Goal: Task Accomplishment & Management: Manage account settings

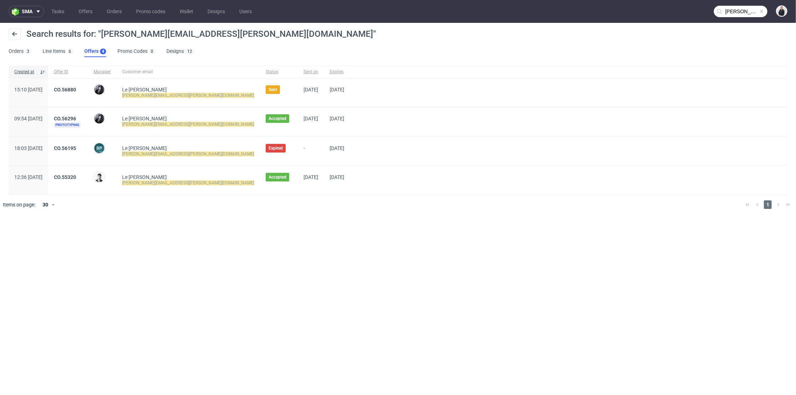
click at [736, 12] on input "[PERSON_NAME][EMAIL_ADDRESS][PERSON_NAME][DOMAIN_NAME]" at bounding box center [740, 11] width 54 height 11
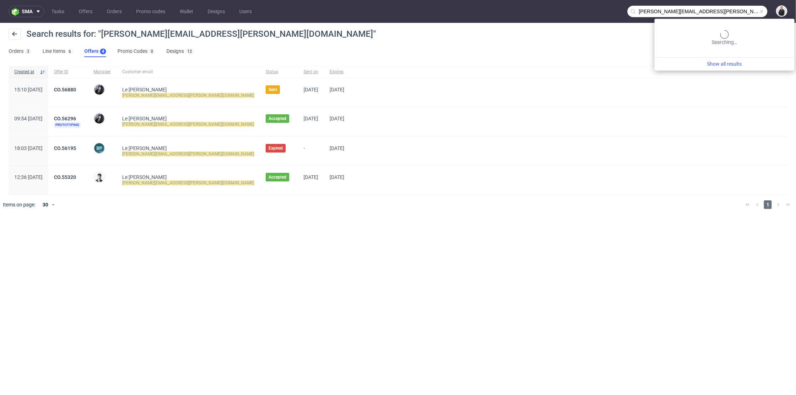
paste input "[DOMAIN_NAME]"
type input "[DOMAIN_NAME]"
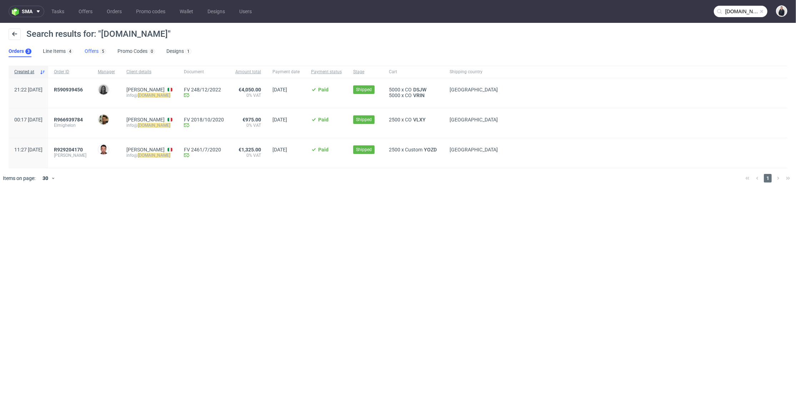
click at [95, 47] on link "Offers 5" at bounding box center [95, 51] width 21 height 11
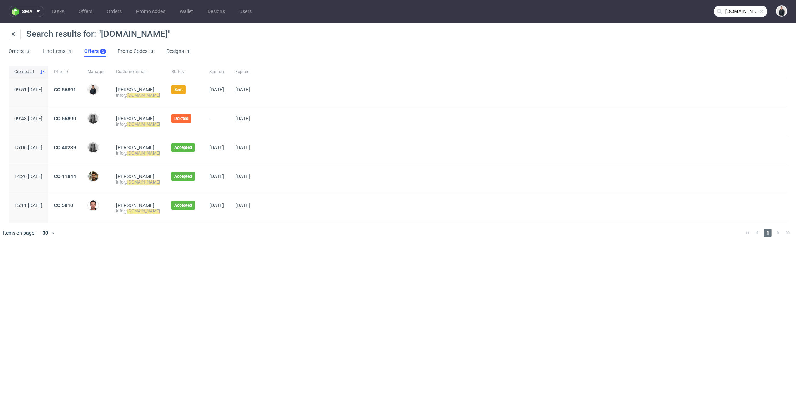
click at [82, 85] on div "CO.56891" at bounding box center [65, 92] width 34 height 29
click at [76, 88] on link "CO.56891" at bounding box center [65, 90] width 22 height 6
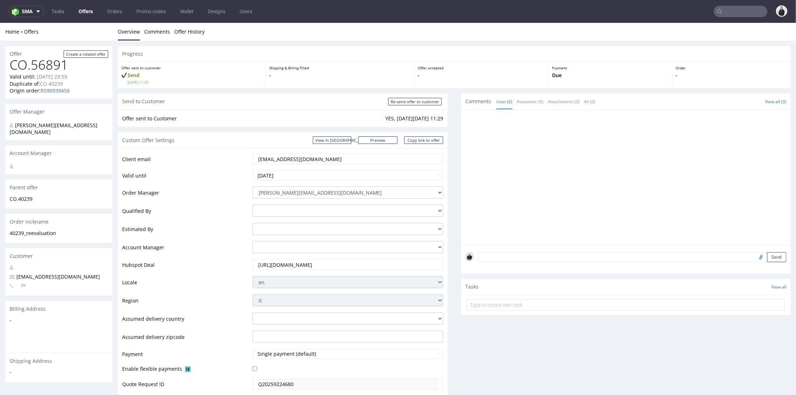
click at [422, 106] on div "Send to Customer Re-send offer to customer" at bounding box center [282, 101] width 329 height 16
click at [423, 98] on input "Re-send offer to customer" at bounding box center [415, 100] width 54 height 7
type input "In progress..."
click at [427, 143] on link "Copy link to offer" at bounding box center [423, 139] width 39 height 7
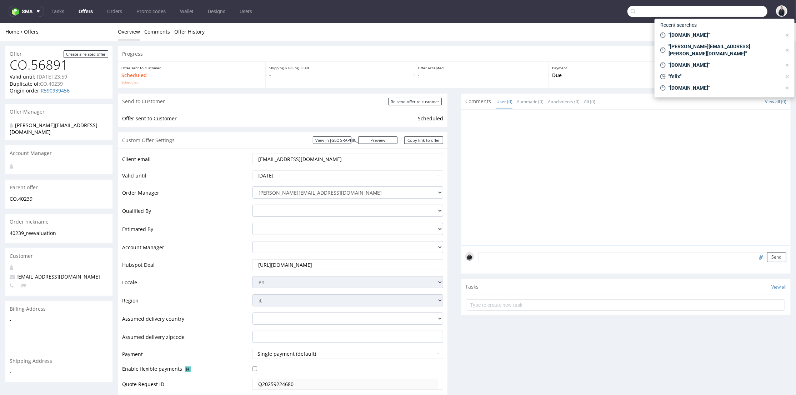
click at [735, 11] on input "text" at bounding box center [697, 11] width 140 height 11
paste input "info@la-jonx.ch"
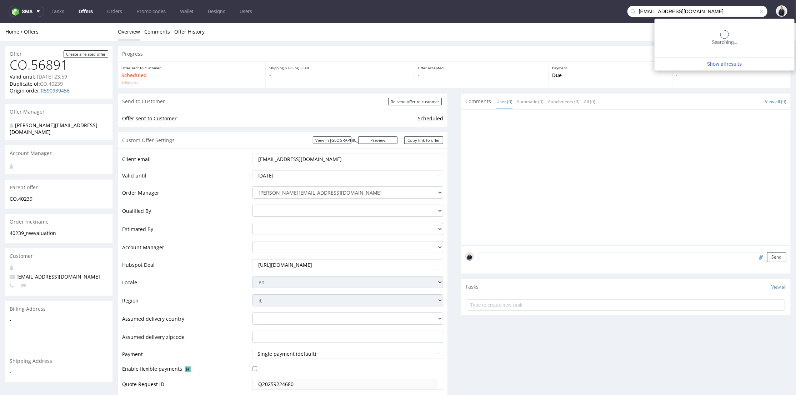
type input "info@la-jonx.ch"
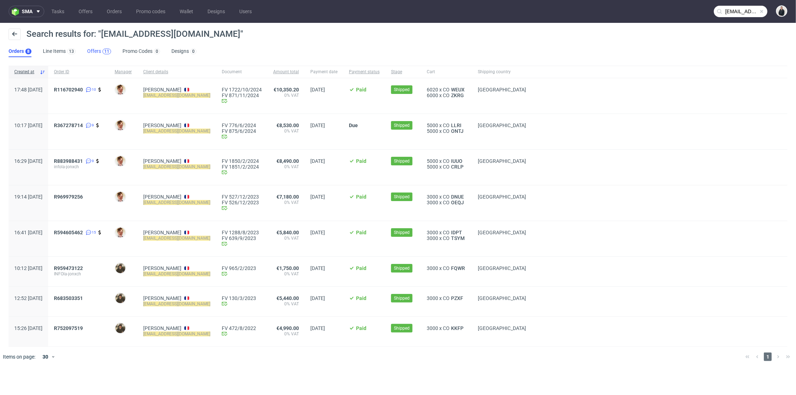
click at [107, 49] on div "11" at bounding box center [106, 51] width 5 height 5
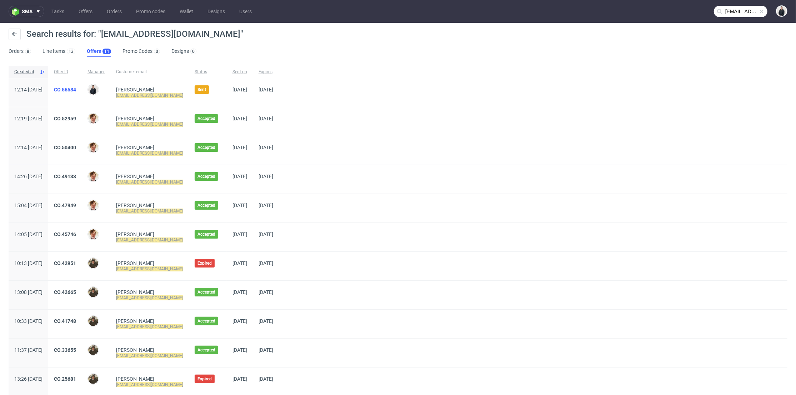
click at [76, 87] on link "CO.56584" at bounding box center [65, 90] width 22 height 6
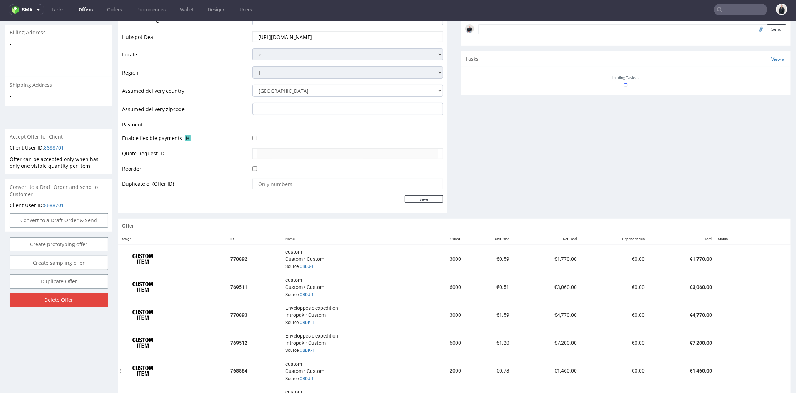
scroll to position [345, 0]
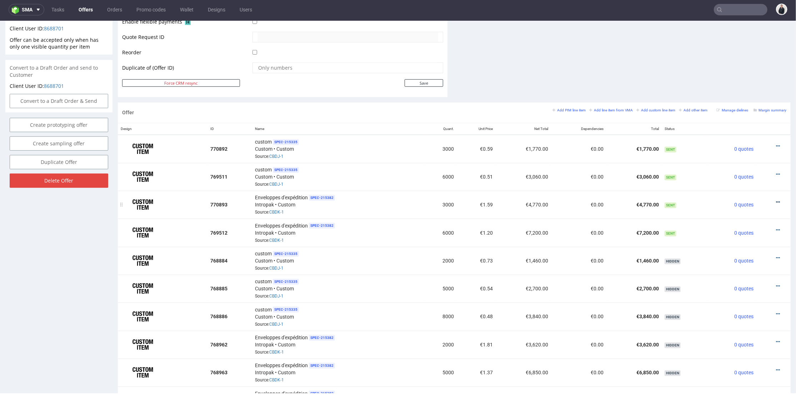
click at [776, 200] on icon at bounding box center [778, 201] width 4 height 5
click at [731, 117] on li "Edit item price" at bounding box center [742, 121] width 69 height 13
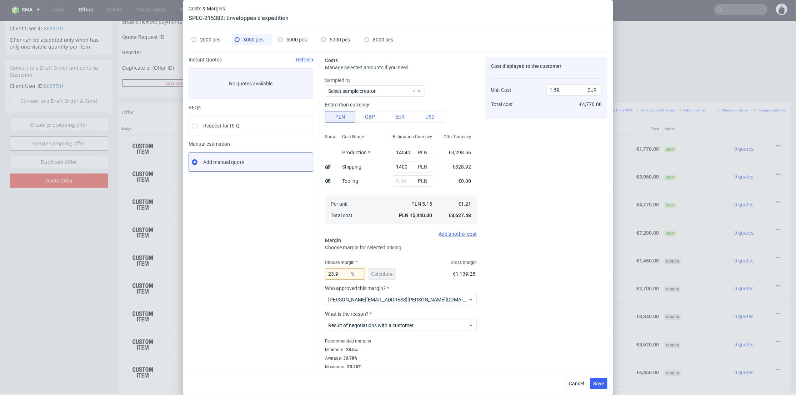
click at [708, 9] on div "Costs & Margins SPEC-215382: Enveloppes d'expédition 2000 pcs 3000 pcs 5000 pcs…" at bounding box center [398, 197] width 796 height 395
click at [583, 392] on div "Cancel Save" at bounding box center [398, 383] width 430 height 23
click at [584, 382] on span "Cancel" at bounding box center [576, 383] width 15 height 5
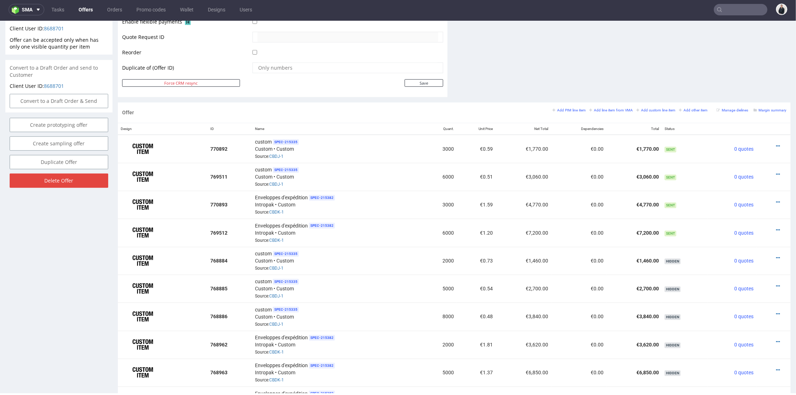
click at [732, 13] on input "text" at bounding box center [740, 9] width 54 height 11
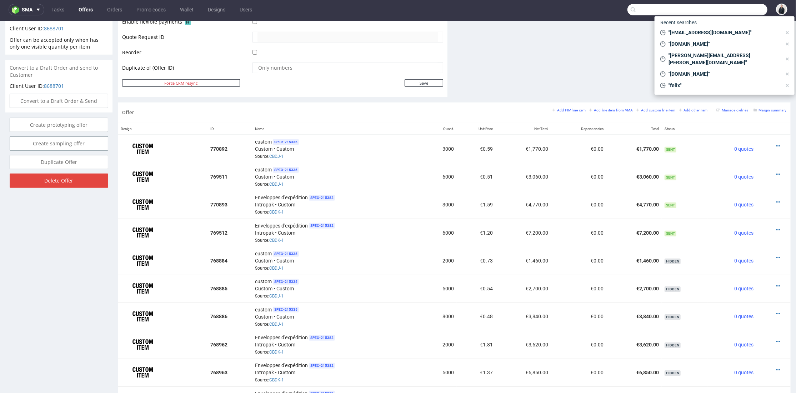
paste input "inovesta.fr>"
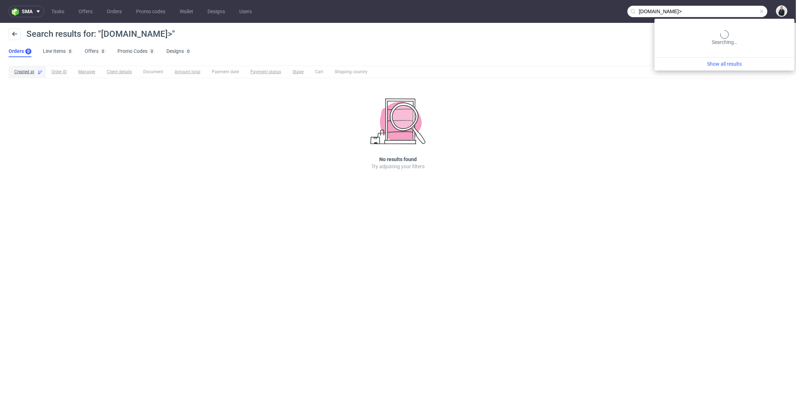
click at [733, 13] on input "inovesta.fr>" at bounding box center [697, 11] width 140 height 11
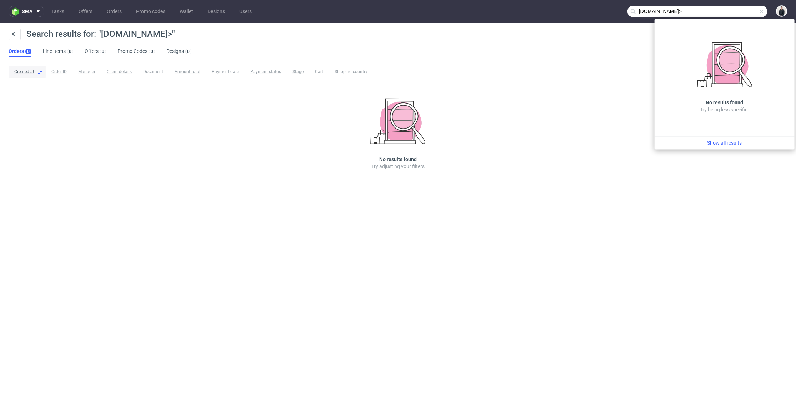
click at [728, 5] on nav "sma Tasks Offers Orders Promo codes Wallet Designs Users inovesta.fr>" at bounding box center [398, 11] width 796 height 23
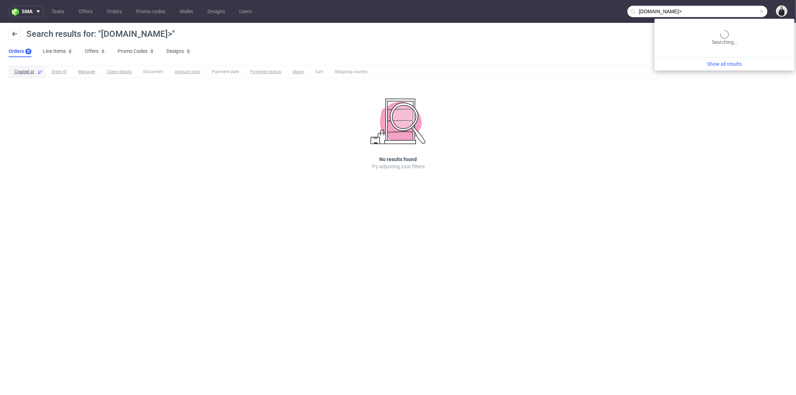
click at [726, 11] on input "inovesta.fr>" at bounding box center [697, 11] width 140 height 11
click at [727, 11] on input "inovesta.fr>" at bounding box center [697, 11] width 140 height 11
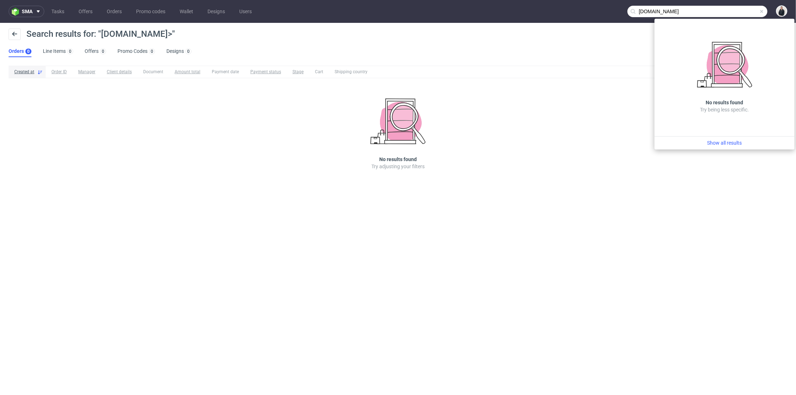
type input "inovesta.fr"
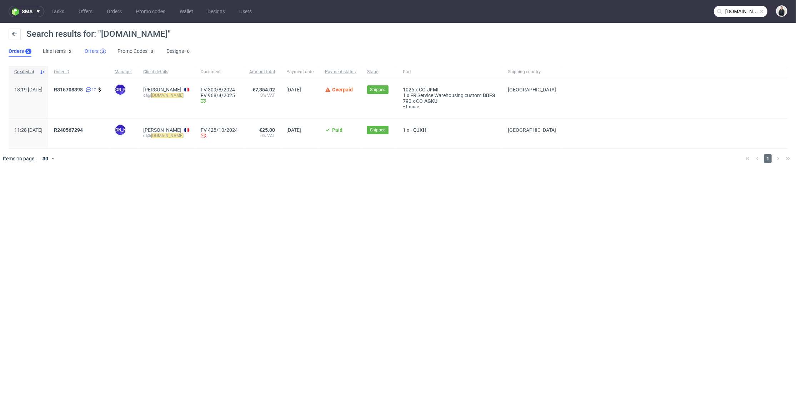
click at [102, 49] on div "3" at bounding box center [103, 51] width 2 height 5
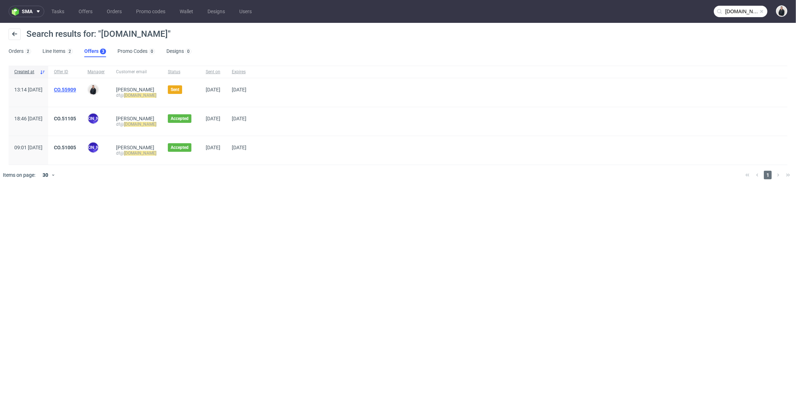
click at [76, 90] on link "CO.55909" at bounding box center [65, 90] width 22 height 6
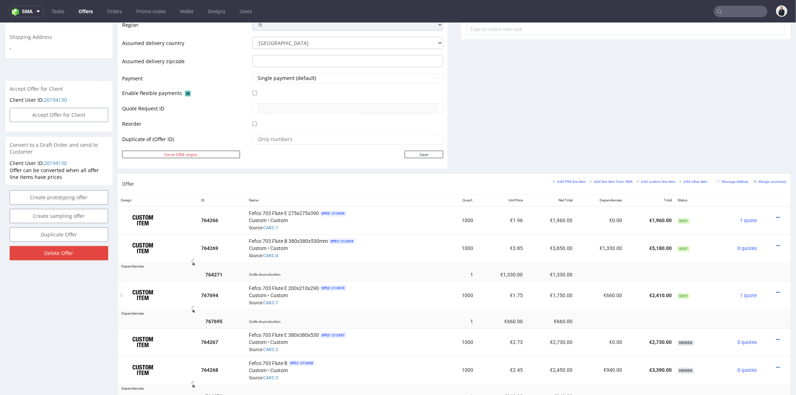
scroll to position [315, 0]
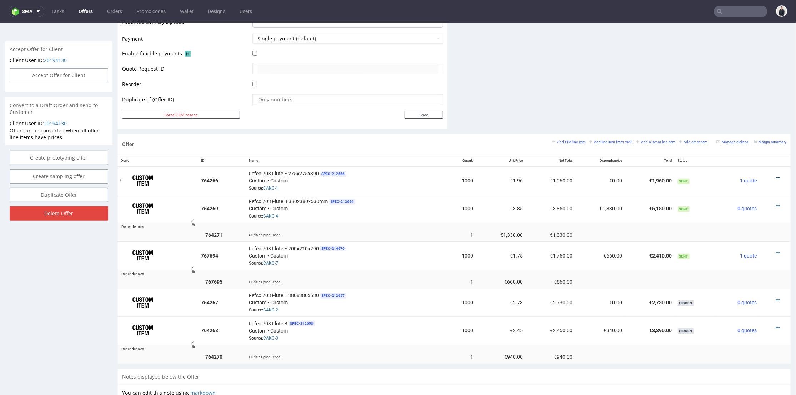
click at [776, 176] on icon at bounding box center [778, 177] width 4 height 5
click at [751, 99] on span "Edit item price" at bounding box center [745, 98] width 57 height 7
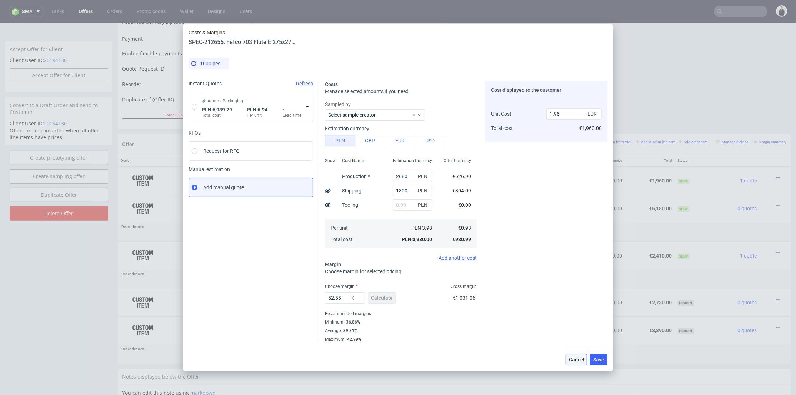
drag, startPoint x: 580, startPoint y: 355, endPoint x: 529, endPoint y: 269, distance: 100.2
click at [580, 355] on button "Cancel" at bounding box center [575, 359] width 21 height 11
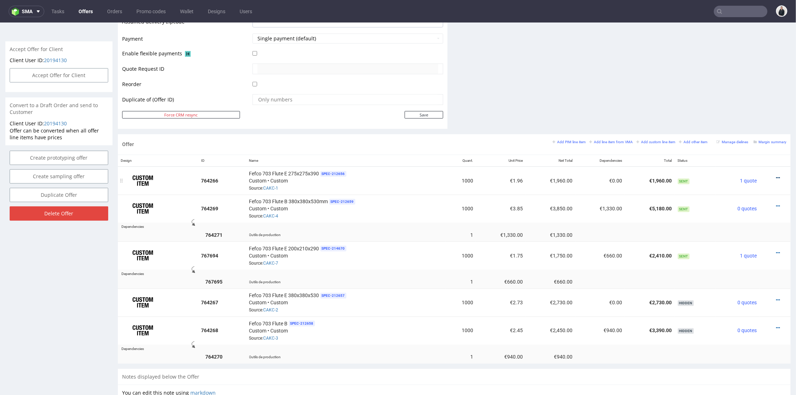
click at [776, 176] on icon at bounding box center [778, 177] width 4 height 5
click at [744, 95] on span "Edit item price" at bounding box center [745, 98] width 57 height 7
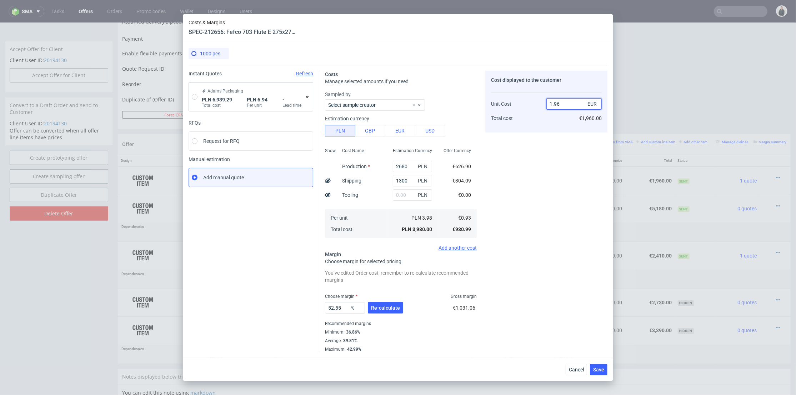
click at [554, 103] on input "1.96" at bounding box center [573, 103] width 55 height 11
type input "1.66"
click at [536, 173] on div "Cost displayed to the customer Unit Cost Total cost 1.66 EUR €1,960.00" at bounding box center [546, 211] width 122 height 281
type input "43.97590361445783"
drag, startPoint x: 554, startPoint y: 103, endPoint x: 560, endPoint y: 105, distance: 7.1
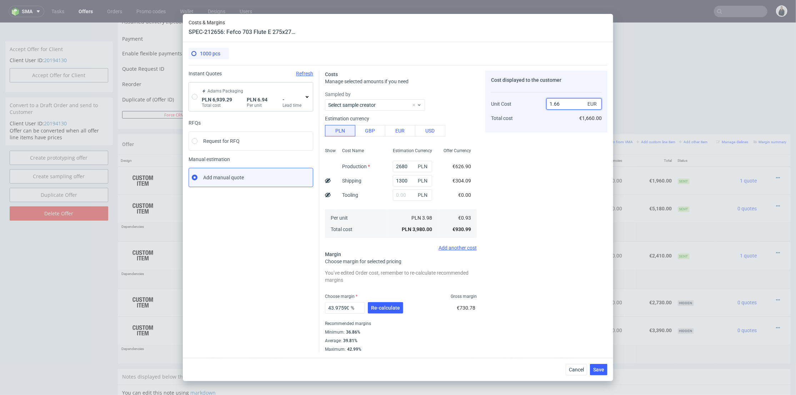
click at [560, 104] on input "1.66" at bounding box center [573, 103] width 55 height 11
type input "1.7"
click at [556, 132] on div "Cost displayed to the customer Unit Cost Total cost 1.7 EUR €1,660.00" at bounding box center [546, 211] width 122 height 281
type input "45.294117647058826"
click at [378, 311] on button "Re-calculate" at bounding box center [385, 307] width 35 height 11
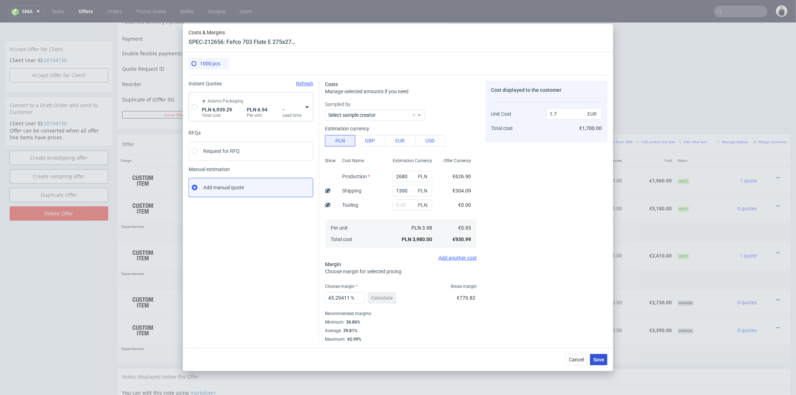
click at [601, 361] on span "Save" at bounding box center [598, 359] width 11 height 5
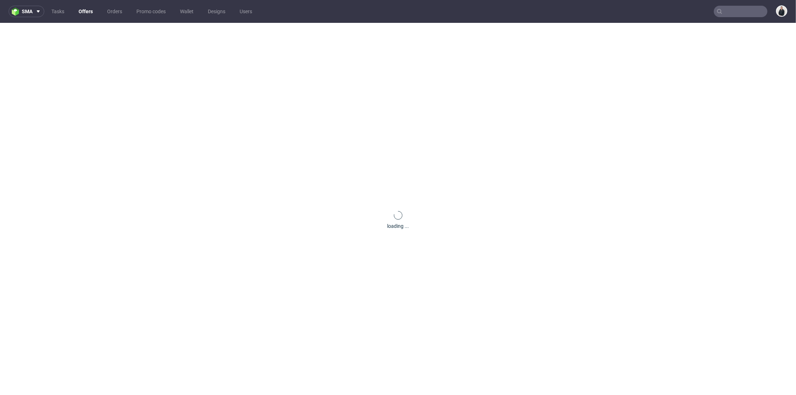
scroll to position [0, 0]
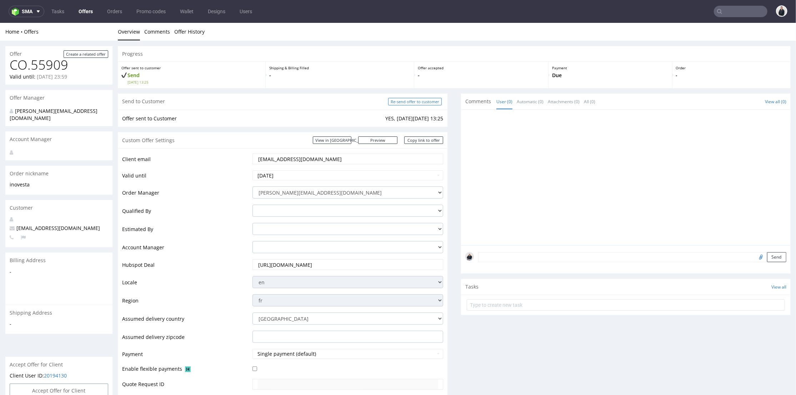
click at [413, 104] on input "Re-send offer to customer" at bounding box center [415, 100] width 54 height 7
type input "In progress..."
click at [420, 137] on link "Copy link to offer" at bounding box center [423, 139] width 39 height 7
click at [726, 11] on input "text" at bounding box center [740, 11] width 54 height 11
paste input "univers.lu"
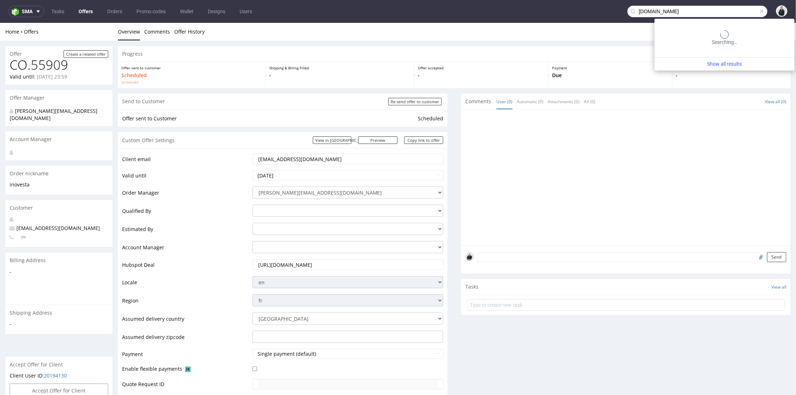
type input "univers.lu"
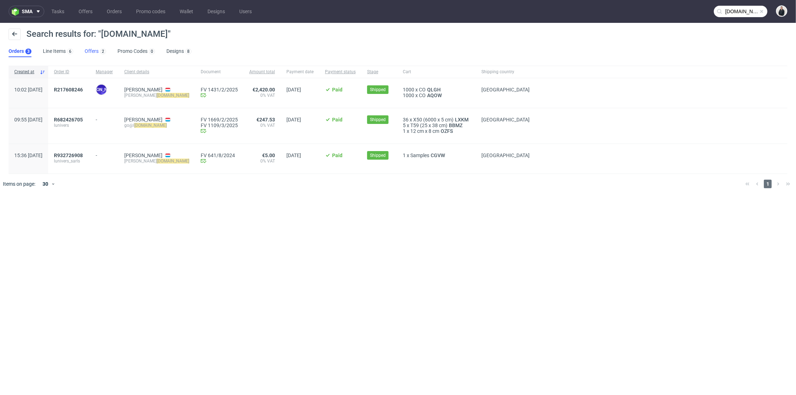
click at [93, 46] on link "Offers 2" at bounding box center [95, 51] width 21 height 11
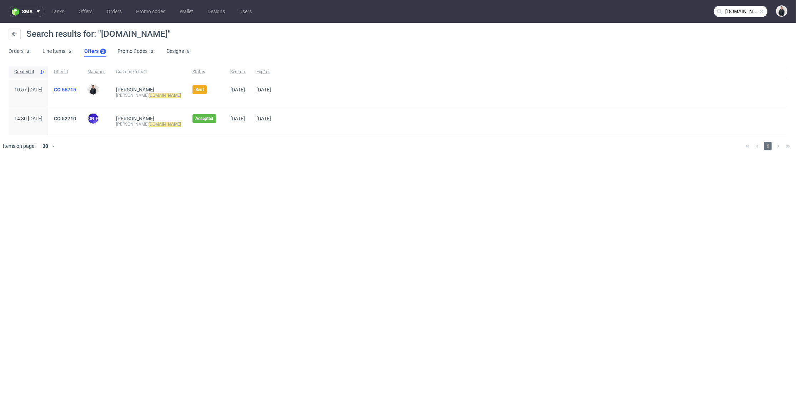
click at [76, 88] on link "CO.56715" at bounding box center [65, 90] width 22 height 6
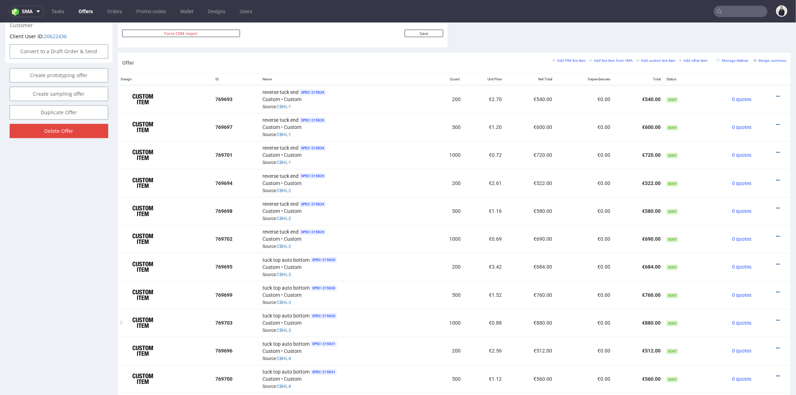
scroll to position [277, 0]
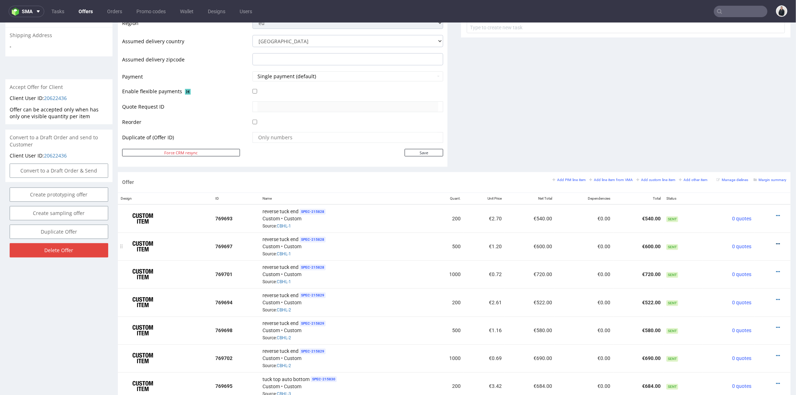
click at [768, 241] on div at bounding box center [770, 243] width 26 height 7
click at [776, 241] on icon at bounding box center [778, 243] width 4 height 5
click at [731, 166] on span "Edit item price" at bounding box center [745, 163] width 57 height 7
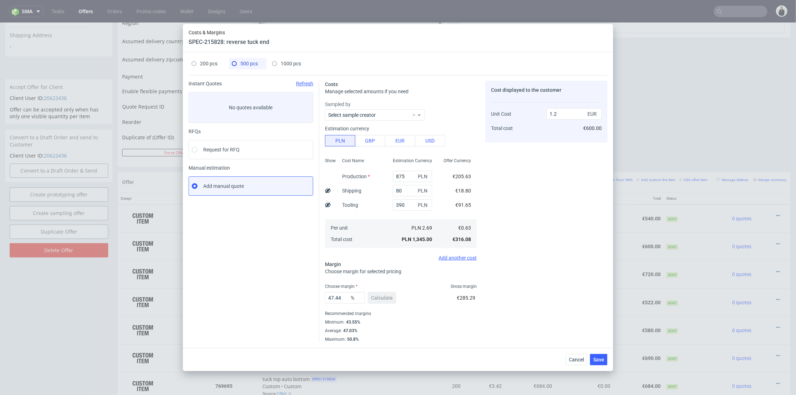
click at [329, 203] on use at bounding box center [328, 204] width 6 height 5
click at [329, 203] on use at bounding box center [328, 205] width 6 height 4
type input "1.2"
click at [571, 359] on span "Cancel" at bounding box center [576, 359] width 15 height 5
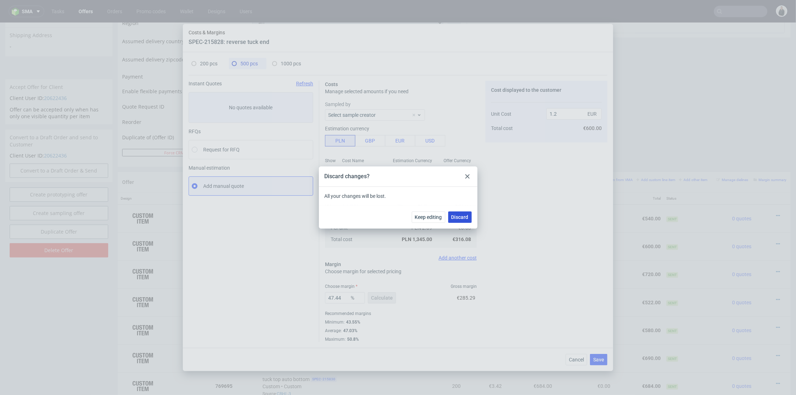
drag, startPoint x: 470, startPoint y: 219, endPoint x: 470, endPoint y: 195, distance: 23.6
click at [470, 219] on button "Discard" at bounding box center [460, 216] width 24 height 11
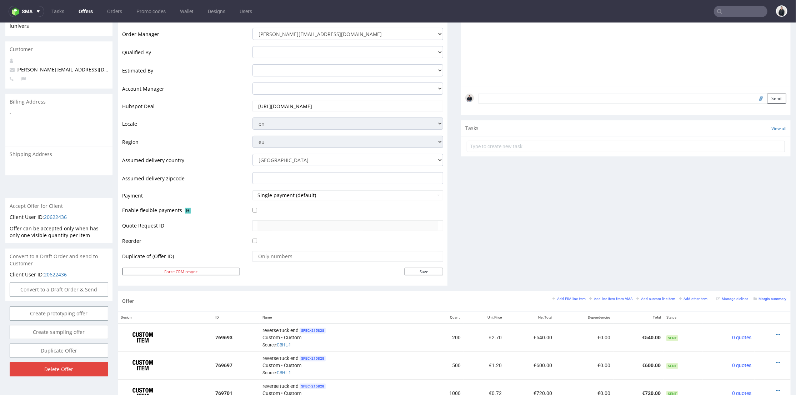
scroll to position [79, 0]
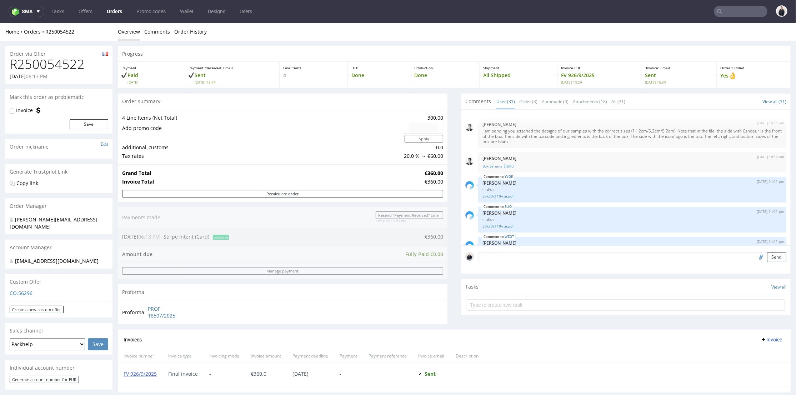
scroll to position [751, 0]
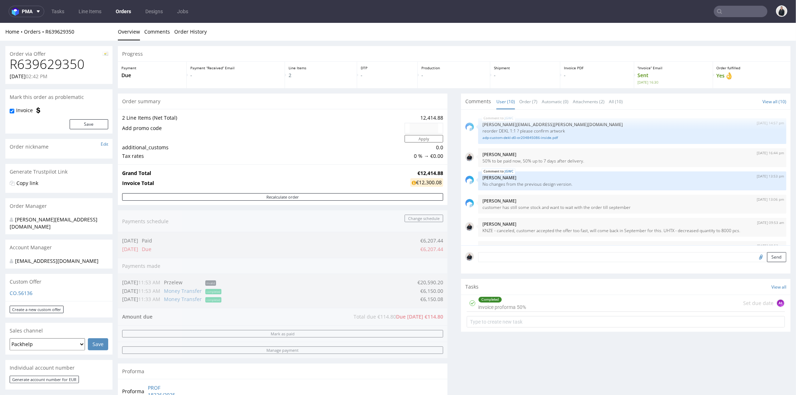
scroll to position [141, 0]
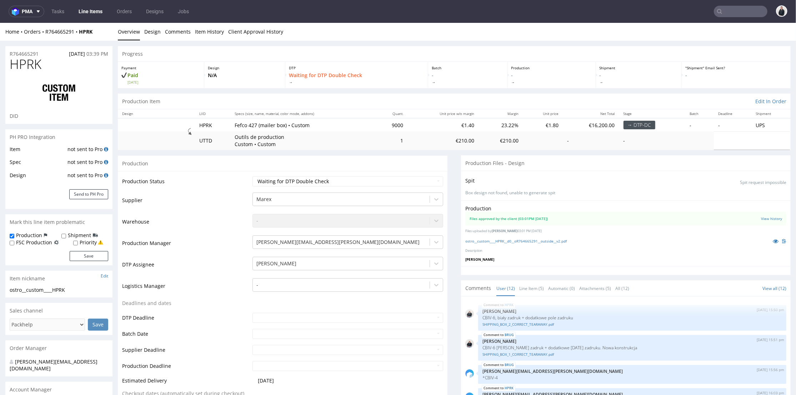
scroll to position [193, 0]
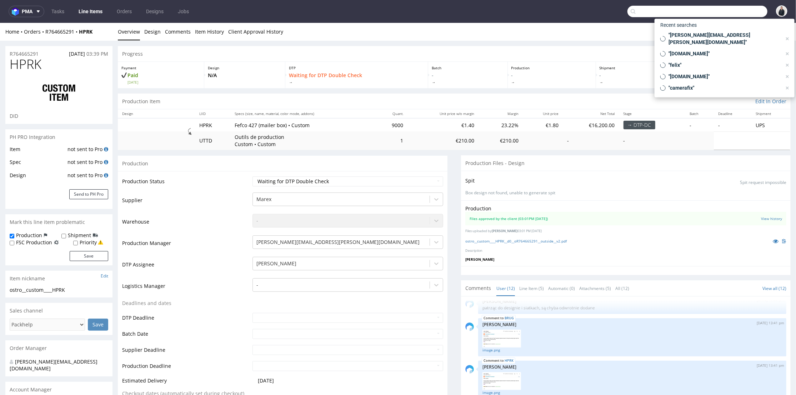
click at [739, 8] on input "text" at bounding box center [697, 11] width 140 height 11
paste input "elleandrapha.com"
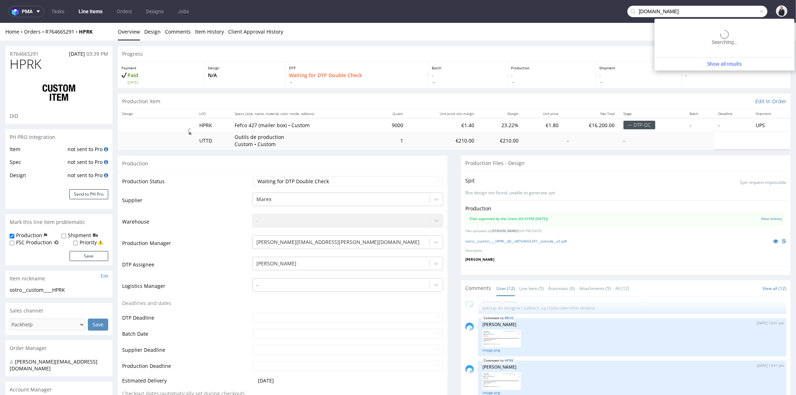
type input "elleandrapha.com"
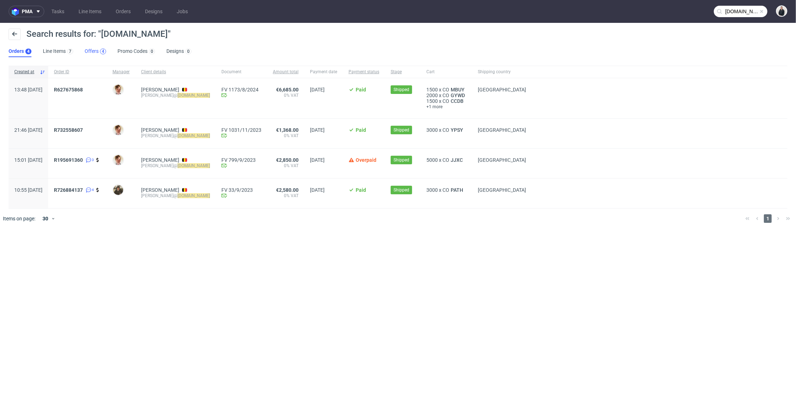
click at [100, 50] on div "4" at bounding box center [103, 52] width 6 height 6
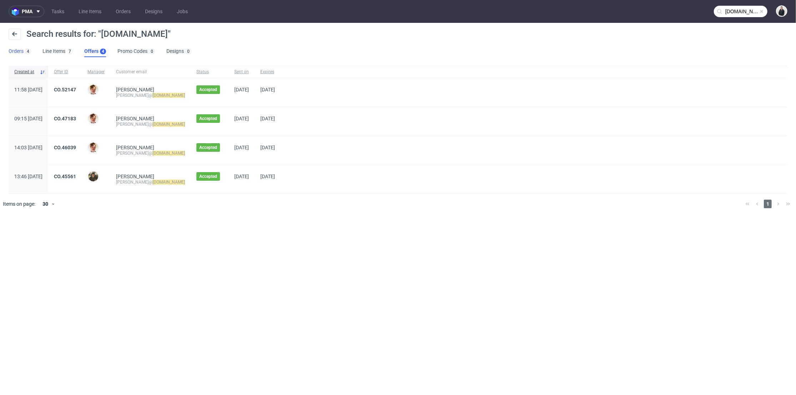
click at [19, 53] on link "Orders 4" at bounding box center [20, 51] width 22 height 11
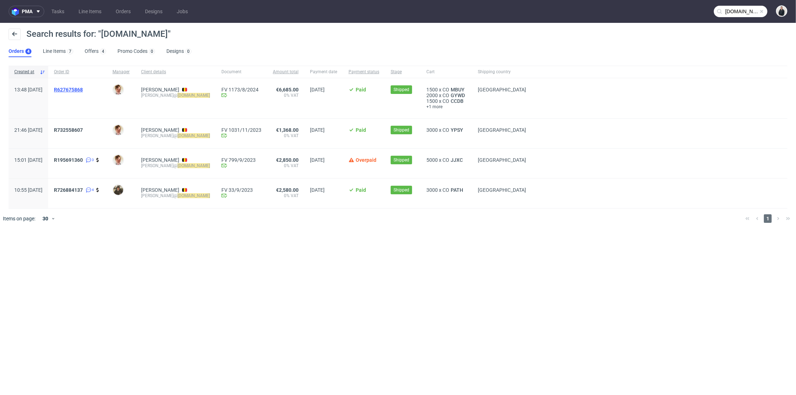
click at [83, 88] on span "R627675868" at bounding box center [68, 90] width 29 height 6
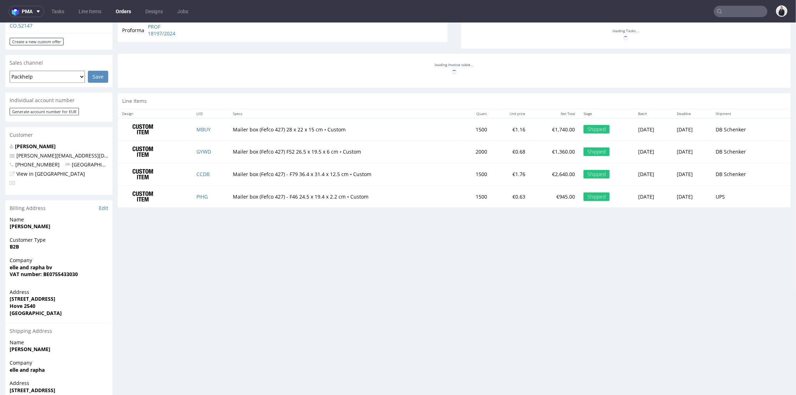
scroll to position [127, 0]
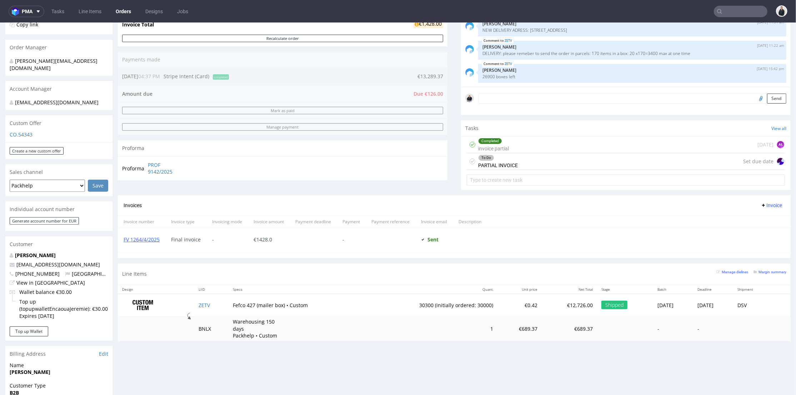
scroll to position [198, 0]
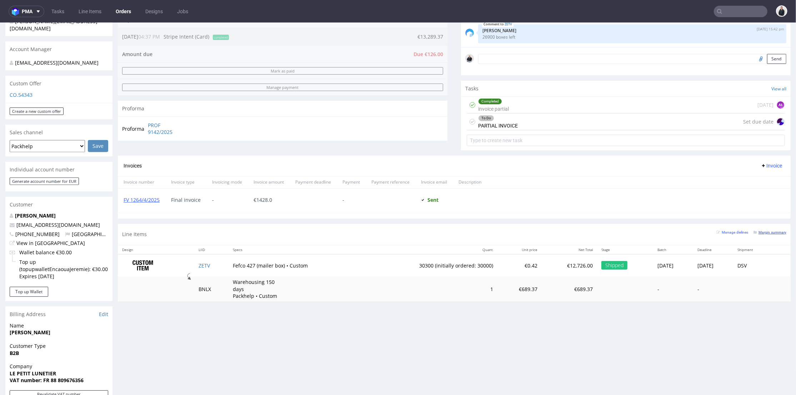
click at [771, 231] on small "Margin summary" at bounding box center [769, 232] width 33 height 4
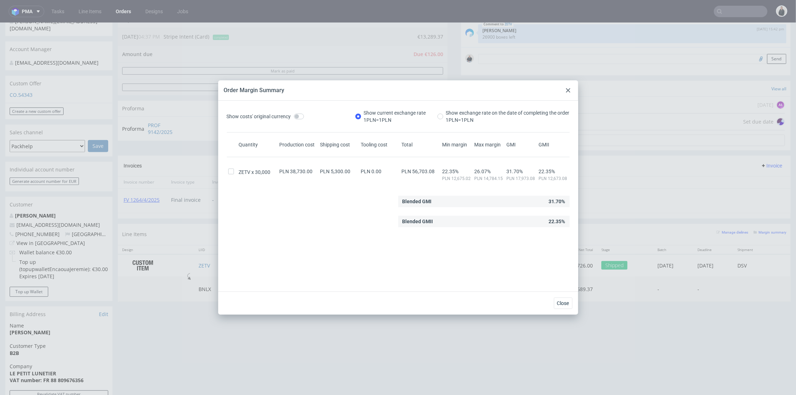
click at [567, 90] on icon at bounding box center [568, 90] width 4 height 4
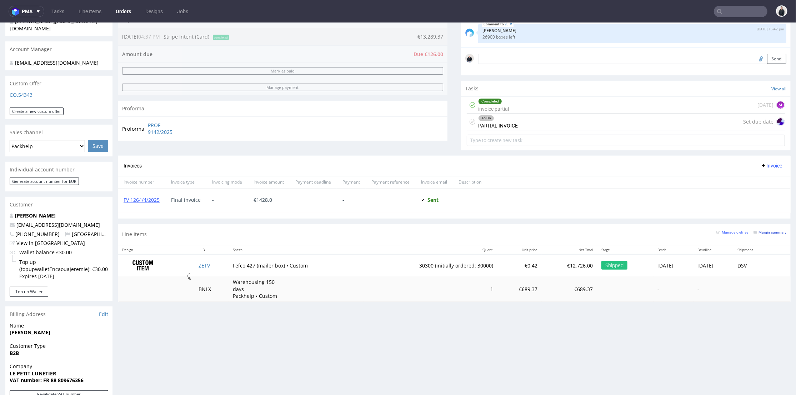
click at [766, 232] on small "Margin summary" at bounding box center [769, 232] width 33 height 4
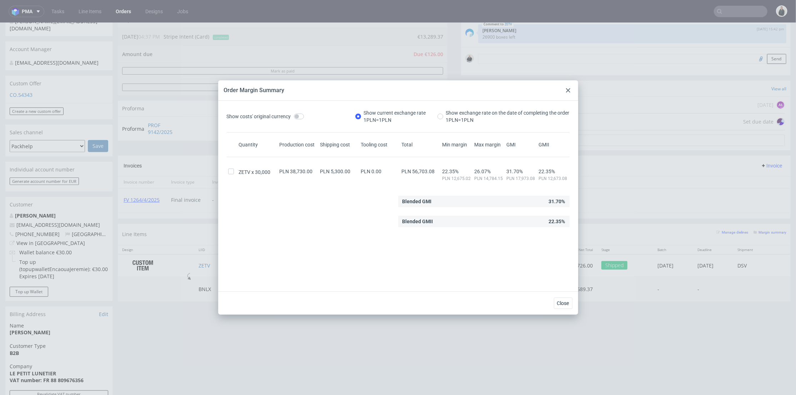
click at [568, 88] on icon at bounding box center [568, 90] width 4 height 4
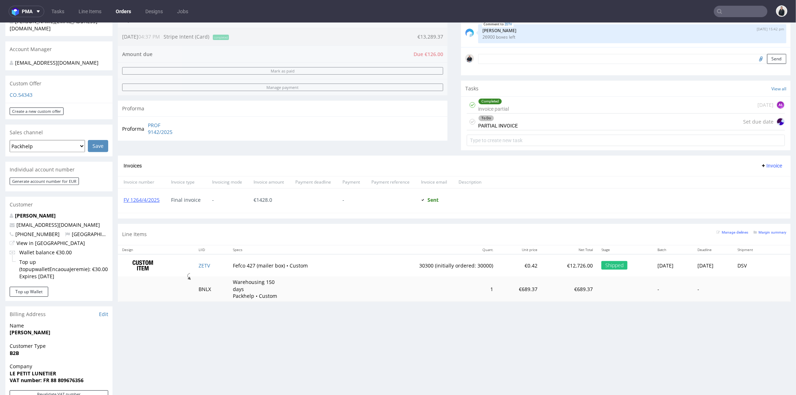
click at [530, 370] on div "Progress Payment Due Payment “Received” Email - Line Items 1 DTP - Production -…" at bounding box center [454, 201] width 672 height 707
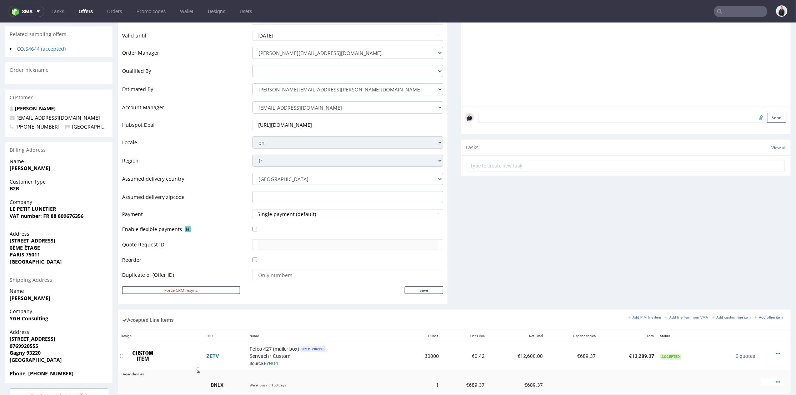
scroll to position [198, 0]
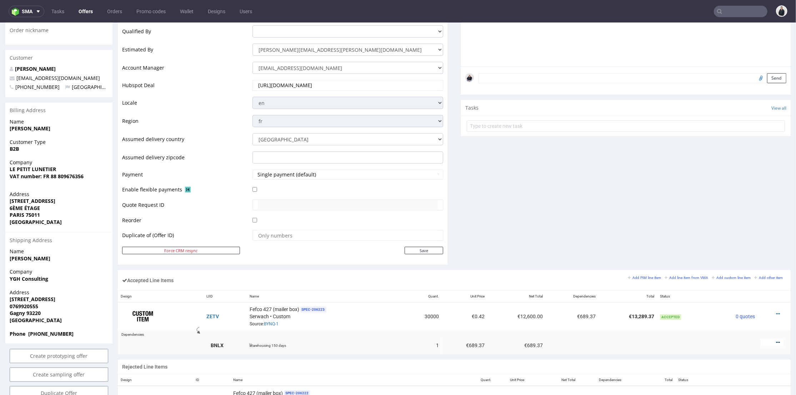
click at [776, 339] on icon at bounding box center [778, 341] width 4 height 5
click at [757, 258] on li "Edit item price" at bounding box center [745, 262] width 63 height 13
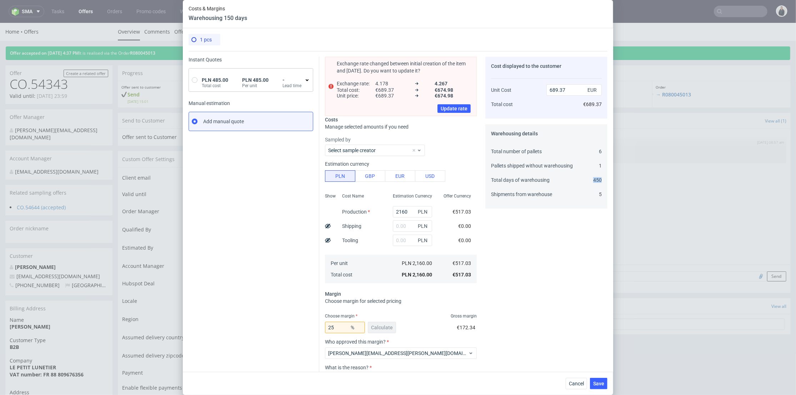
scroll to position [0, 6]
drag, startPoint x: 579, startPoint y: 181, endPoint x: 600, endPoint y: 181, distance: 20.7
click at [600, 181] on div "Cost displayed to the customer Unit Cost Total cost 689.37 EUR €689.37 Warehous…" at bounding box center [546, 240] width 122 height 366
click at [593, 185] on div "Warehousing details Total number of pallets Pallets shipped without warehousing…" at bounding box center [546, 166] width 122 height 84
drag, startPoint x: 595, startPoint y: 179, endPoint x: 556, endPoint y: 181, distance: 39.3
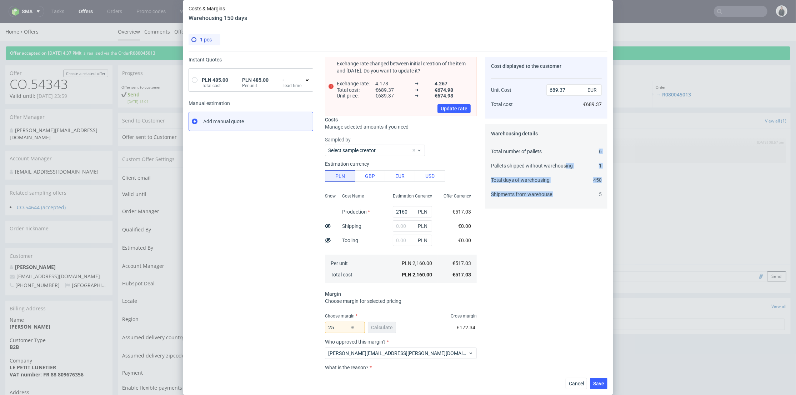
click at [556, 181] on div "Warehousing details Total number of pallets Pallets shipped without warehousing…" at bounding box center [546, 166] width 122 height 84
click at [556, 181] on div "Total number of pallets Pallets shipped without warehousing Total days of wareh…" at bounding box center [532, 173] width 82 height 60
drag, startPoint x: 580, startPoint y: 385, endPoint x: 573, endPoint y: 352, distance: 33.2
click at [580, 385] on span "Cancel" at bounding box center [576, 383] width 15 height 5
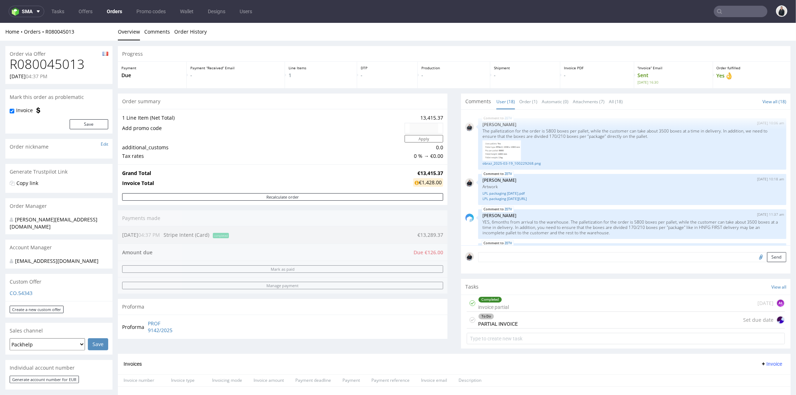
scroll to position [452, 0]
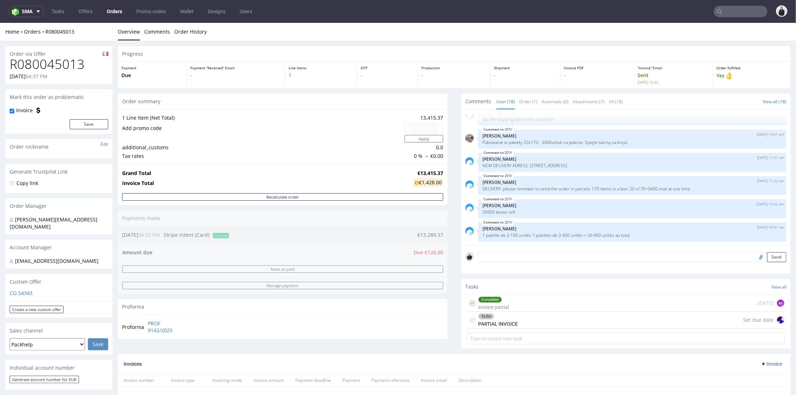
click at [751, 12] on input "text" at bounding box center [740, 11] width 54 height 11
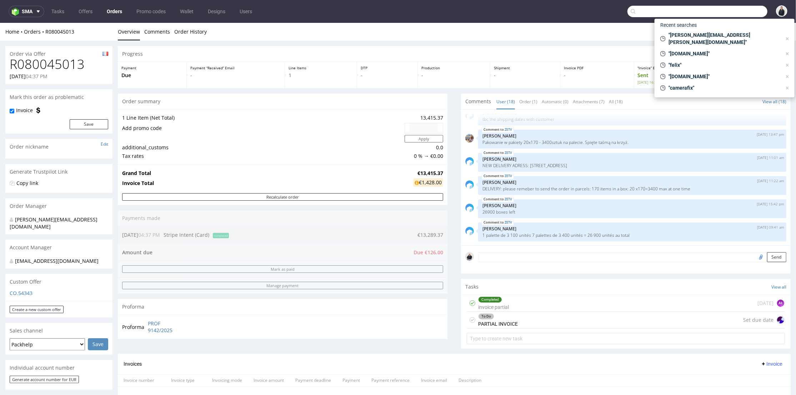
paste input "elmighelon.com"
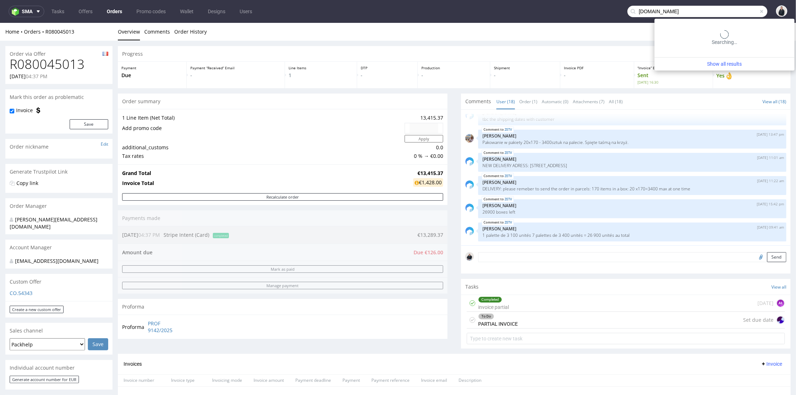
type input "elmighelon.com"
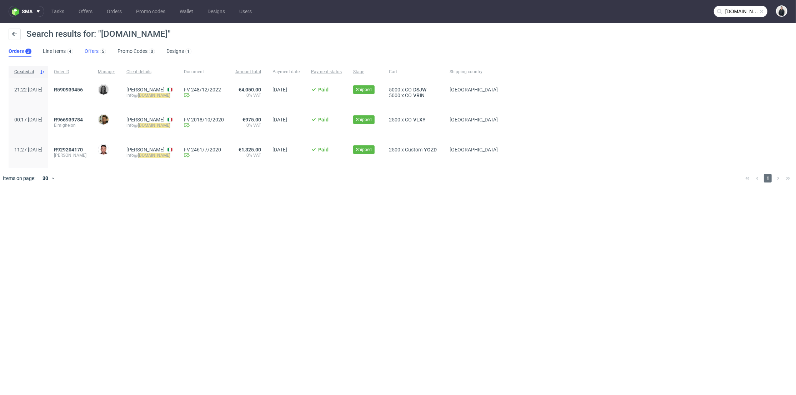
click at [93, 50] on link "Offers 5" at bounding box center [95, 51] width 21 height 11
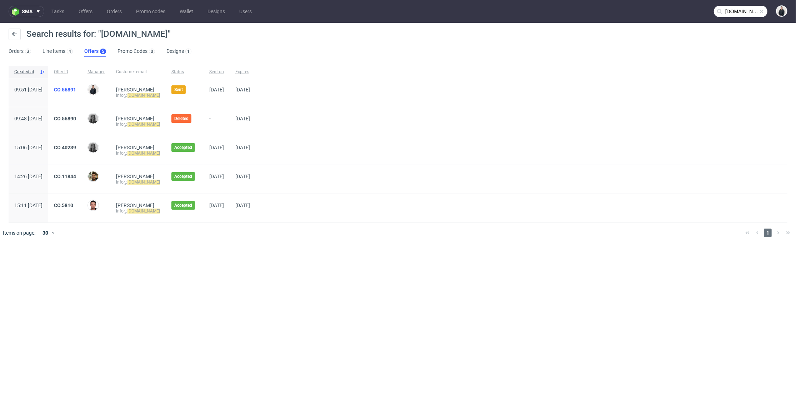
click at [76, 90] on link "CO.56891" at bounding box center [65, 90] width 22 height 6
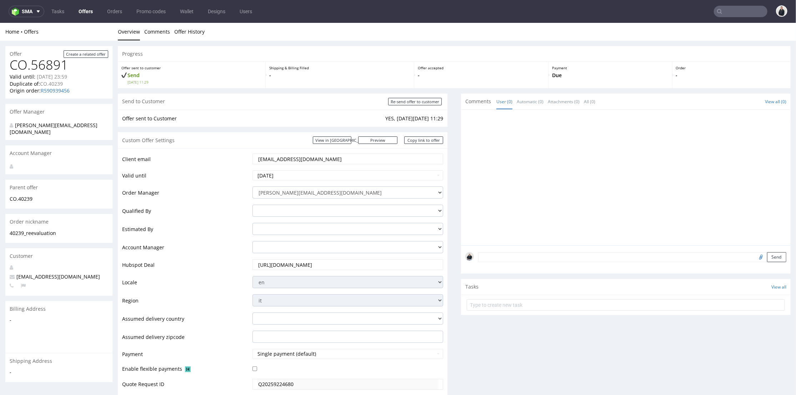
type input "elmighelon.com"
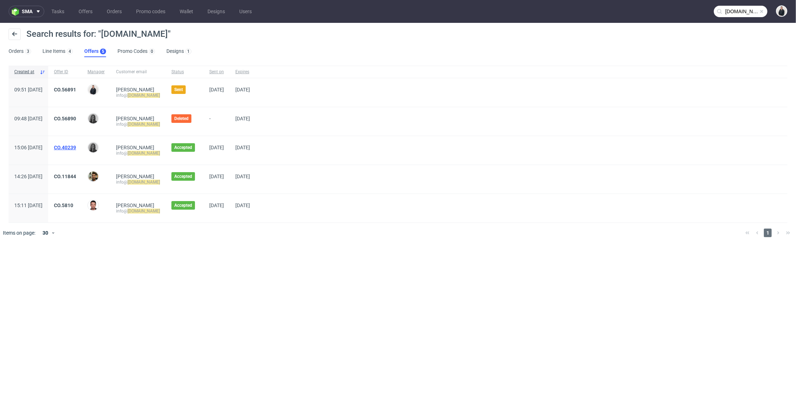
click at [76, 145] on link "CO.40239" at bounding box center [65, 148] width 22 height 6
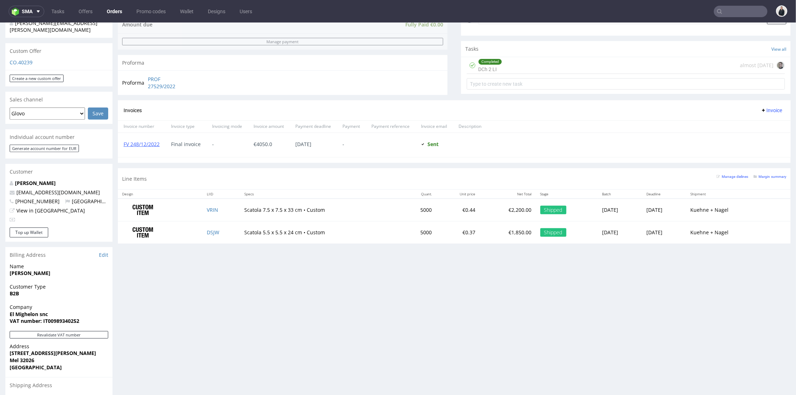
scroll to position [277, 0]
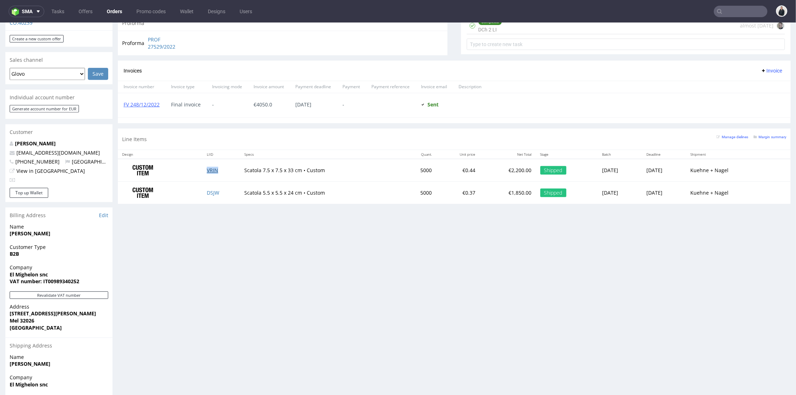
click at [207, 170] on link "VRIN" at bounding box center [212, 169] width 11 height 7
click at [209, 191] on link "DSJW" at bounding box center [213, 192] width 12 height 7
click at [723, 13] on input "text" at bounding box center [740, 11] width 54 height 11
paste input "tiffen.faye@gmail.com"
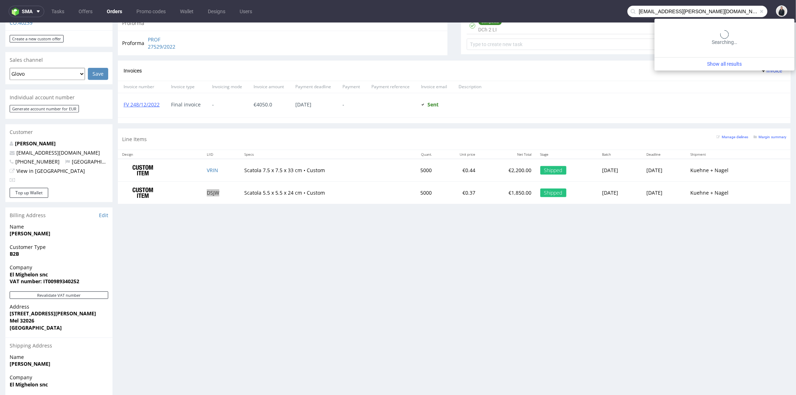
type input "tiffen.faye@gmail.com"
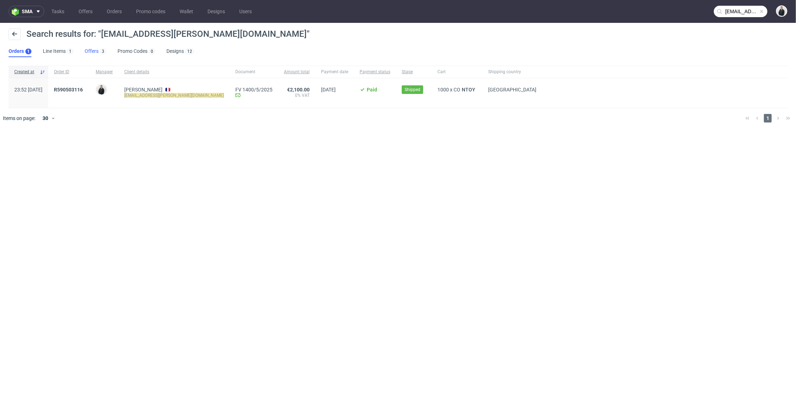
click at [94, 54] on link "Offers 3" at bounding box center [95, 51] width 21 height 11
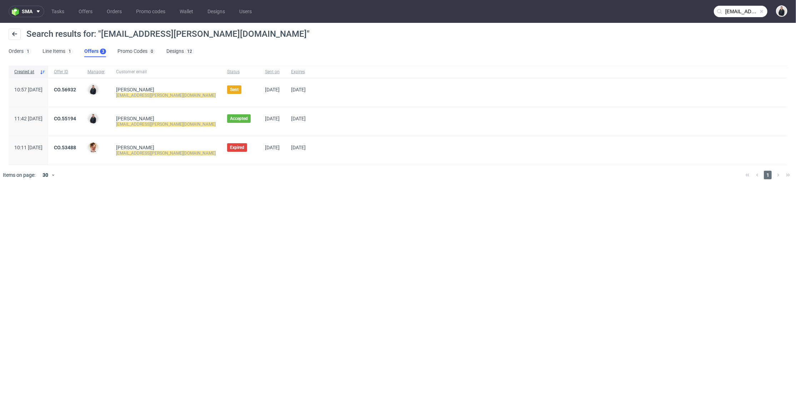
click at [82, 84] on div "CO.56932" at bounding box center [65, 92] width 34 height 29
click at [76, 89] on link "CO.56932" at bounding box center [65, 90] width 22 height 6
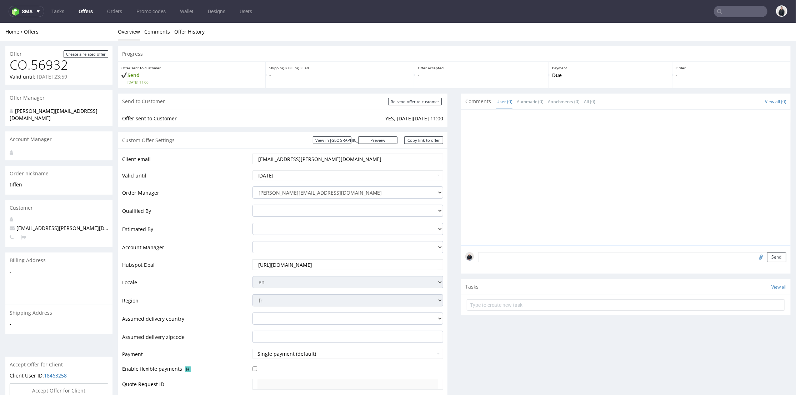
scroll to position [277, 0]
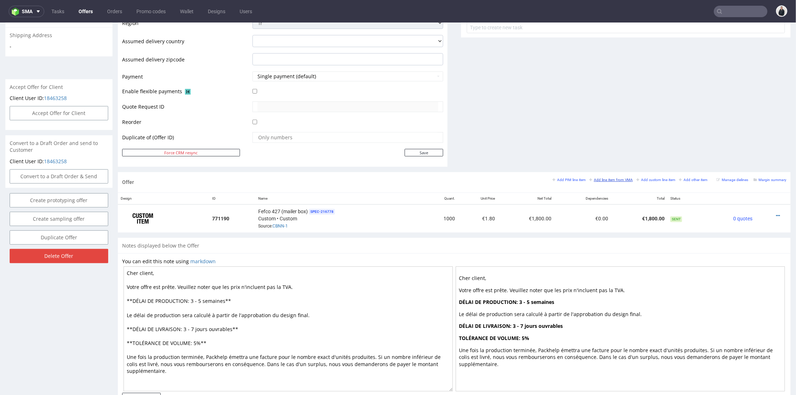
click at [610, 177] on small "Add line item from VMA" at bounding box center [611, 179] width 44 height 4
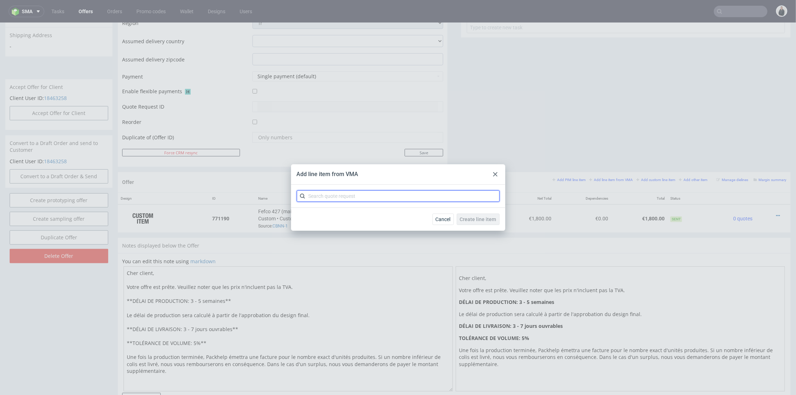
click at [329, 197] on input "text" at bounding box center [398, 195] width 203 height 11
type input "cbnn"
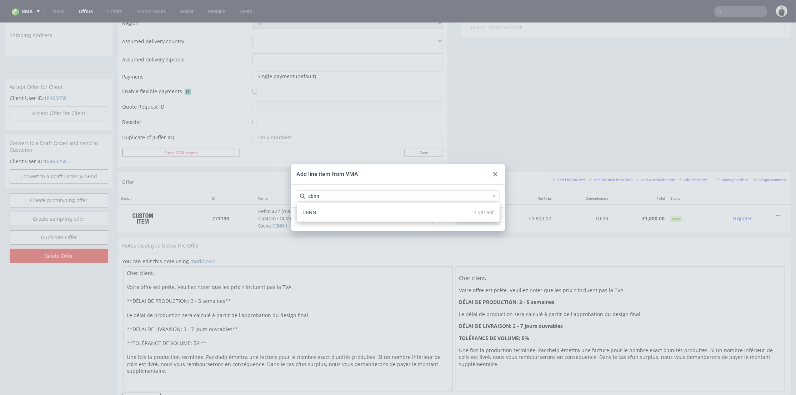
click at [328, 213] on div "CBNN 1 variant" at bounding box center [397, 212] width 197 height 13
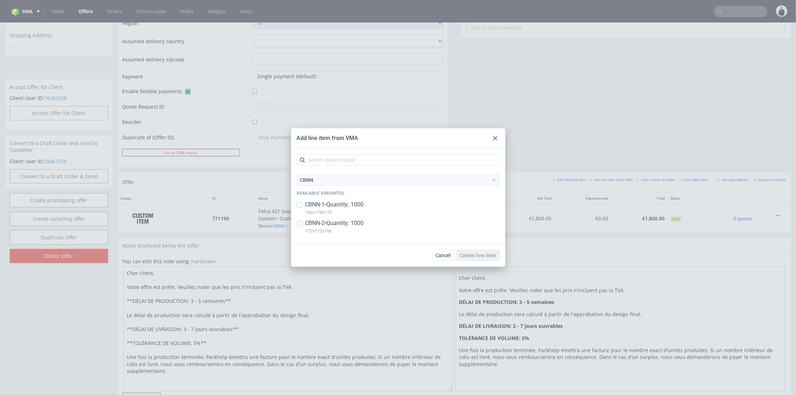
click at [328, 227] on p "172x172x166" at bounding box center [334, 231] width 59 height 8
checkbox input "true"
click at [484, 256] on span "Create line item" at bounding box center [478, 255] width 36 height 5
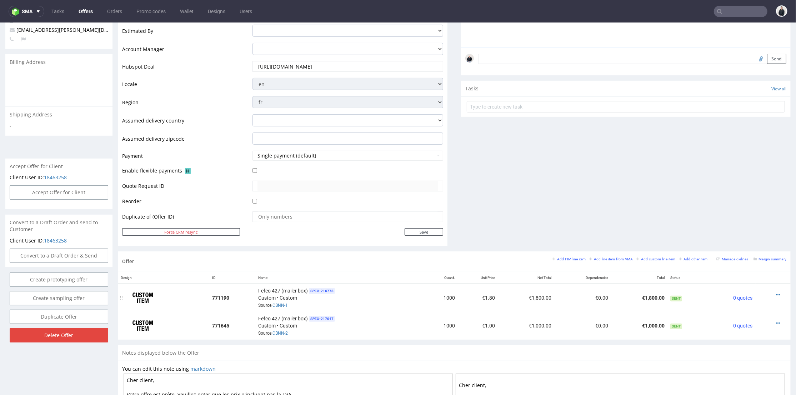
scroll to position [238, 0]
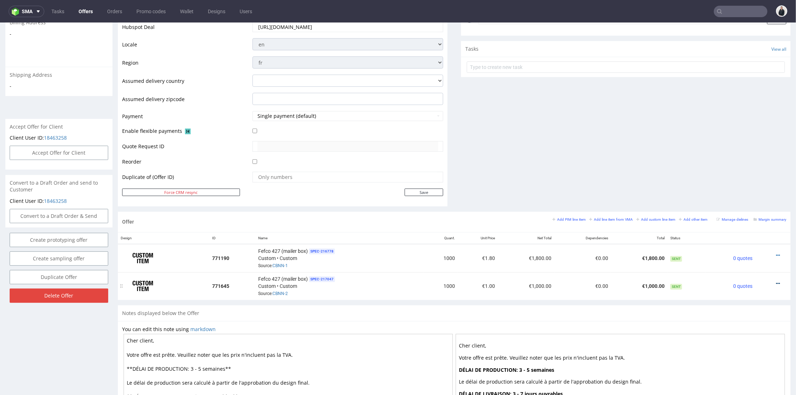
click at [776, 281] on icon at bounding box center [778, 283] width 4 height 5
click at [751, 193] on span "Edit item specification" at bounding box center [745, 190] width 57 height 7
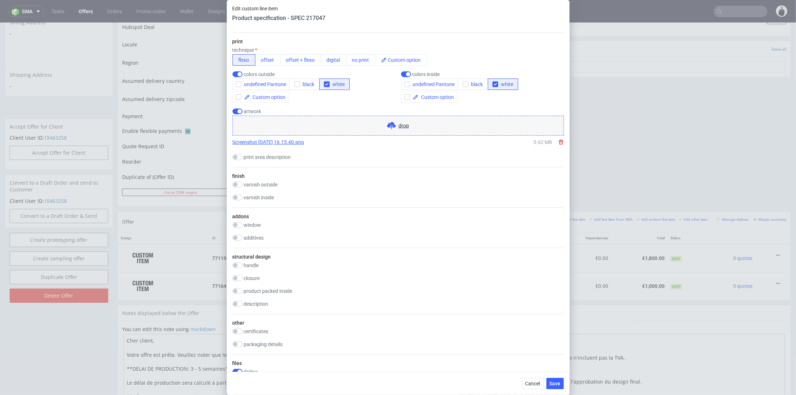
scroll to position [753, 0]
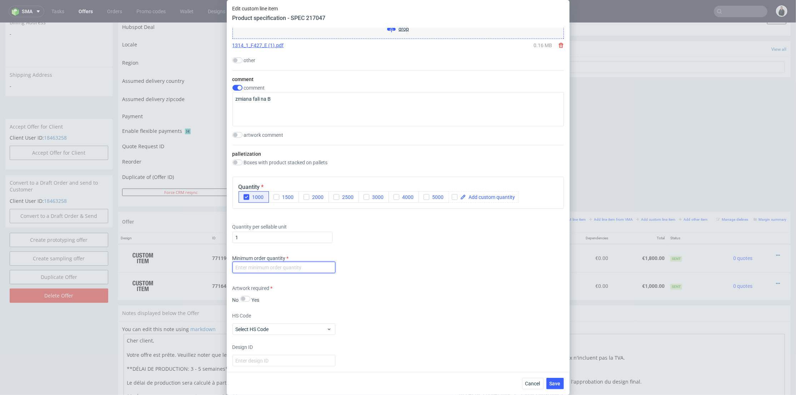
click at [279, 273] on input "number" at bounding box center [283, 267] width 103 height 11
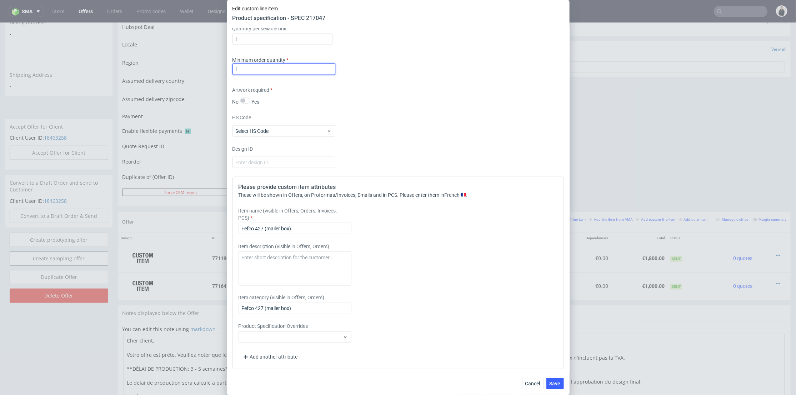
scroll to position [980, 0]
type input "1"
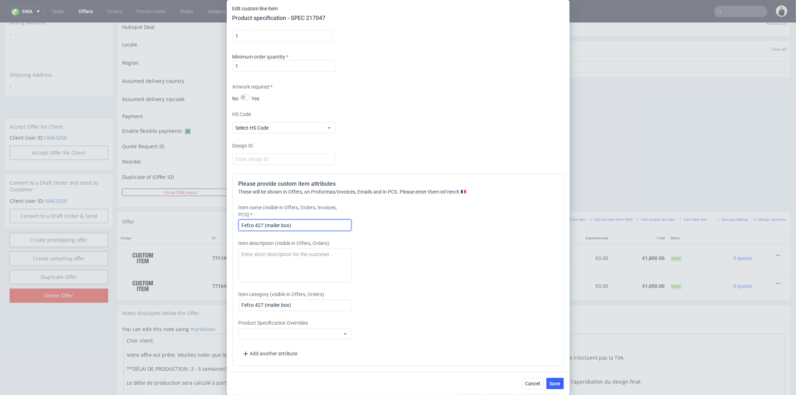
click at [301, 222] on input "Fefco 427 (mailer box)" at bounding box center [294, 225] width 113 height 11
type input "Fefco 427 (mailer box) B Flute"
click at [552, 379] on button "Save" at bounding box center [554, 383] width 17 height 11
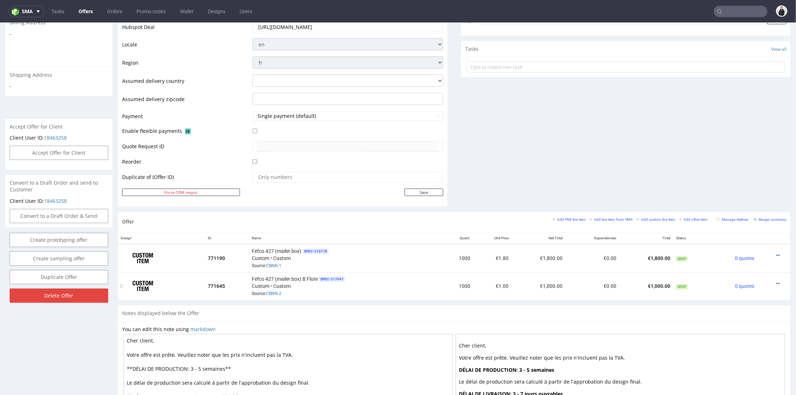
scroll to position [328, 0]
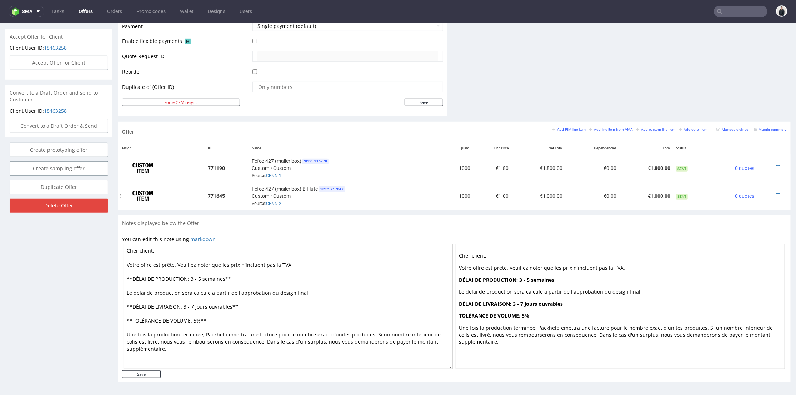
click at [768, 190] on div at bounding box center [772, 193] width 24 height 7
click at [763, 190] on div at bounding box center [772, 193] width 24 height 7
click at [776, 191] on icon at bounding box center [778, 193] width 4 height 5
drag, startPoint x: 743, startPoint y: 114, endPoint x: 548, endPoint y: 122, distance: 195.1
click at [743, 114] on span "Edit item price" at bounding box center [745, 113] width 57 height 7
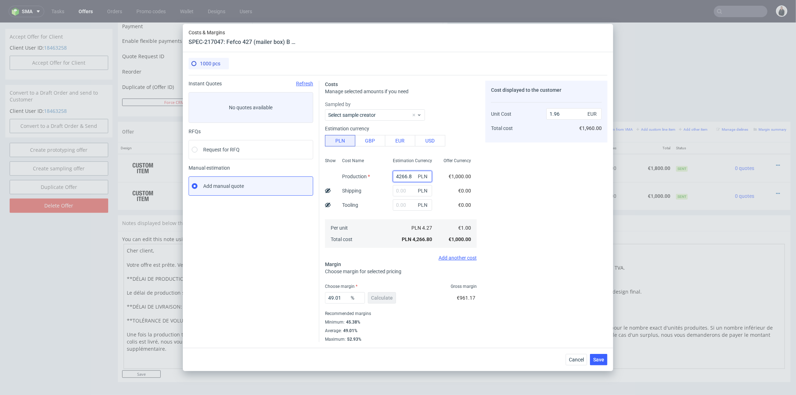
click at [408, 172] on input "4266.8" at bounding box center [412, 176] width 39 height 11
paste input "2470"
type input "2470"
type input "1.14"
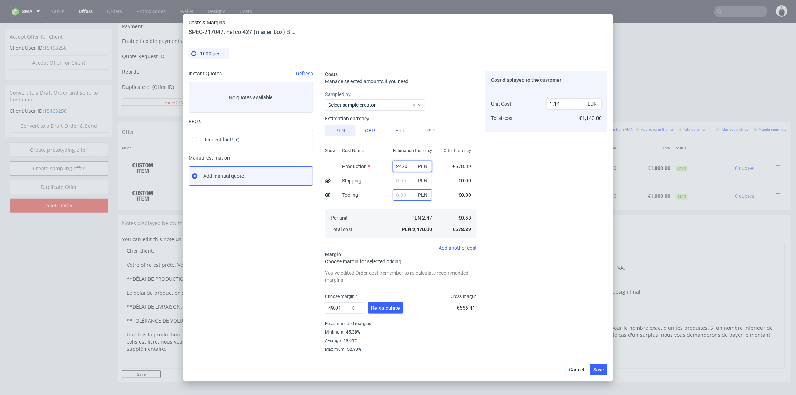
type input "2470"
click at [400, 198] on input "text" at bounding box center [412, 194] width 39 height 11
type input "2800"
click at [530, 200] on div "Cost displayed to the customer Unit Cost Total cost 1.14 EUR €1,140.00" at bounding box center [546, 211] width 122 height 281
type input "2.43"
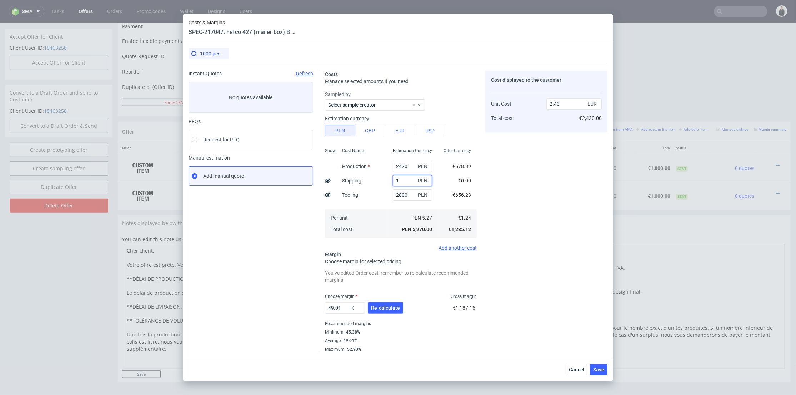
click at [394, 179] on input "1" at bounding box center [412, 180] width 39 height 11
type input "1350"
type input "3.05"
type input "1350"
click at [386, 309] on span "Re-calculate" at bounding box center [385, 307] width 29 height 5
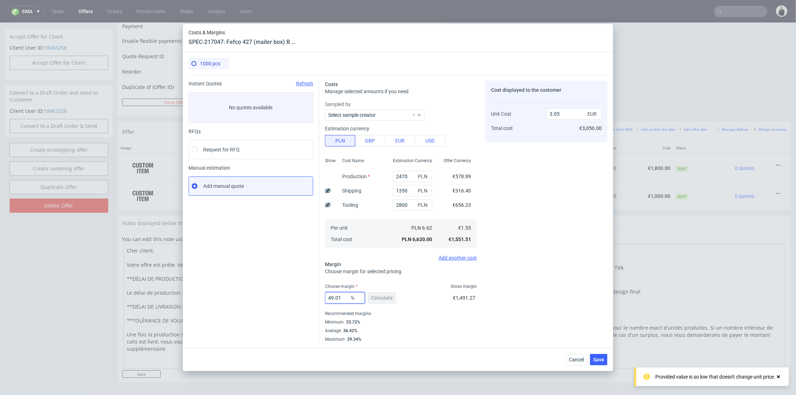
drag, startPoint x: 340, startPoint y: 297, endPoint x: 440, endPoint y: 271, distance: 103.6
click at [290, 293] on div "Instant Quotes Refresh No quotes available RFQs Request for RFQ Manual estimati…" at bounding box center [397, 208] width 419 height 267
type input "34"
drag, startPoint x: 564, startPoint y: 262, endPoint x: 568, endPoint y: 264, distance: 5.1
click at [564, 262] on div "Cost displayed to the customer Unit Cost Total cost 3.05 EUR €3,050.00" at bounding box center [546, 211] width 122 height 261
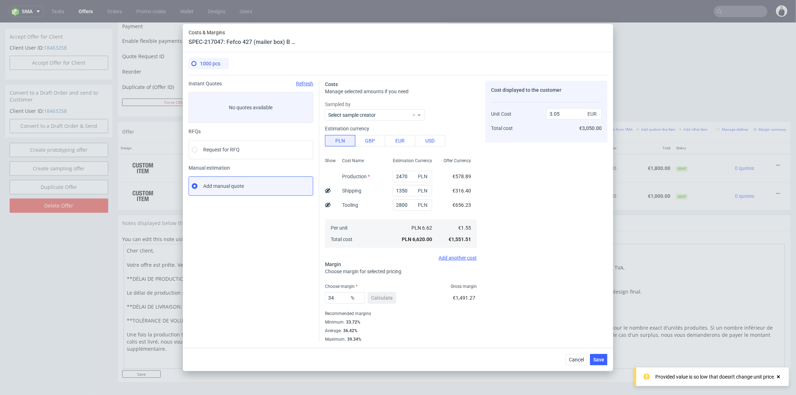
type input "2.36"
click at [596, 360] on span "Save" at bounding box center [598, 359] width 11 height 5
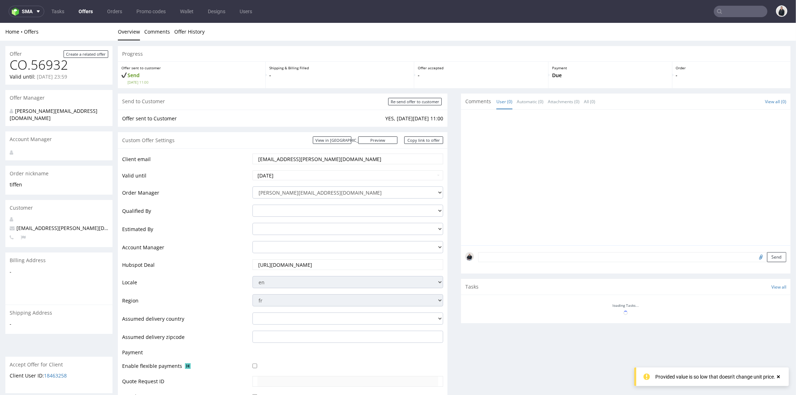
scroll to position [217, 0]
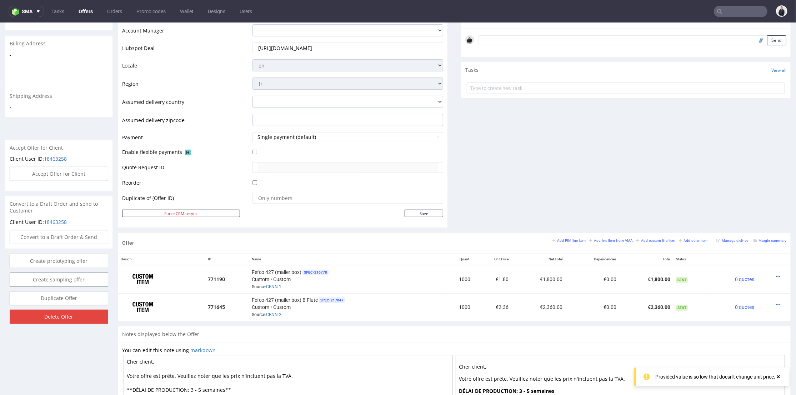
click at [535, 202] on div "Comments User (0) Automatic (0) Attachments (0) All (0) View all (0) Send Tasks…" at bounding box center [625, 55] width 329 height 356
click at [770, 303] on div at bounding box center [772, 304] width 24 height 7
click at [776, 277] on icon at bounding box center [778, 275] width 4 height 5
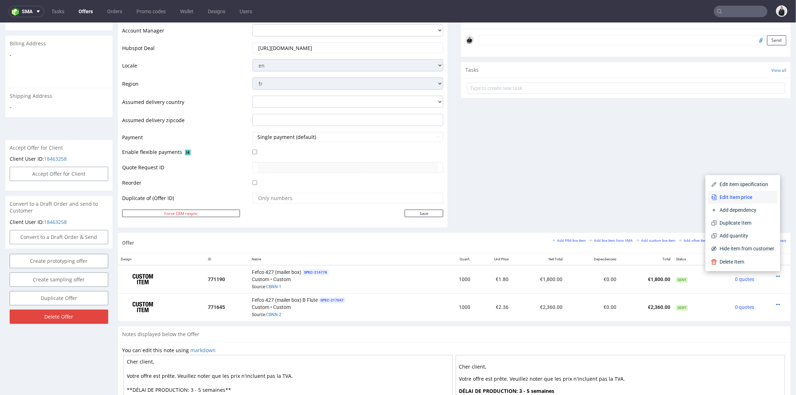
click at [743, 197] on span "Edit item price" at bounding box center [745, 196] width 57 height 7
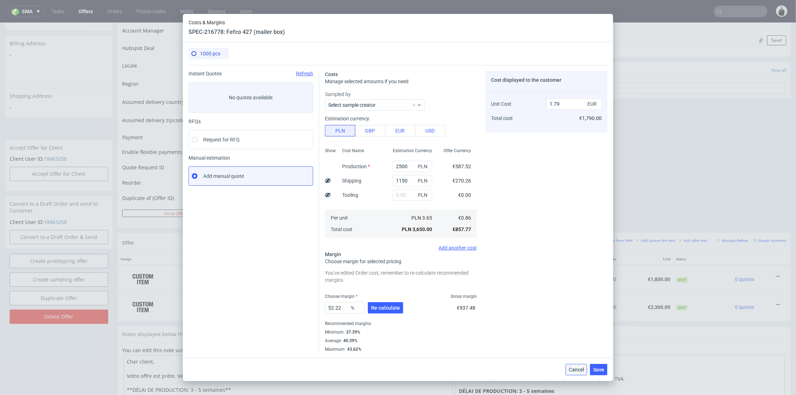
click at [580, 369] on span "Cancel" at bounding box center [576, 369] width 15 height 5
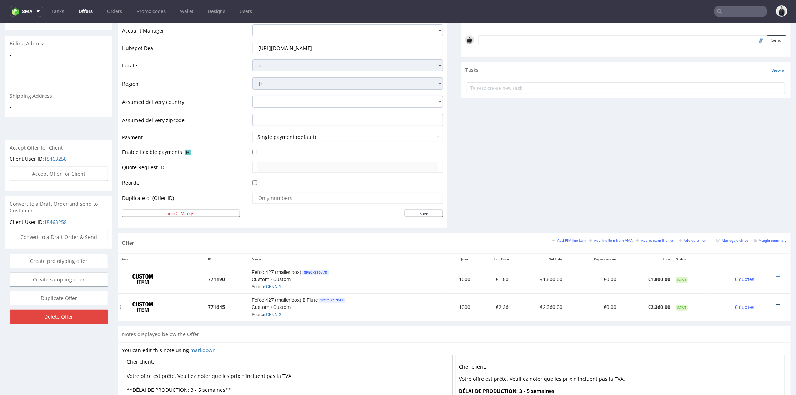
click at [776, 302] on icon at bounding box center [778, 304] width 4 height 5
click at [751, 225] on span "Edit item price" at bounding box center [745, 224] width 57 height 7
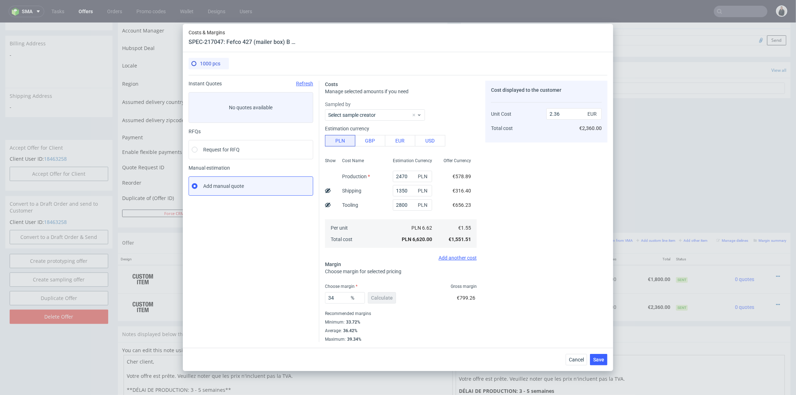
click at [329, 206] on icon at bounding box center [328, 205] width 6 height 6
type input "1.7"
drag, startPoint x: 336, startPoint y: 299, endPoint x: 323, endPoint y: 297, distance: 12.2
click at [319, 298] on div "Costs Manage selected amounts if you need Sampled by Select sample creator Esti…" at bounding box center [463, 208] width 288 height 267
click at [531, 296] on div "Cost displayed to the customer Tooling Unit Cost Total cost 660 EUR 1.7 EUR €2,…" at bounding box center [546, 211] width 122 height 261
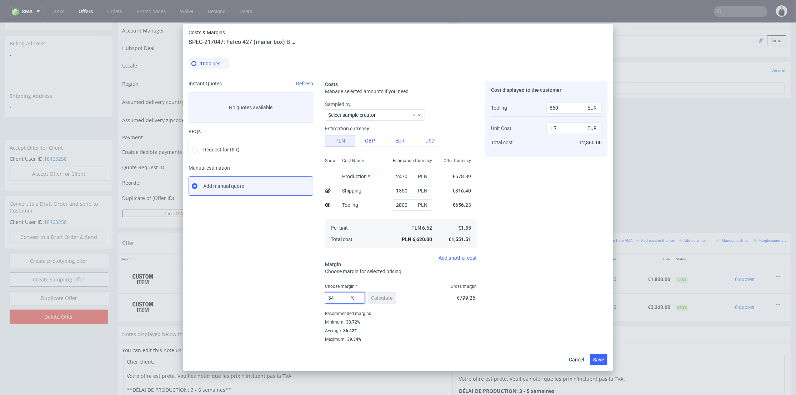
click at [317, 297] on div "Instant Quotes Refresh No quotes available RFQs Request for RFQ Manual estimati…" at bounding box center [397, 208] width 419 height 267
type input "45"
type input "2.17"
type input "45"
drag, startPoint x: 524, startPoint y: 278, endPoint x: 532, endPoint y: 283, distance: 9.8
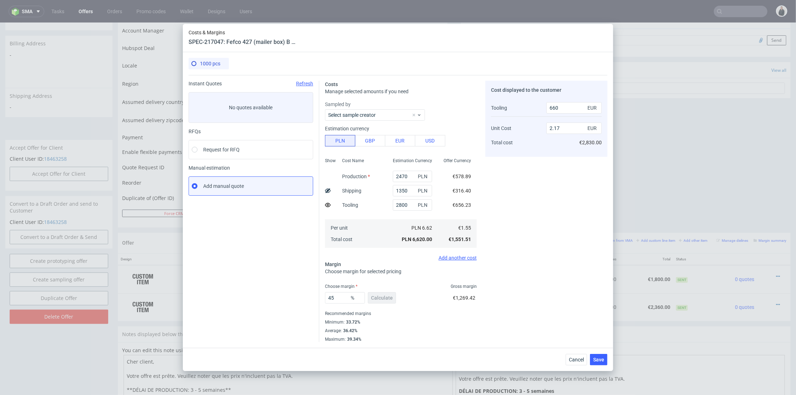
click at [525, 278] on div "Cost displayed to the customer Tooling Unit Cost Total cost 660 EUR 2.17 EUR €2…" at bounding box center [546, 211] width 122 height 261
click at [600, 357] on span "Save" at bounding box center [598, 359] width 11 height 5
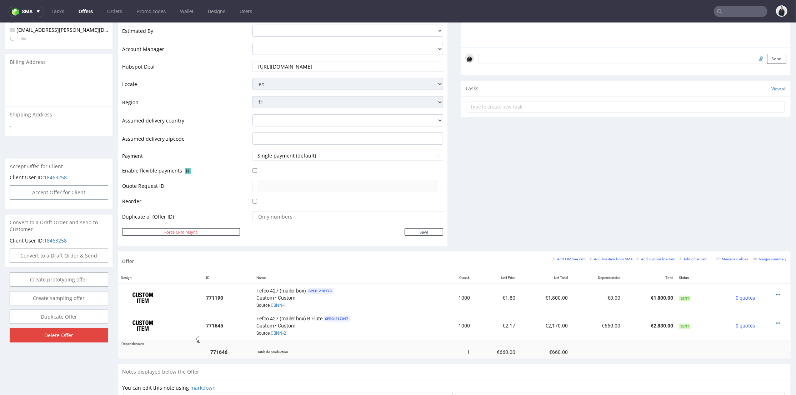
scroll to position [238, 0]
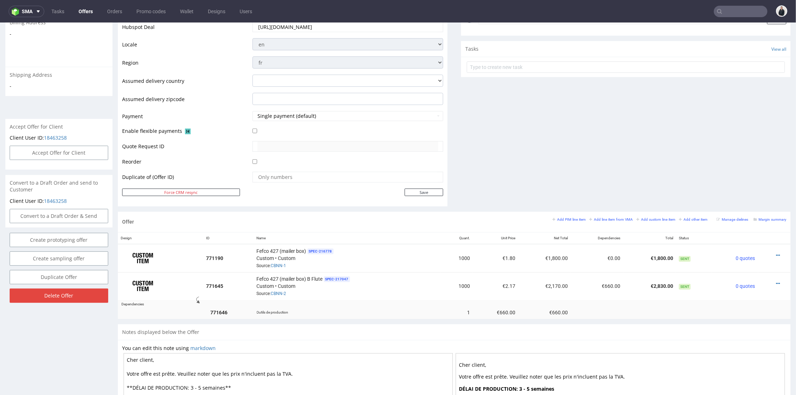
click at [538, 167] on div "Comments User (0) Automatic (0) Attachments (0) All (0) View all (0) Send Tasks…" at bounding box center [625, 33] width 329 height 356
click at [776, 281] on icon at bounding box center [778, 283] width 4 height 5
click at [745, 205] on span "Edit item price" at bounding box center [745, 203] width 57 height 7
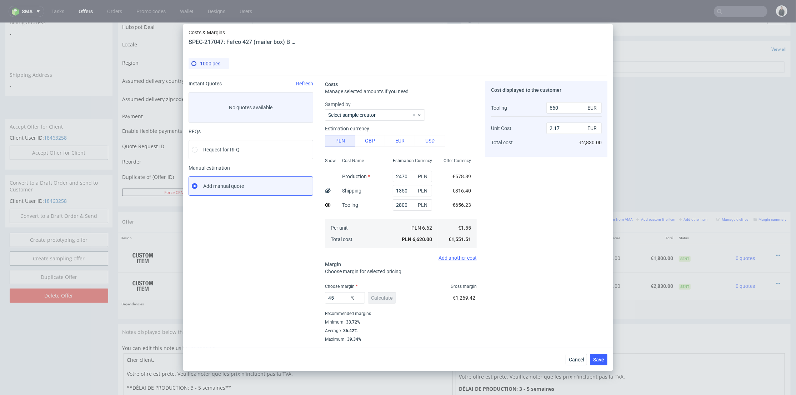
click at [326, 204] on icon at bounding box center [328, 205] width 6 height 6
click at [325, 204] on icon at bounding box center [328, 205] width 6 height 6
click at [326, 204] on use at bounding box center [328, 205] width 6 height 4
type input "2.83"
click at [601, 361] on span "Save" at bounding box center [598, 359] width 11 height 5
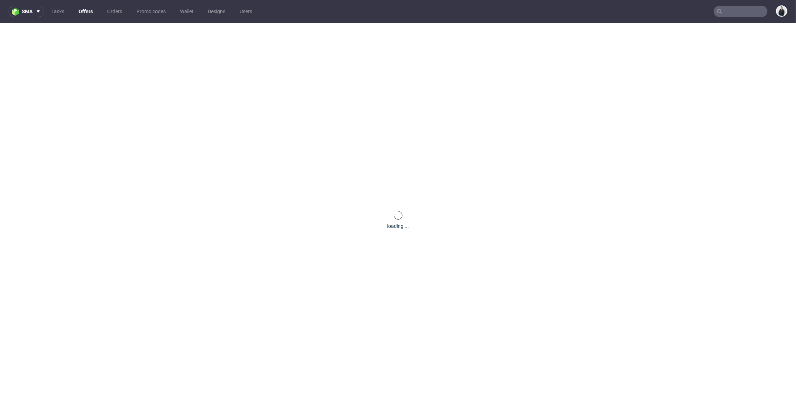
scroll to position [0, 0]
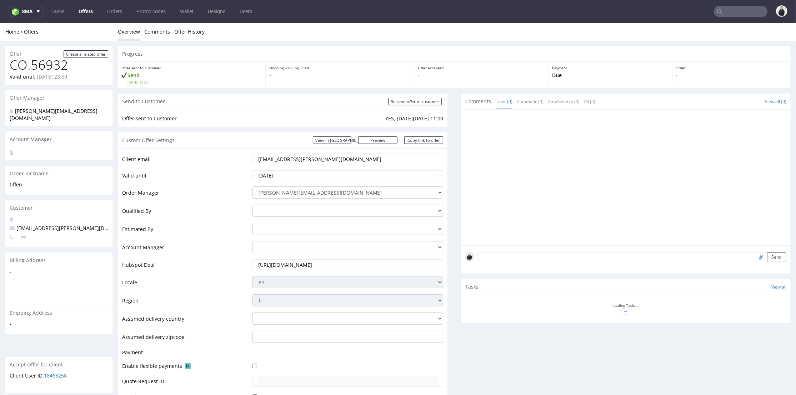
click at [546, 219] on div at bounding box center [627, 179] width 325 height 131
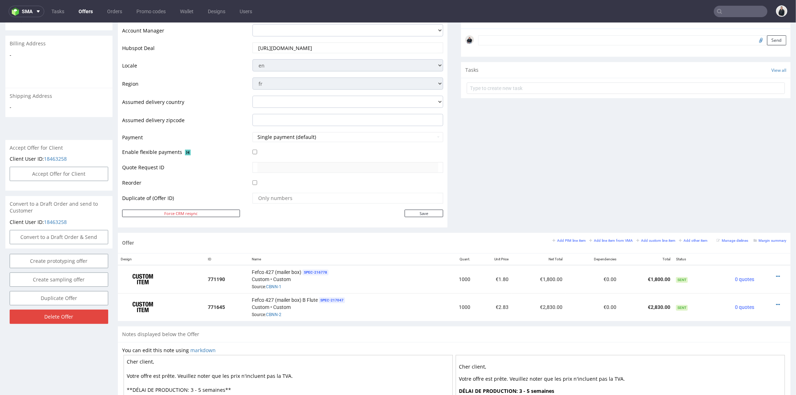
scroll to position [256, 0]
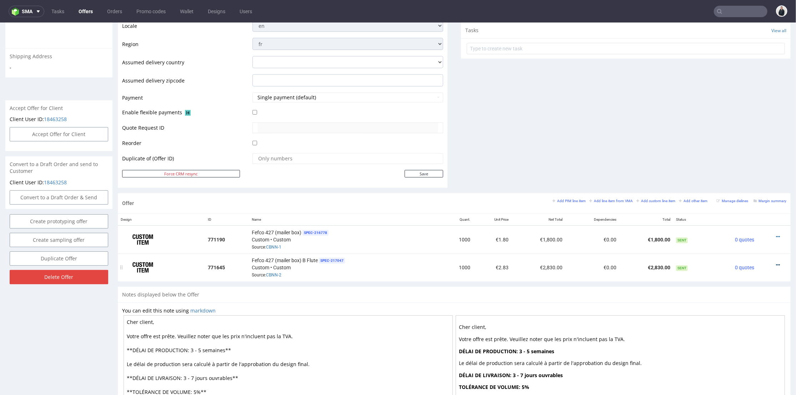
click at [776, 263] on icon at bounding box center [778, 264] width 4 height 5
click at [549, 116] on div "Comments User (0) Automatic (0) Attachments (0) All (0) View all (0) Send Tasks…" at bounding box center [625, 15] width 329 height 356
click at [763, 262] on div at bounding box center [772, 264] width 24 height 7
click at [776, 262] on icon at bounding box center [778, 264] width 4 height 5
click at [749, 185] on span "Edit item price" at bounding box center [745, 184] width 57 height 7
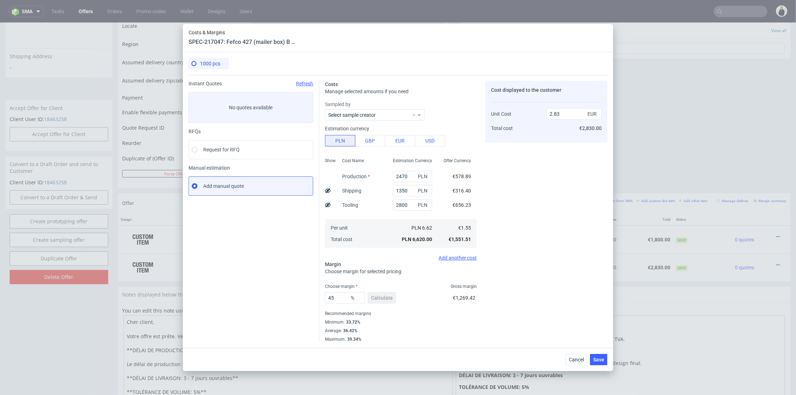
click at [566, 281] on div "Cost displayed to the customer Unit Cost Total cost 2.83 EUR €2,830.00" at bounding box center [546, 211] width 122 height 261
click at [585, 359] on button "Cancel" at bounding box center [575, 359] width 21 height 11
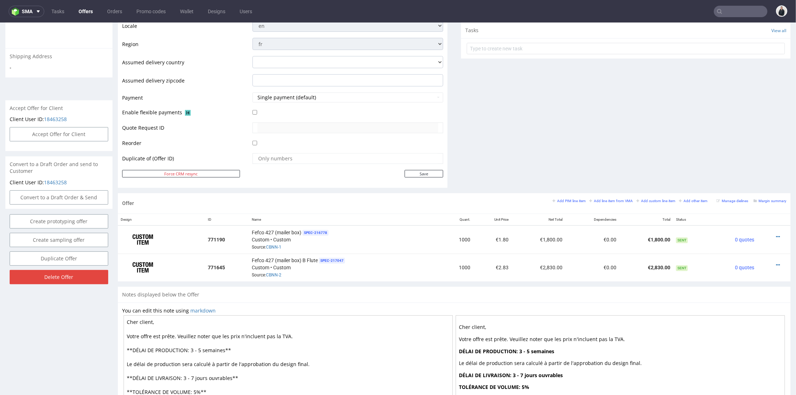
scroll to position [0, 0]
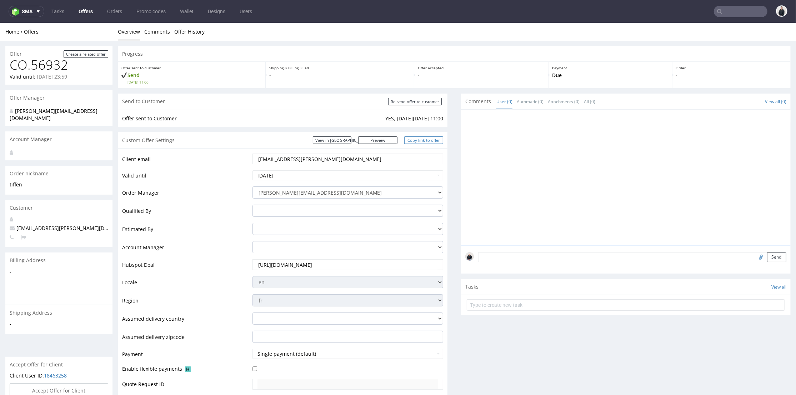
click at [425, 141] on link "Copy link to offer" at bounding box center [423, 139] width 39 height 7
click at [419, 99] on input "Re-send offer to customer" at bounding box center [415, 100] width 54 height 7
type input "In progress..."
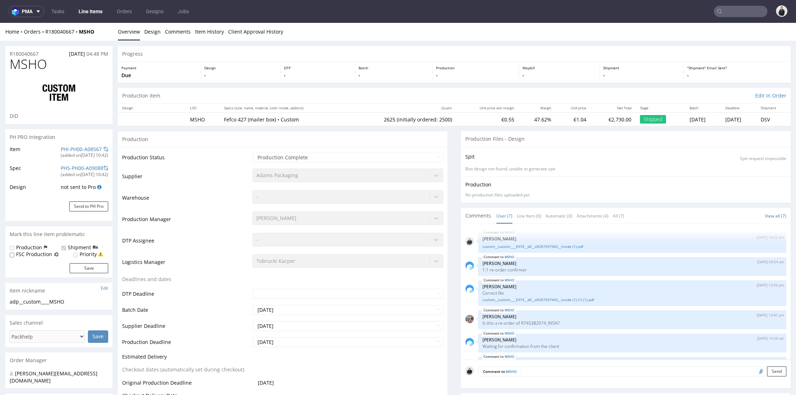
select select "in_progress"
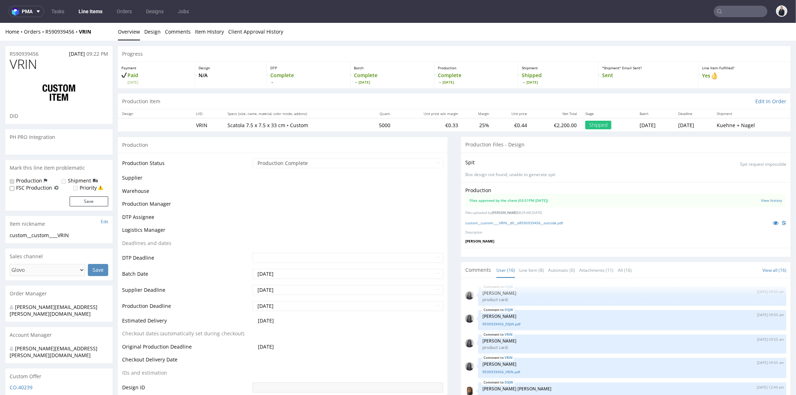
scroll to position [585, 0]
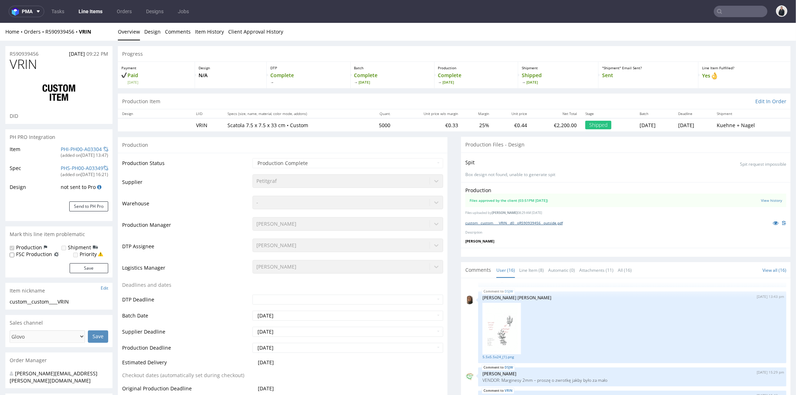
select select "in_progress"
click at [538, 223] on link "custom__custom____VRIN__d0__oR590939456__outside.pdf" at bounding box center [513, 222] width 97 height 5
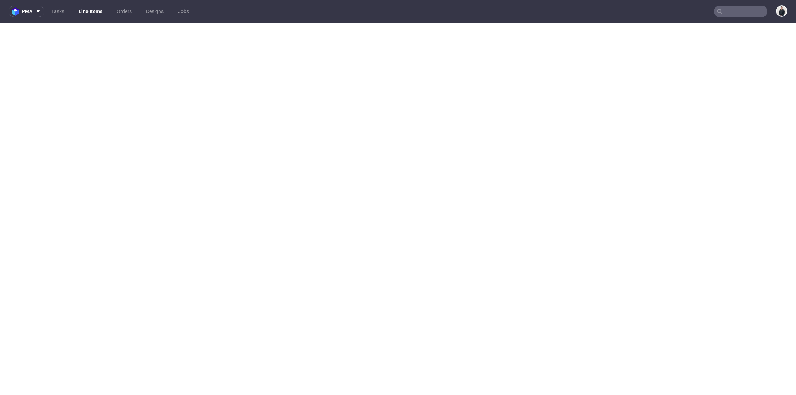
select select "in_progress"
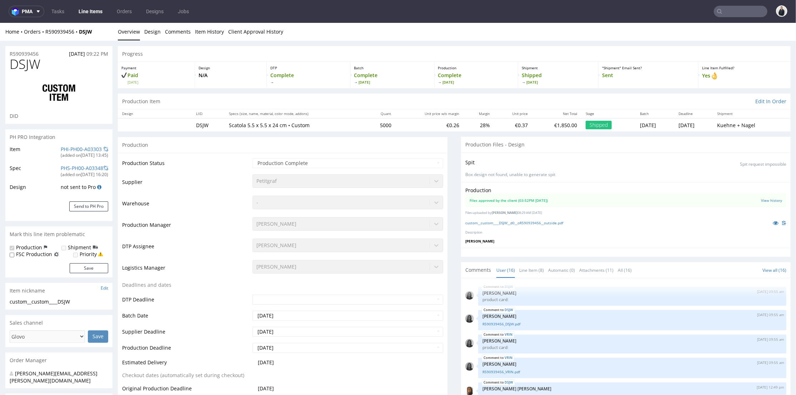
scroll to position [585, 0]
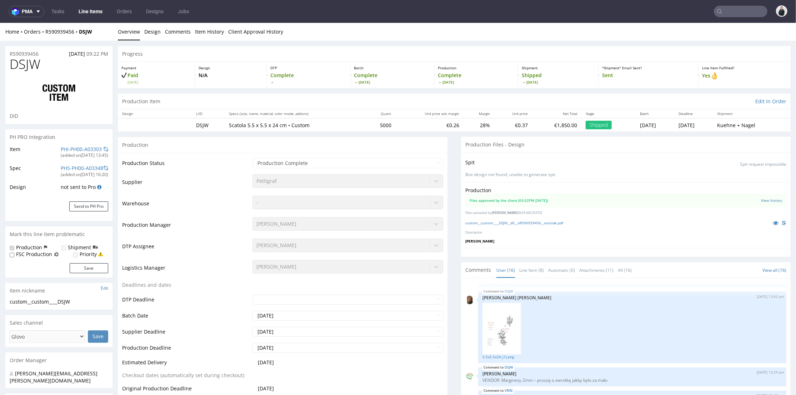
click at [513, 225] on div "custom__custom____DSJW__d0__oR590939456__outside.pdf" at bounding box center [625, 222] width 321 height 8
click at [514, 221] on link "custom__custom____DSJW__d0__oR590939456__outside.pdf" at bounding box center [514, 222] width 98 height 5
click at [716, 10] on div at bounding box center [740, 11] width 54 height 11
click at [721, 11] on input "text" at bounding box center [740, 11] width 54 height 11
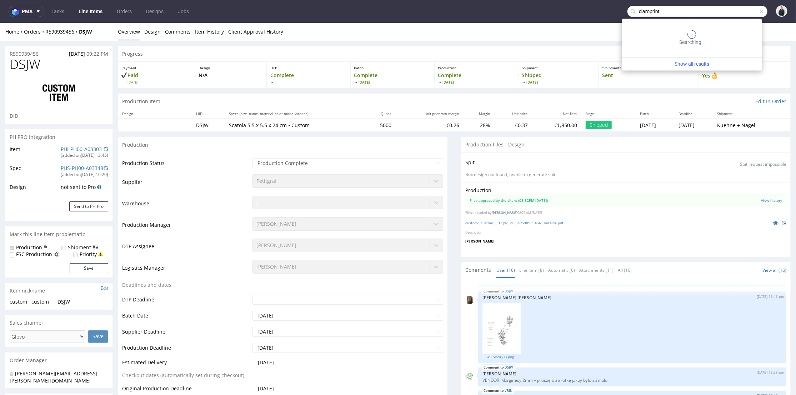
type input "claroprint"
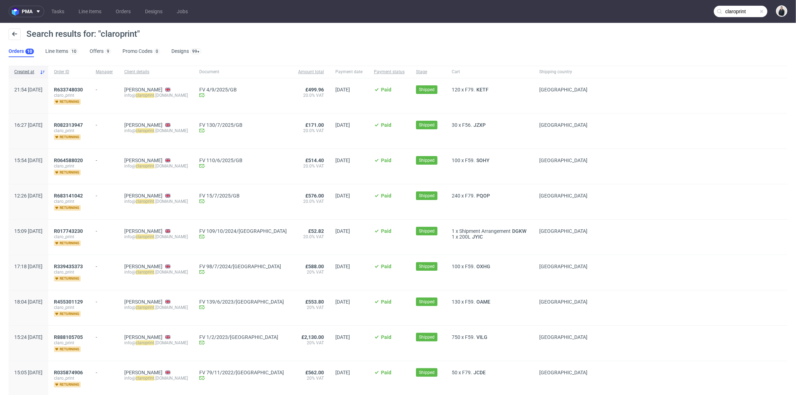
drag, startPoint x: 100, startPoint y: 49, endPoint x: 120, endPoint y: 61, distance: 24.0
click at [100, 48] on link "Offers 9" at bounding box center [100, 51] width 21 height 11
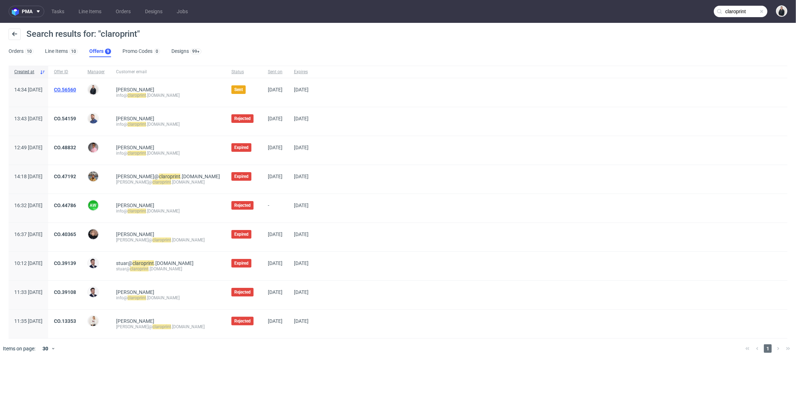
click at [76, 91] on link "CO.56560" at bounding box center [65, 90] width 22 height 6
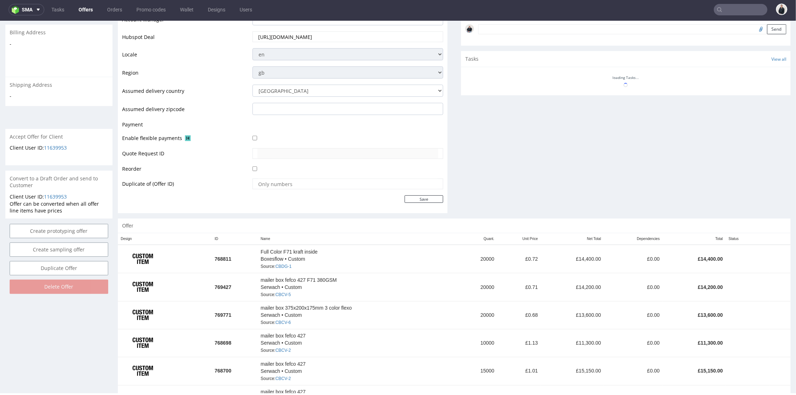
scroll to position [266, 0]
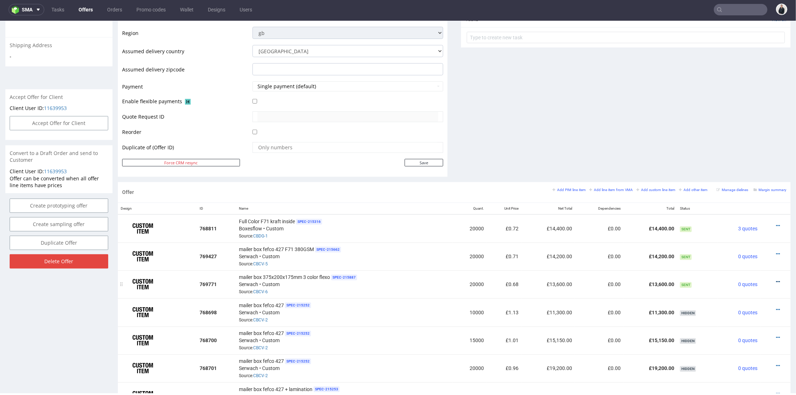
click at [776, 279] on icon at bounding box center [778, 281] width 4 height 5
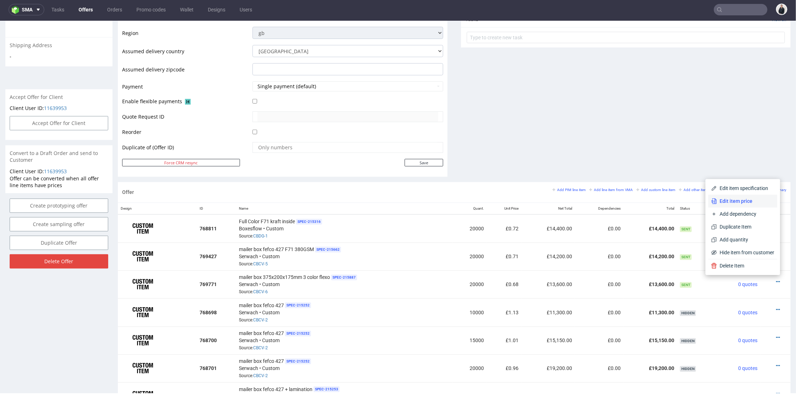
click at [741, 204] on li "Edit item price" at bounding box center [742, 200] width 69 height 13
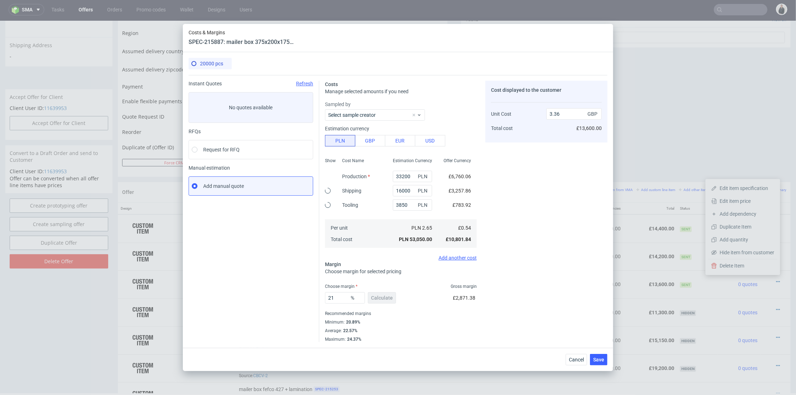
type input "0.68"
click at [402, 176] on input "33200" at bounding box center [412, 176] width 39 height 11
paste input "5"
type input "35200"
type input "0.71"
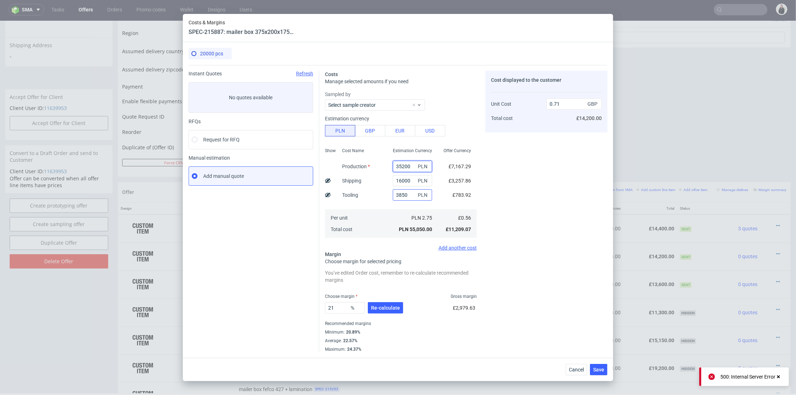
type input "35200"
drag, startPoint x: 405, startPoint y: 193, endPoint x: 355, endPoint y: 193, distance: 49.3
click at [355, 193] on div "Show Cost Name Production Shipping Tooling Per unit Total cost Estimation Curre…" at bounding box center [401, 192] width 152 height 94
type input "4150"
click at [533, 188] on div "Cost displayed to the customer Unit Cost Total cost 0.71 GBP £14,200.00" at bounding box center [546, 211] width 122 height 281
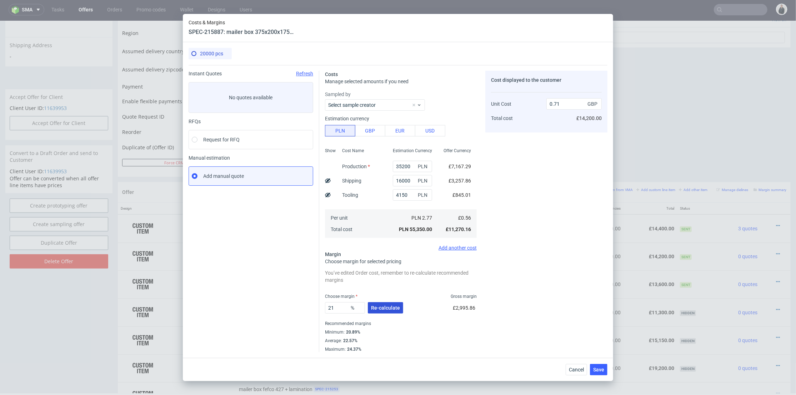
click at [389, 311] on button "Re-calculate" at bounding box center [385, 307] width 35 height 11
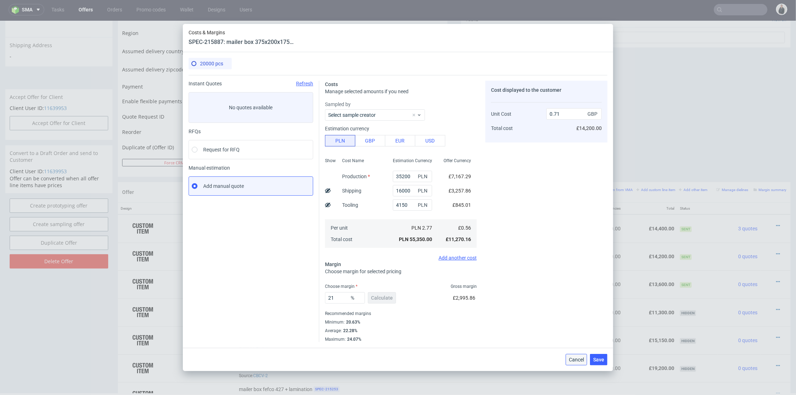
click at [580, 362] on span "Cancel" at bounding box center [576, 359] width 15 height 5
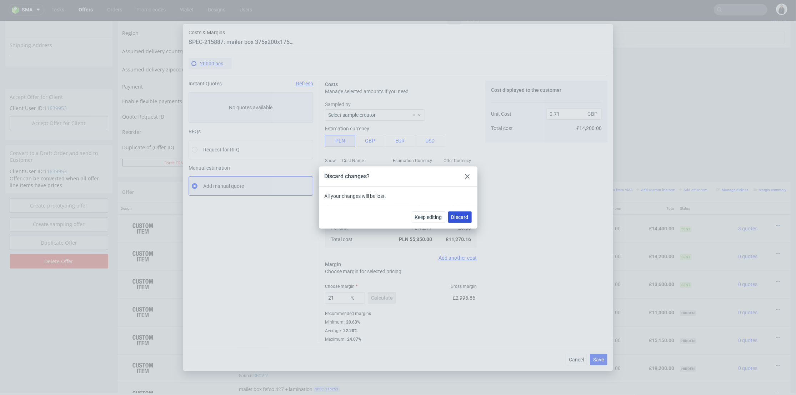
click at [463, 216] on span "Discard" at bounding box center [459, 217] width 17 height 5
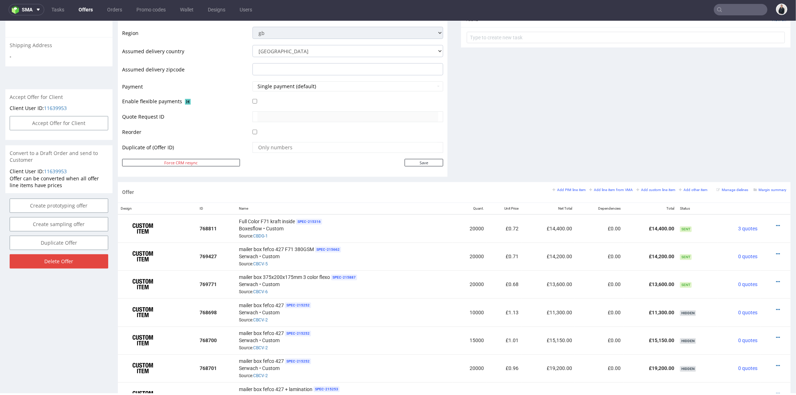
scroll to position [306, 0]
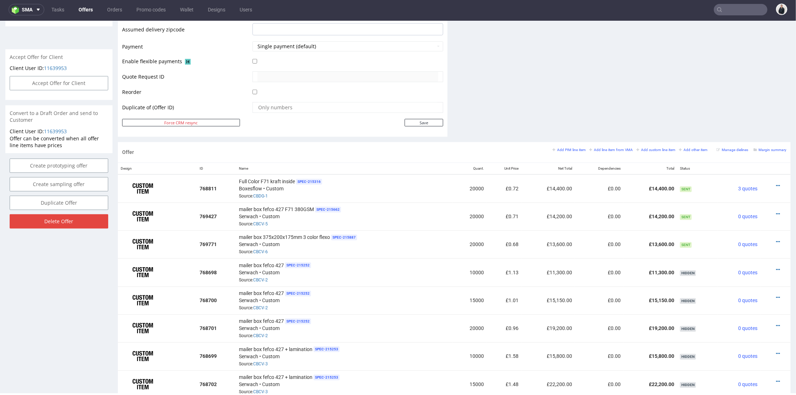
click at [776, 239] on icon at bounding box center [778, 241] width 4 height 5
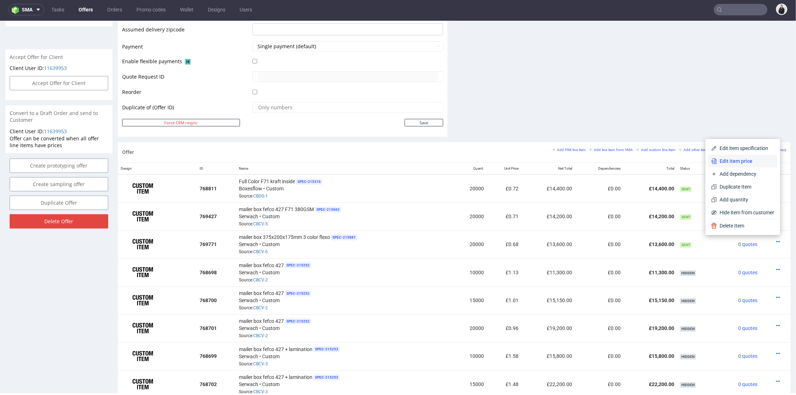
click at [719, 161] on span "Edit item price" at bounding box center [745, 160] width 57 height 7
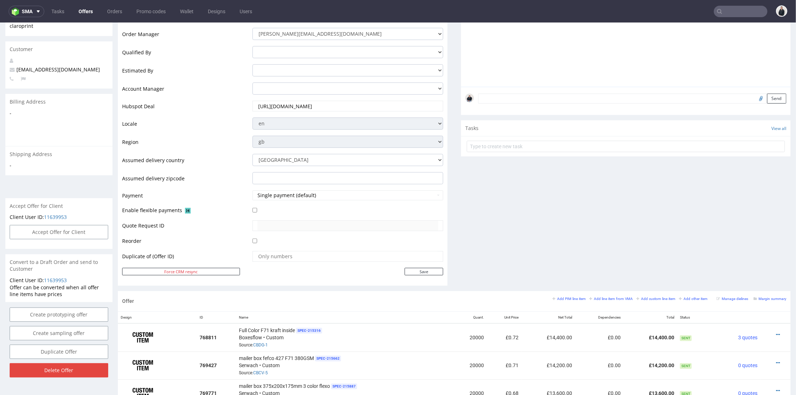
scroll to position [198, 0]
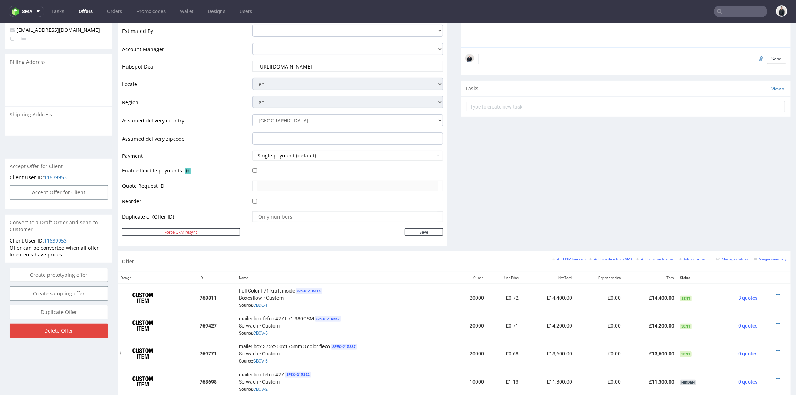
drag, startPoint x: 767, startPoint y: 348, endPoint x: 765, endPoint y: 344, distance: 4.8
click at [776, 348] on icon at bounding box center [778, 350] width 4 height 5
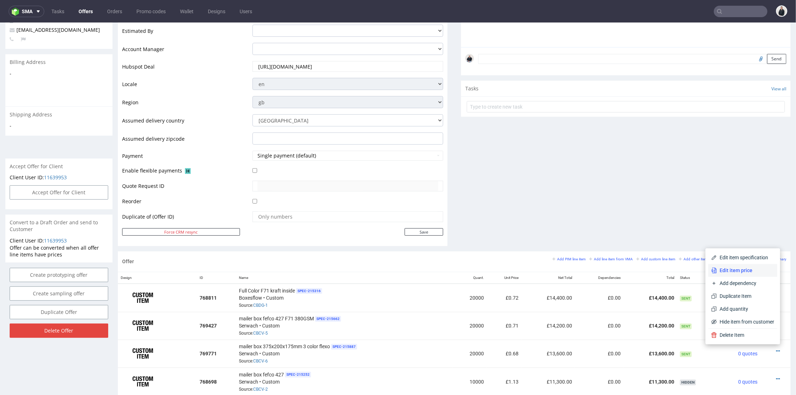
click at [741, 270] on span "Edit item price" at bounding box center [745, 269] width 57 height 7
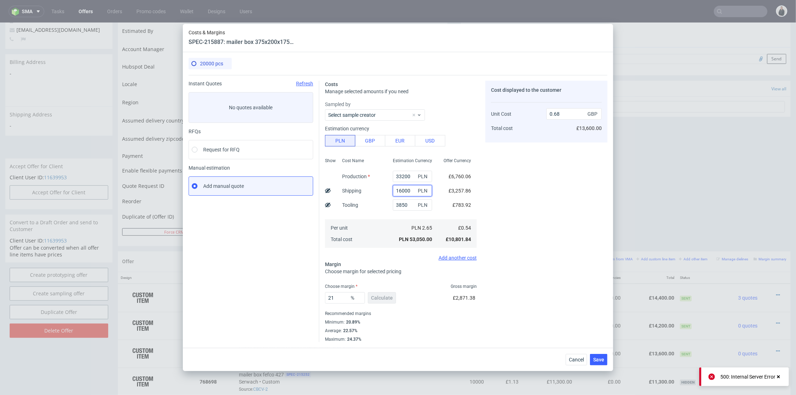
drag, startPoint x: 407, startPoint y: 190, endPoint x: 368, endPoint y: 188, distance: 38.2
click at [368, 188] on div "Show Cost Name Production Shipping Tooling Per unit Total cost Estimation Curre…" at bounding box center [401, 202] width 152 height 94
type input "13"
type input "0.48"
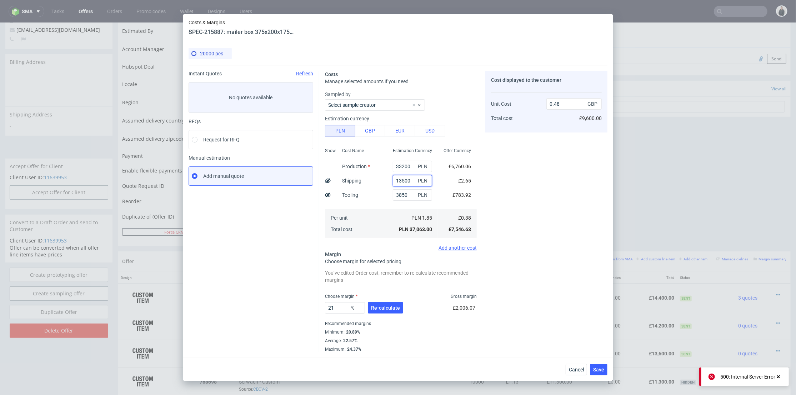
type input "13500"
type input "0.65"
click at [387, 197] on div "3850 PLN" at bounding box center [412, 195] width 51 height 14
drag, startPoint x: 405, startPoint y: 193, endPoint x: 372, endPoint y: 193, distance: 33.2
click at [372, 193] on div "Show Cost Name Production Shipping Tooling Per unit Total cost Estimation Curre…" at bounding box center [401, 192] width 152 height 94
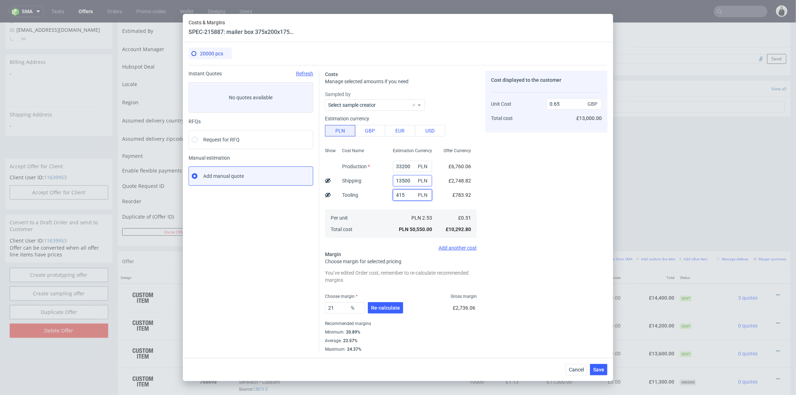
type input "4150"
type input "0.66"
type input "4150"
click at [395, 165] on input "33200" at bounding box center [412, 166] width 39 height 11
type input "35200"
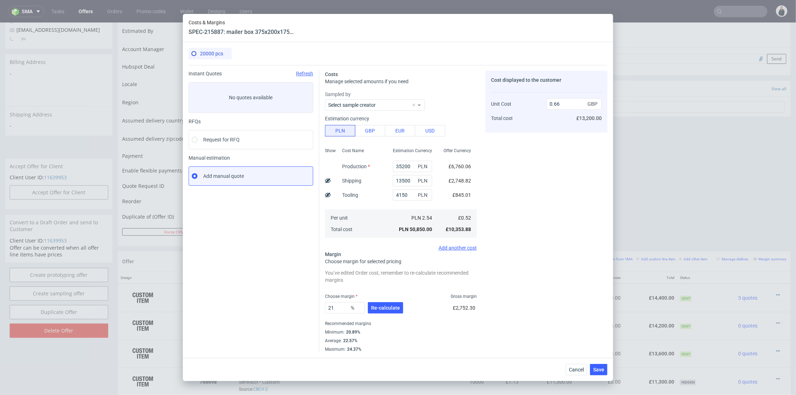
click at [505, 179] on div "Cost displayed to the customer Unit Cost Total cost 0.66 GBP £13,200.00" at bounding box center [546, 211] width 122 height 281
click at [390, 309] on span "Re-calculate" at bounding box center [385, 307] width 29 height 5
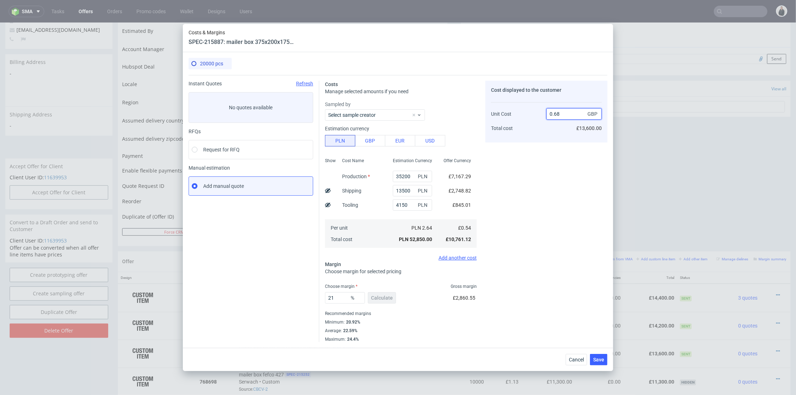
click at [562, 113] on input "0.68" at bounding box center [573, 113] width 55 height 11
type input "0.65"
type input "16.923076923076923"
click at [555, 132] on div "Cost displayed to the customer Unit Cost Total cost 0.65 GBP £13,600.00" at bounding box center [546, 112] width 122 height 62
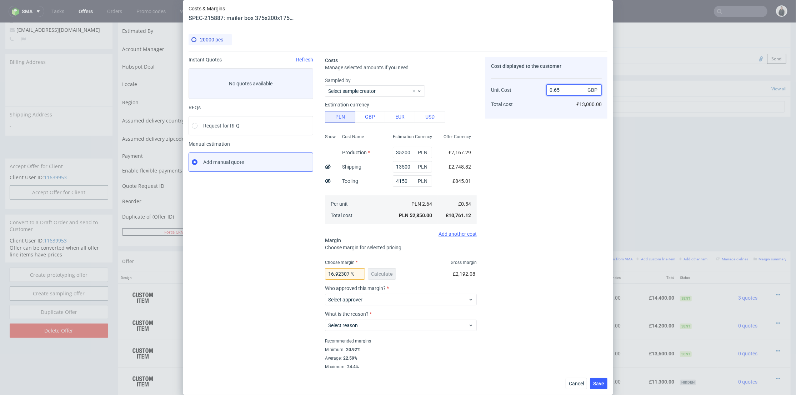
drag, startPoint x: 554, startPoint y: 91, endPoint x: 558, endPoint y: 92, distance: 4.1
click at [558, 92] on input "0.65" at bounding box center [573, 89] width 55 height 11
type input "0.63"
type input "14.285714285714285"
drag, startPoint x: 554, startPoint y: 90, endPoint x: 558, endPoint y: 90, distance: 4.3
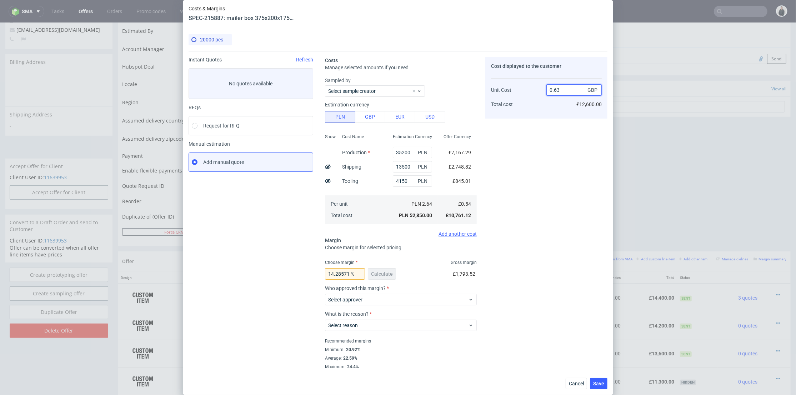
click at [558, 90] on input "0.63" at bounding box center [573, 89] width 55 height 11
type input "0.62"
click at [552, 109] on div "0.62 GBP £12,600.00" at bounding box center [573, 93] width 55 height 37
type input "12.903225806451612"
click at [557, 89] on input "0.62" at bounding box center [573, 89] width 55 height 11
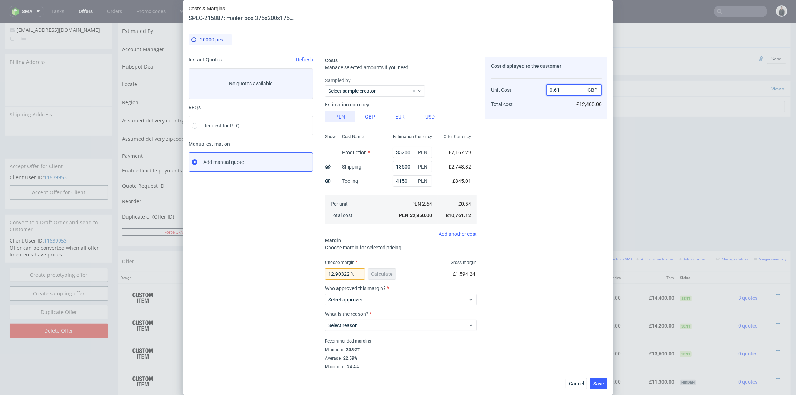
type input "0.61"
click at [555, 107] on div "0.61 GBP £12,400.00" at bounding box center [573, 93] width 55 height 37
type input "11.475409836065573"
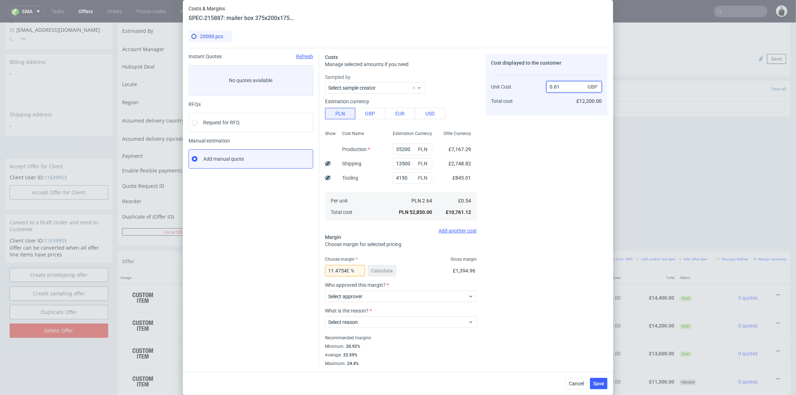
drag, startPoint x: 554, startPoint y: 86, endPoint x: 556, endPoint y: 91, distance: 4.9
click at [556, 87] on input "0.61" at bounding box center [573, 86] width 55 height 11
type input "0.62"
click at [552, 102] on div "0.62 GBP £12,200.00" at bounding box center [573, 90] width 55 height 37
type input "12.903225806451612"
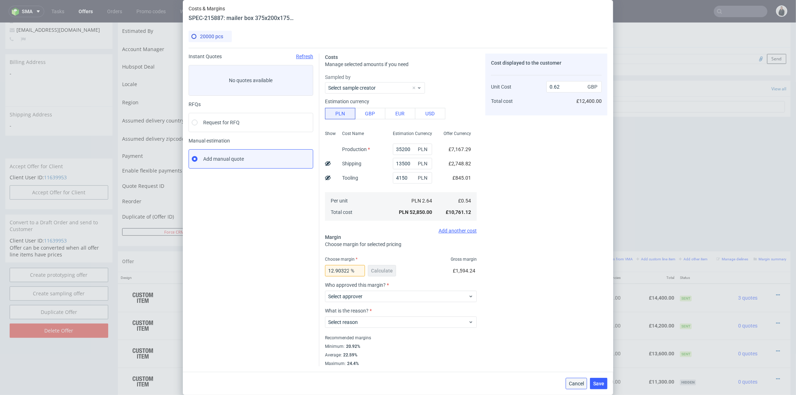
click at [579, 385] on span "Cancel" at bounding box center [576, 383] width 15 height 5
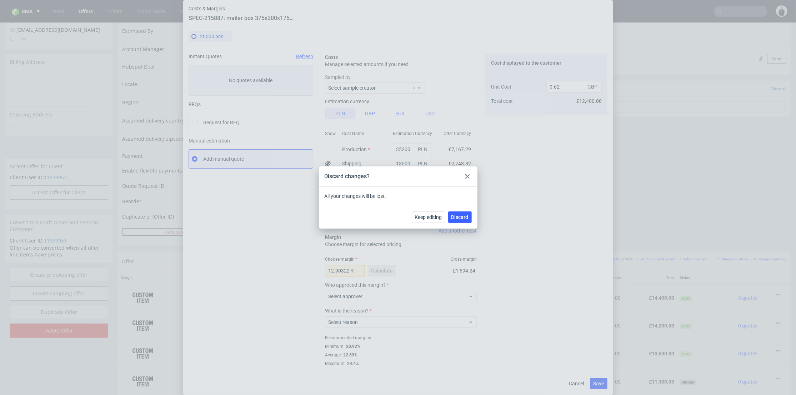
click at [471, 176] on div at bounding box center [467, 176] width 9 height 9
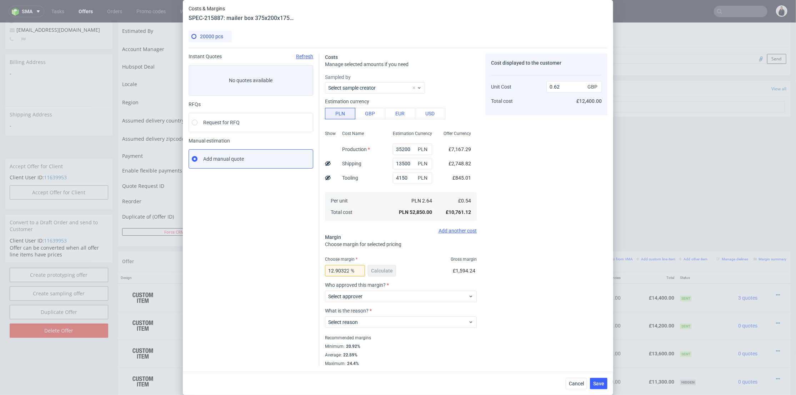
click at [715, 13] on div "Costs & Margins SPEC-215887: mailer box 375x200x175mm 3 color flexo 20000 pcs I…" at bounding box center [398, 197] width 796 height 395
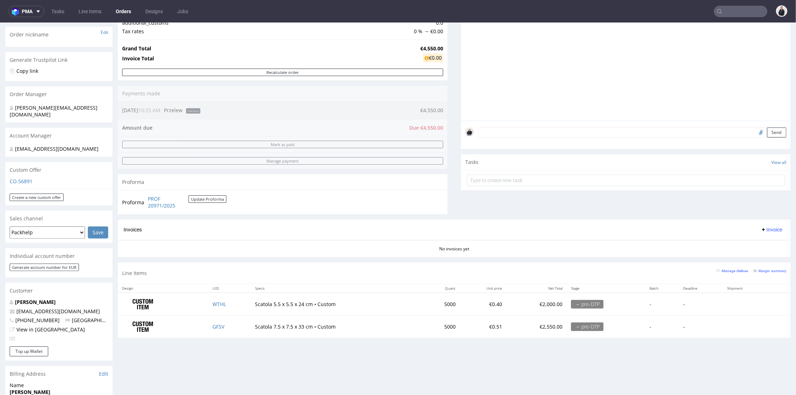
scroll to position [158, 0]
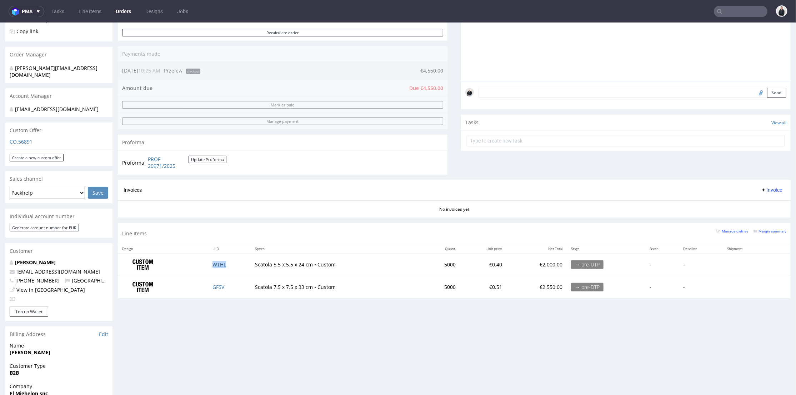
click at [217, 262] on link "WTHL" at bounding box center [219, 264] width 14 height 7
drag, startPoint x: 218, startPoint y: 286, endPoint x: 240, endPoint y: 260, distance: 34.2
click at [218, 286] on link "GFSV" at bounding box center [218, 286] width 12 height 7
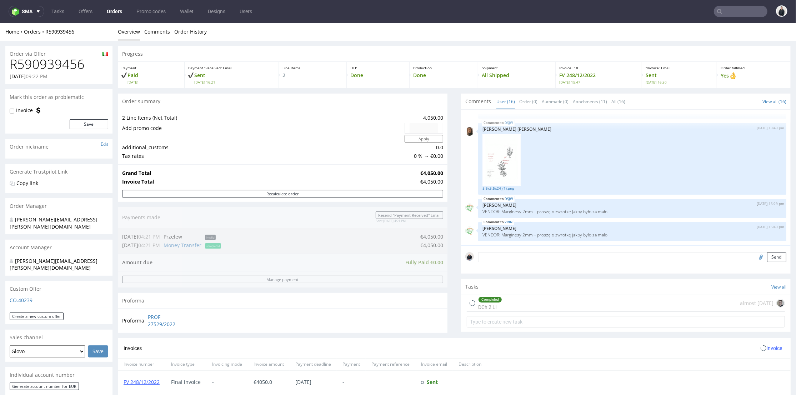
scroll to position [198, 0]
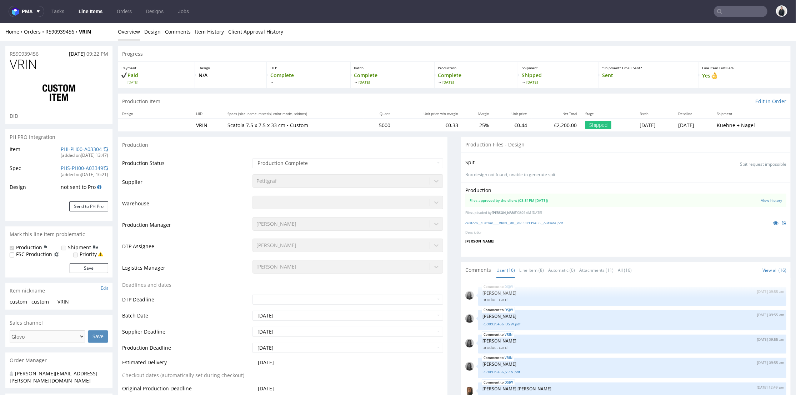
scroll to position [585, 0]
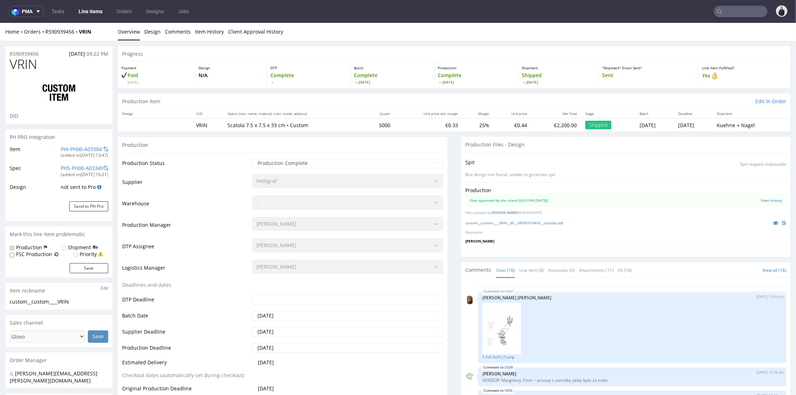
select select "in_progress"
click at [504, 222] on link "custom__custom____VRIN__d0__oR590939456__outside.pdf" at bounding box center [513, 222] width 97 height 5
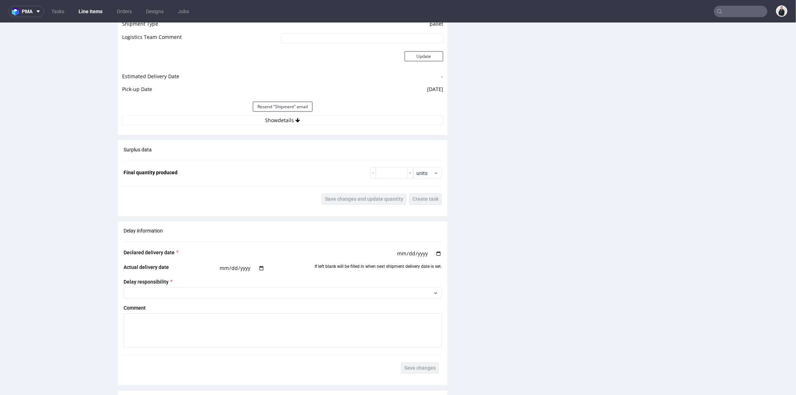
scroll to position [1188, 0]
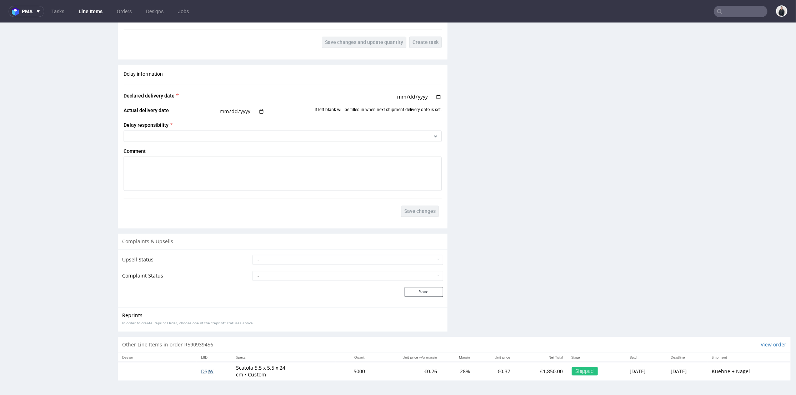
click at [206, 370] on span "DSJW" at bounding box center [207, 371] width 12 height 7
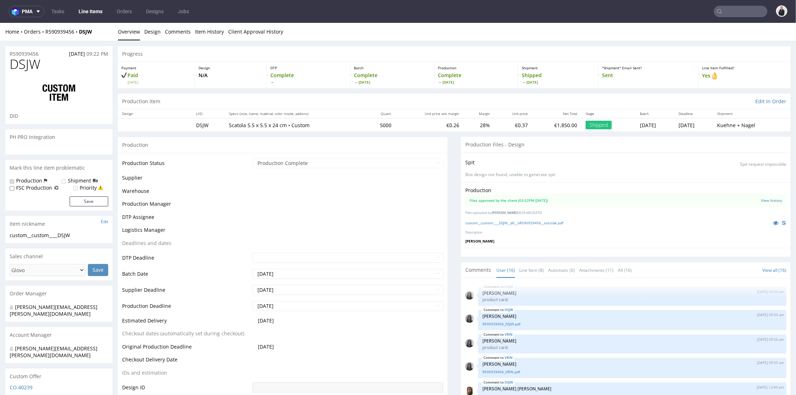
scroll to position [585, 0]
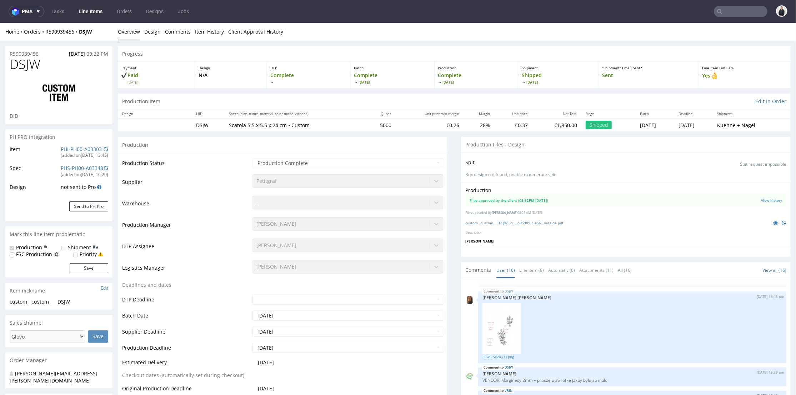
select select "in_progress"
click at [522, 223] on link "custom__custom____DSJW__d0__oR590939456__outside.pdf" at bounding box center [514, 222] width 98 height 5
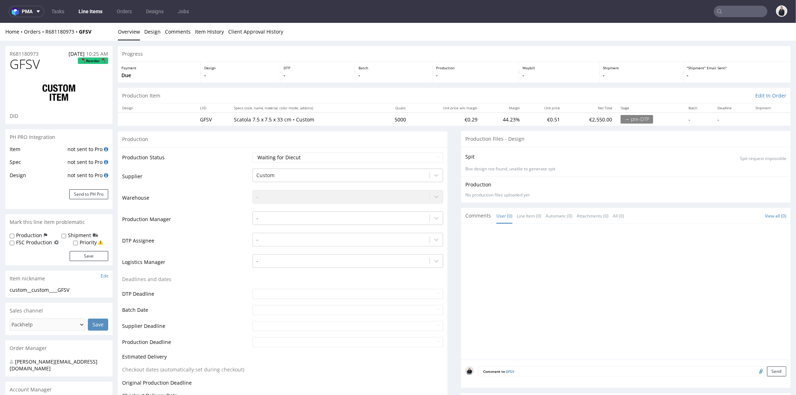
scroll to position [79, 0]
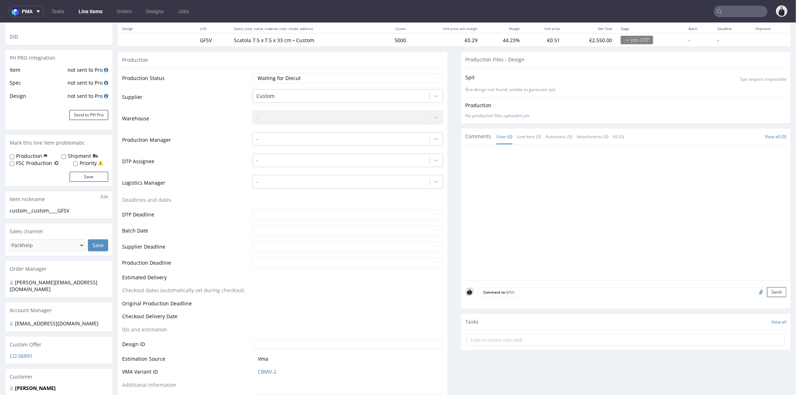
click at [755, 291] on input "file" at bounding box center [760, 291] width 10 height 9
type input "C:\fakepath\custom__custom____VRIN__d0__oR590939456__outside (1).pdf"
click at [767, 291] on button "Send" at bounding box center [776, 292] width 19 height 10
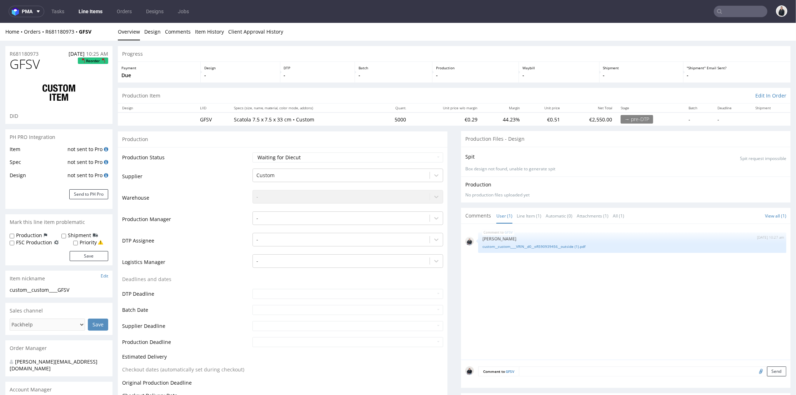
scroll to position [0, 0]
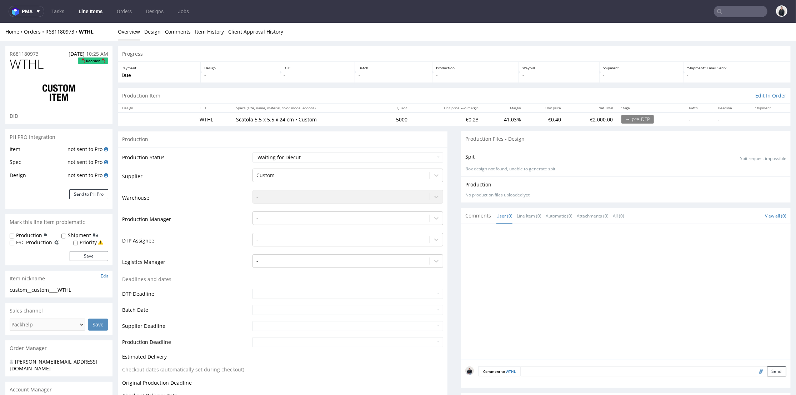
scroll to position [158, 0]
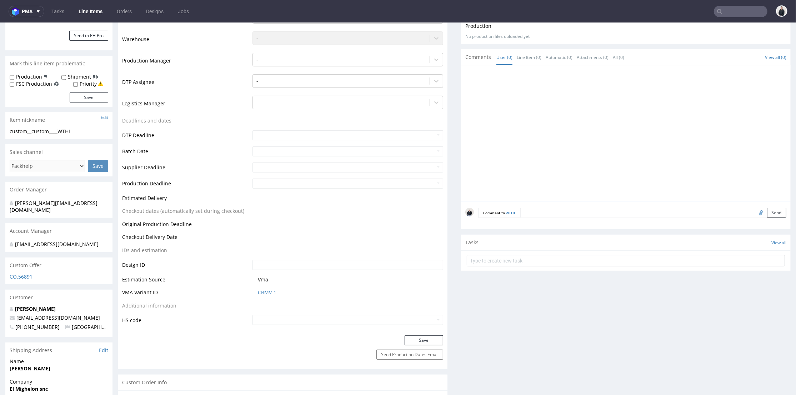
click at [755, 213] on input "file" at bounding box center [760, 211] width 10 height 9
type input "C:\fakepath\custom__custom____DSJW__d0__oR590939456__outside (1).pdf"
click at [767, 214] on button "Send" at bounding box center [776, 212] width 19 height 10
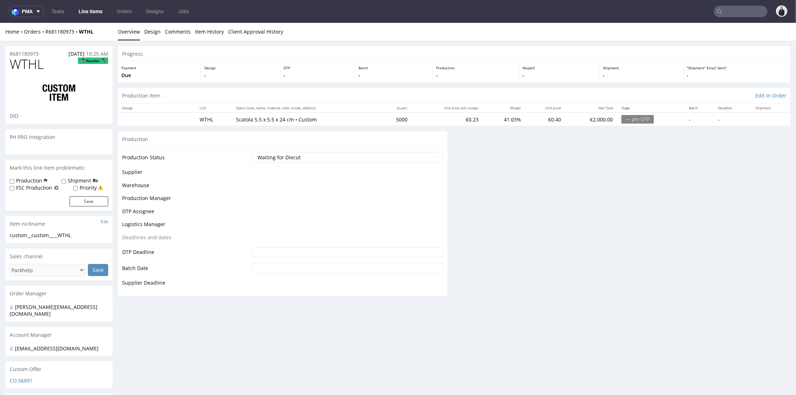
scroll to position [0, 0]
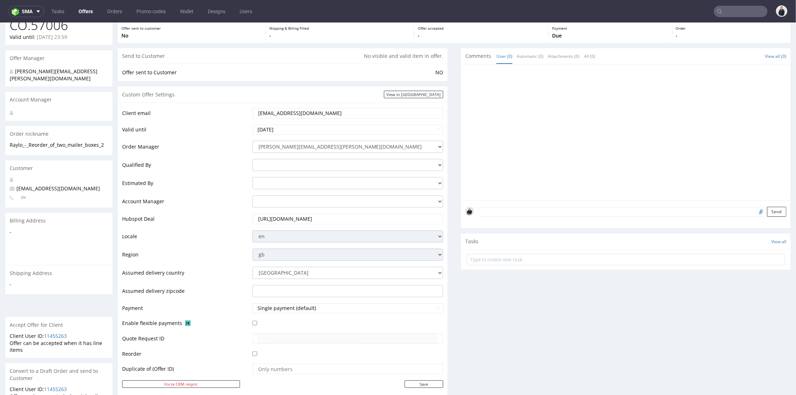
scroll to position [238, 0]
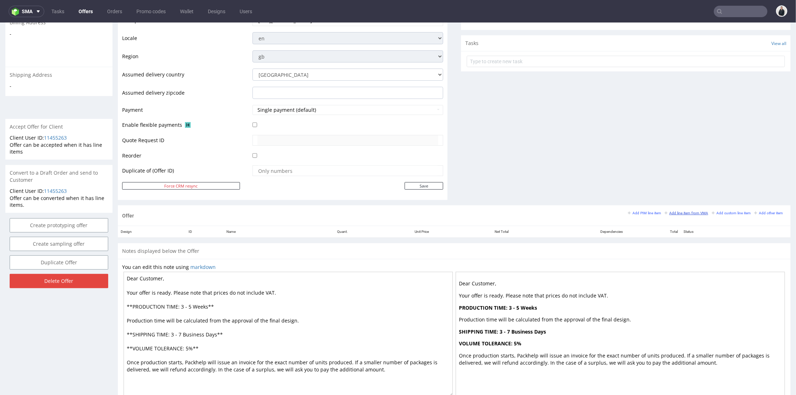
click at [674, 211] on small "Add line item from VMA" at bounding box center [686, 213] width 44 height 4
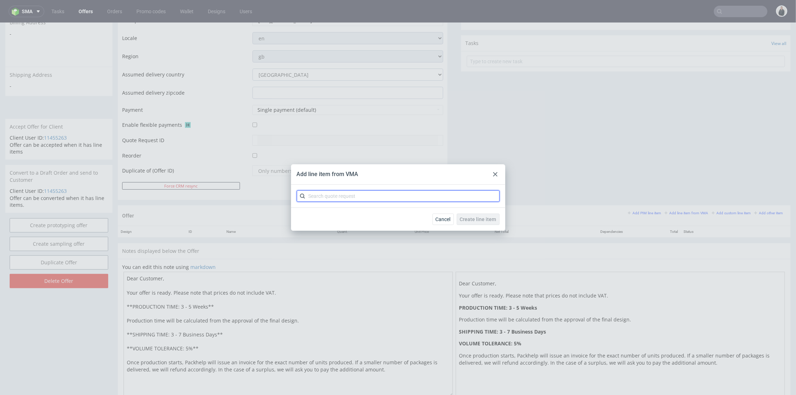
click at [372, 194] on input "text" at bounding box center [398, 195] width 203 height 11
type input "cbpl"
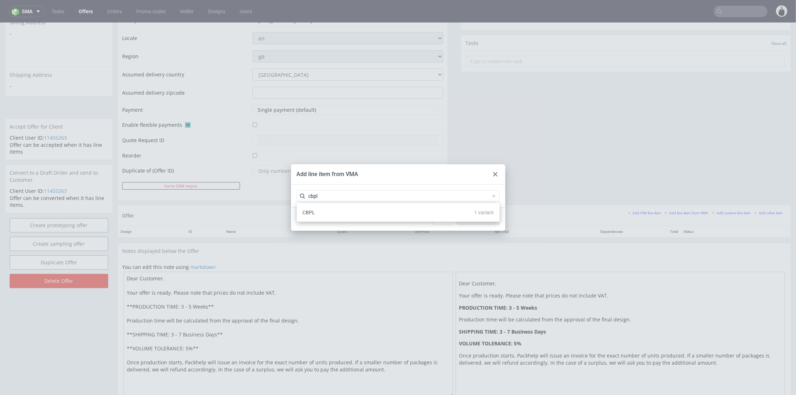
click at [344, 213] on div "CBPL 1 variant" at bounding box center [397, 212] width 197 height 13
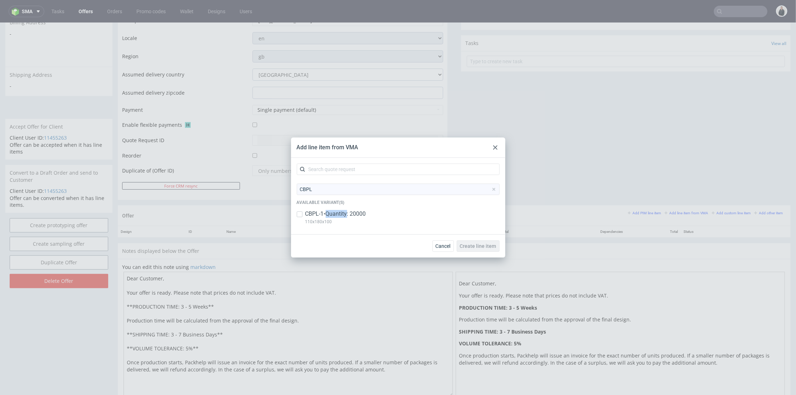
click at [344, 213] on p "CBPL-1 • Quantity: 20000" at bounding box center [335, 214] width 61 height 8
checkbox input "true"
click at [484, 248] on span "Create line item" at bounding box center [478, 245] width 36 height 5
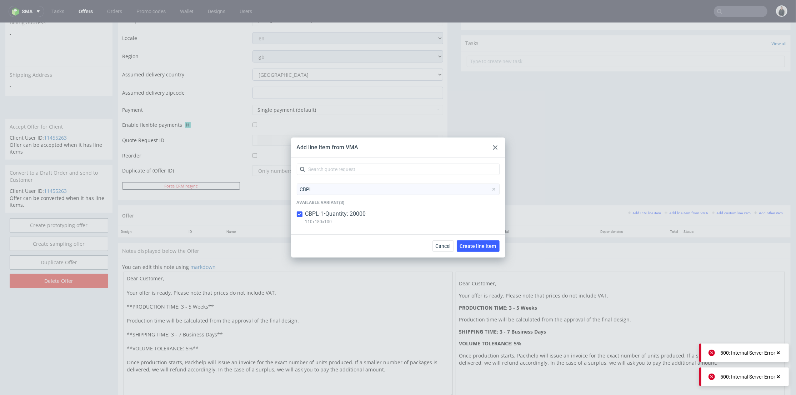
click at [493, 186] on span at bounding box center [493, 189] width 9 height 9
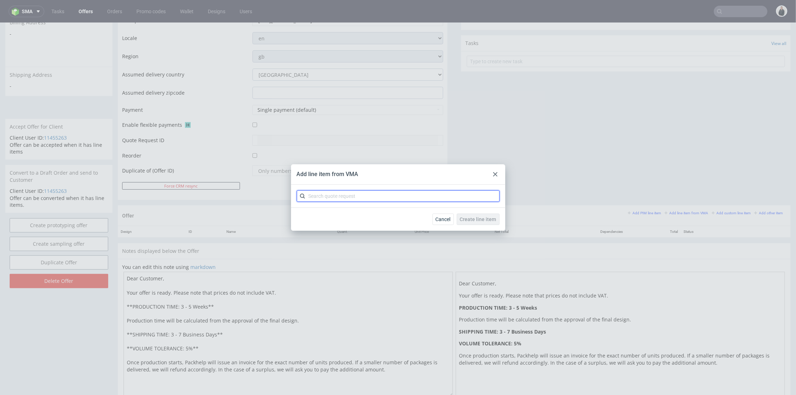
click at [421, 199] on input "text" at bounding box center [398, 195] width 203 height 11
type input "cbpm"
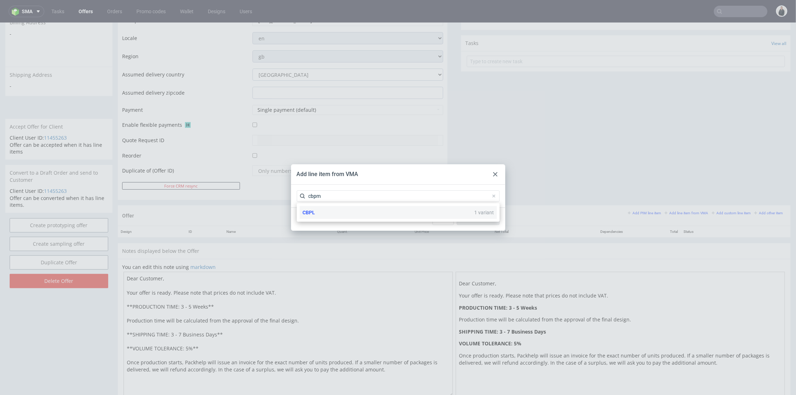
click at [352, 212] on div "CBPL 1 variant" at bounding box center [397, 212] width 197 height 13
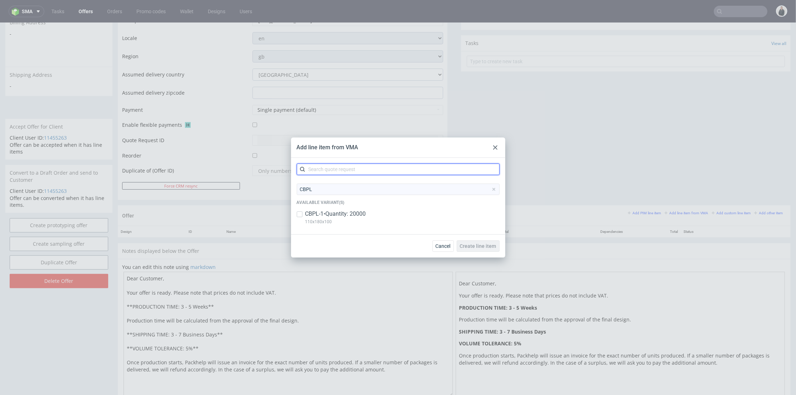
click at [355, 165] on input "text" at bounding box center [398, 168] width 203 height 11
type input "cbpm"
click at [357, 182] on div "CBPM 1 variant" at bounding box center [397, 185] width 197 height 13
type input "CBPM"
click at [353, 220] on p "228x300x60" at bounding box center [334, 222] width 59 height 8
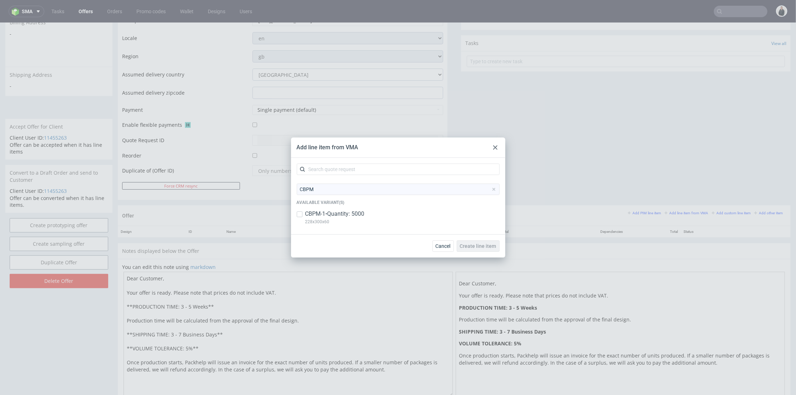
checkbox input "true"
click at [491, 249] on button "Create line item" at bounding box center [477, 245] width 43 height 11
click at [497, 145] on div at bounding box center [495, 147] width 9 height 9
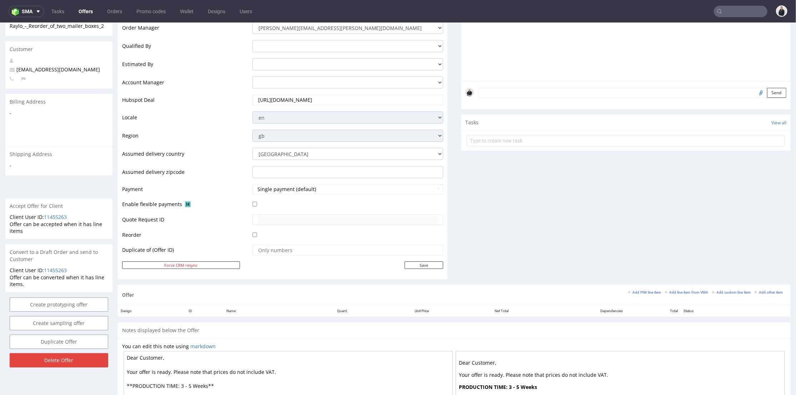
scroll to position [0, 0]
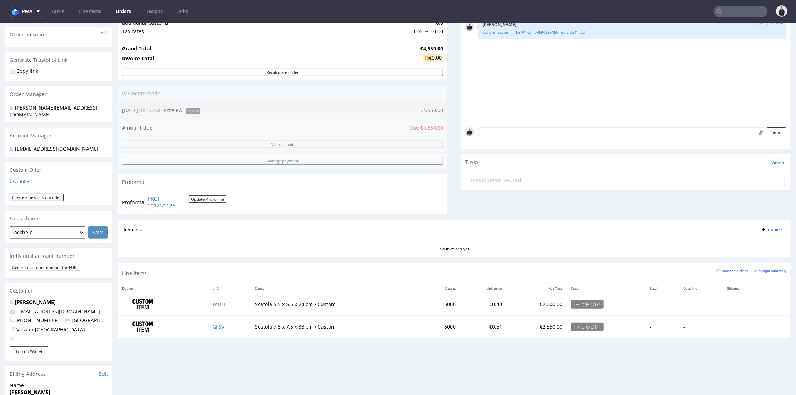
scroll to position [158, 0]
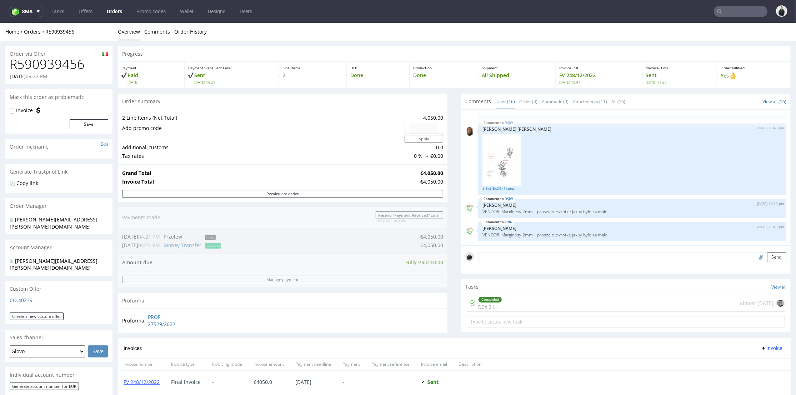
scroll to position [119, 0]
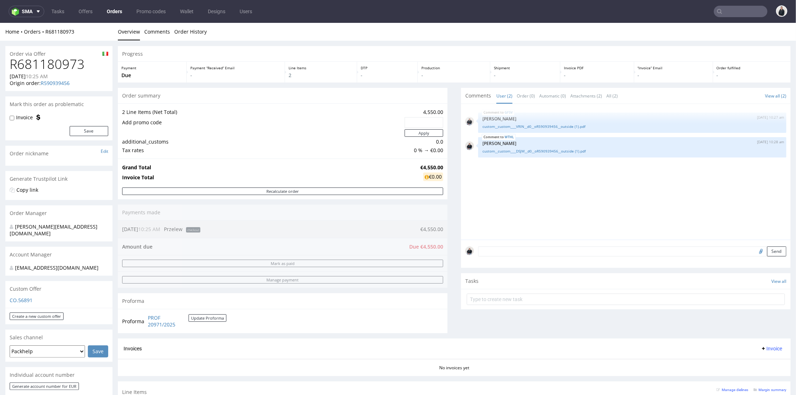
click at [49, 70] on h1 "R681180973" at bounding box center [59, 64] width 99 height 14
click at [51, 64] on h1 "R681180973" at bounding box center [59, 64] width 99 height 14
copy h1 "R681180973"
drag, startPoint x: 413, startPoint y: 168, endPoint x: 438, endPoint y: 167, distance: 24.7
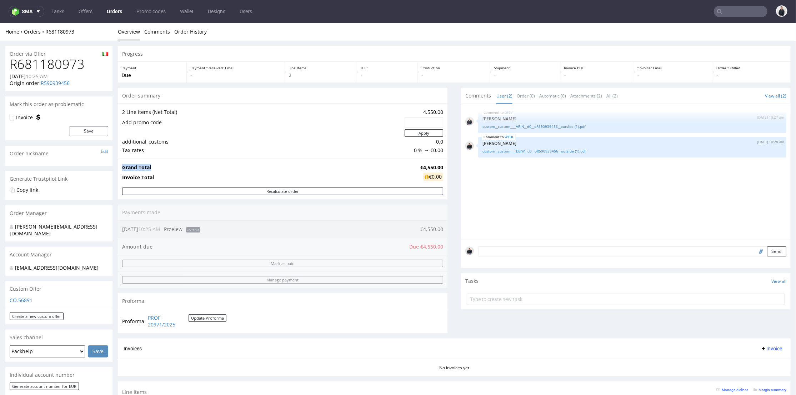
click at [438, 167] on div "Grand Total €4,550.00 Invoice Total €0.00" at bounding box center [282, 172] width 329 height 29
click at [437, 166] on strong "€4,550.00" at bounding box center [431, 166] width 23 height 7
click at [439, 165] on div "Grand Total €4,550.00 Invoice Total €0.00" at bounding box center [282, 172] width 329 height 29
drag, startPoint x: 430, startPoint y: 167, endPoint x: 421, endPoint y: 167, distance: 8.9
click at [430, 167] on strong "€4,550.00" at bounding box center [431, 166] width 23 height 7
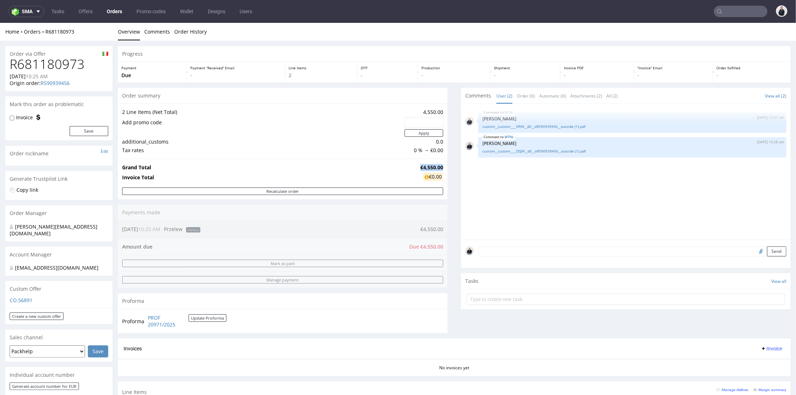
drag, startPoint x: 414, startPoint y: 166, endPoint x: 437, endPoint y: 166, distance: 22.5
click at [437, 166] on td "€4,550.00" at bounding box center [430, 167] width 25 height 9
copy strong "€4,550.00"
drag, startPoint x: 76, startPoint y: 82, endPoint x: 41, endPoint y: 83, distance: 35.0
click at [41, 83] on div "Origin order: R590939456" at bounding box center [59, 82] width 99 height 7
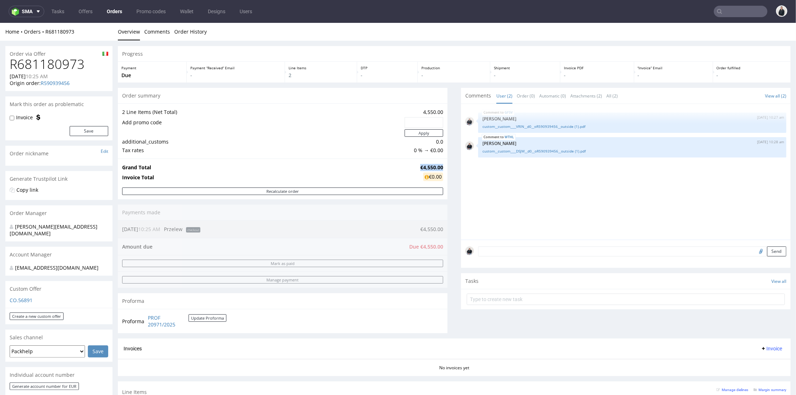
copy link "R590939456"
click at [274, 146] on td "Tax rates" at bounding box center [262, 150] width 281 height 9
click at [723, 12] on input "text" at bounding box center [740, 11] width 54 height 11
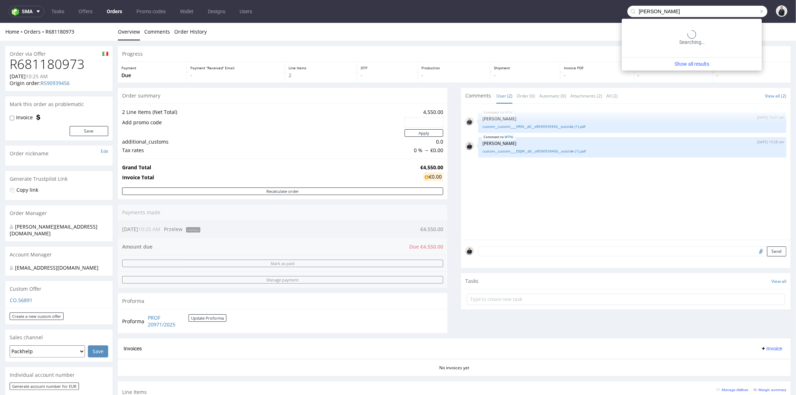
type input "[PERSON_NAME]"
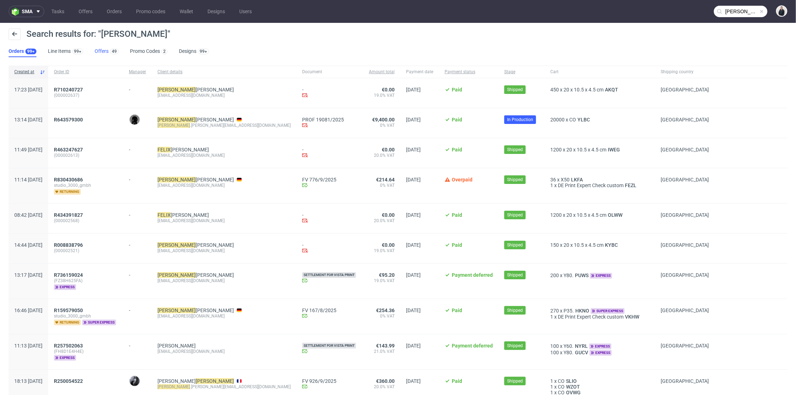
click at [98, 47] on link "Offers 49" at bounding box center [107, 51] width 24 height 11
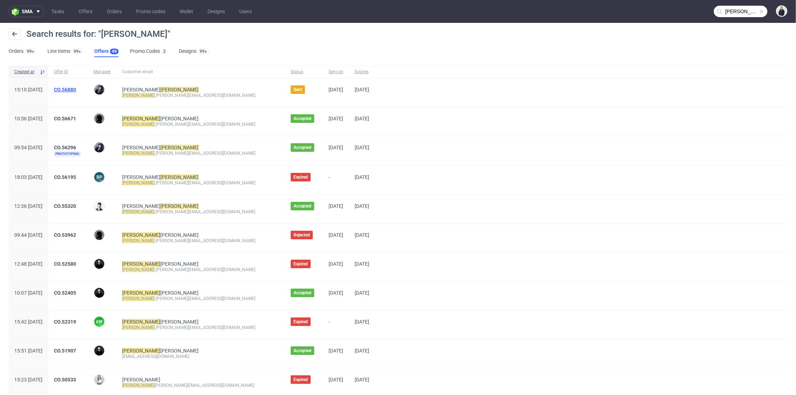
click at [76, 87] on link "CO.56880" at bounding box center [65, 90] width 22 height 6
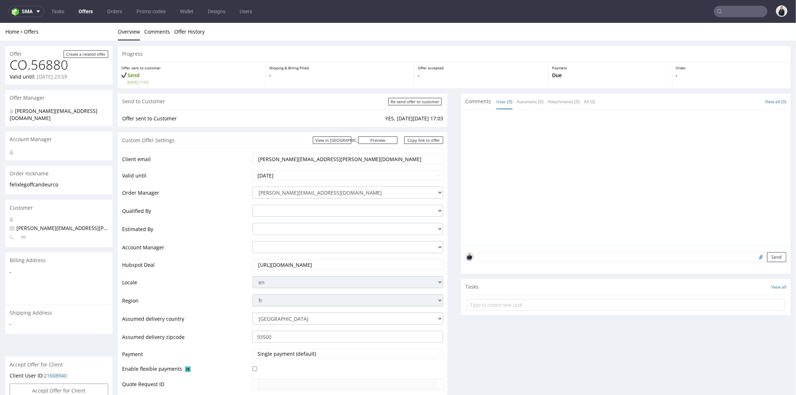
drag, startPoint x: 321, startPoint y: 158, endPoint x: 283, endPoint y: 160, distance: 38.2
click at [283, 160] on input "[PERSON_NAME][EMAIL_ADDRESS][PERSON_NAME][DOMAIN_NAME]" at bounding box center [347, 158] width 181 height 10
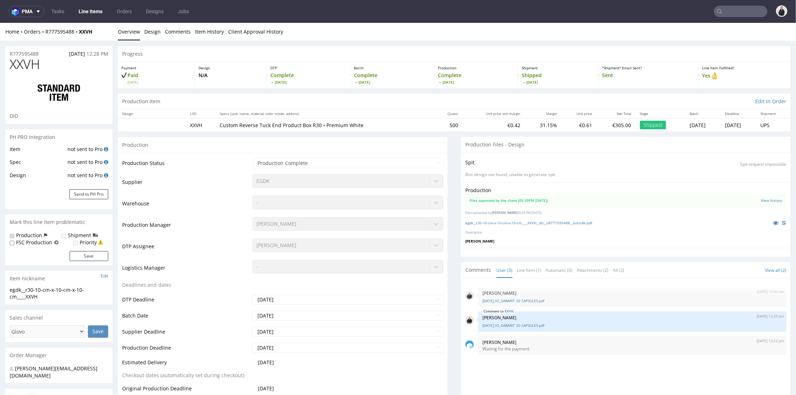
click at [716, 11] on input "text" at bounding box center [740, 11] width 54 height 11
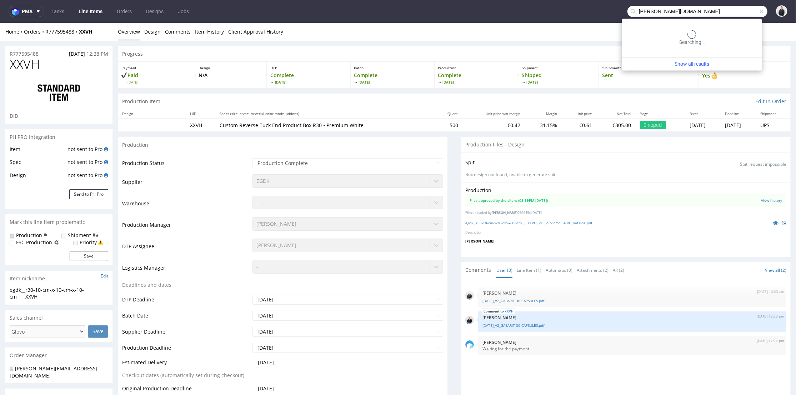
type input "[PERSON_NAME][DOMAIN_NAME]"
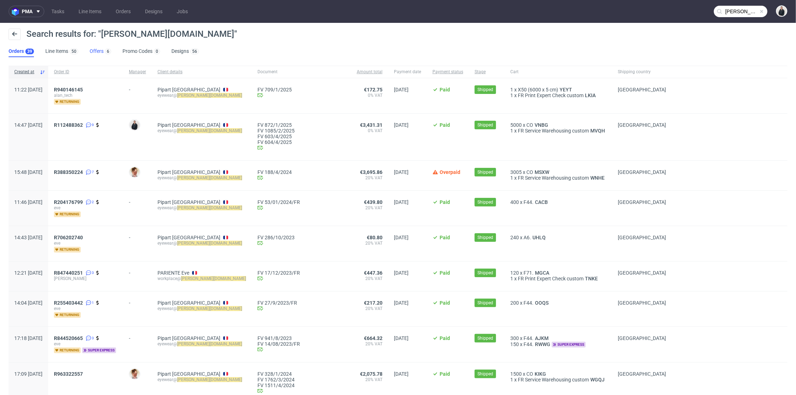
click at [104, 51] on div "6" at bounding box center [107, 50] width 7 height 7
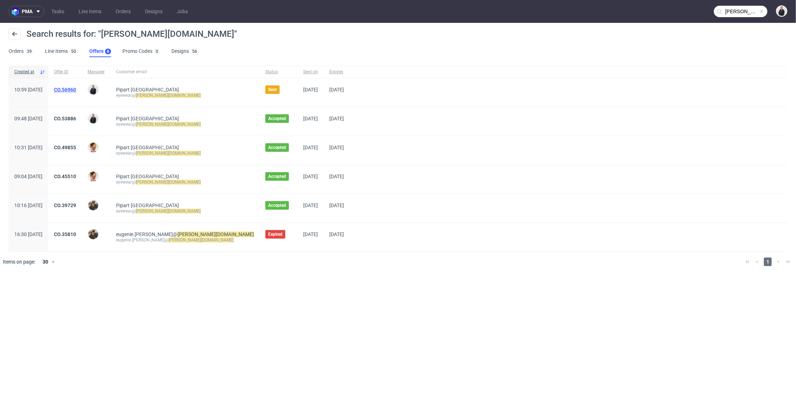
click at [76, 89] on link "CO.56960" at bounding box center [65, 90] width 22 height 6
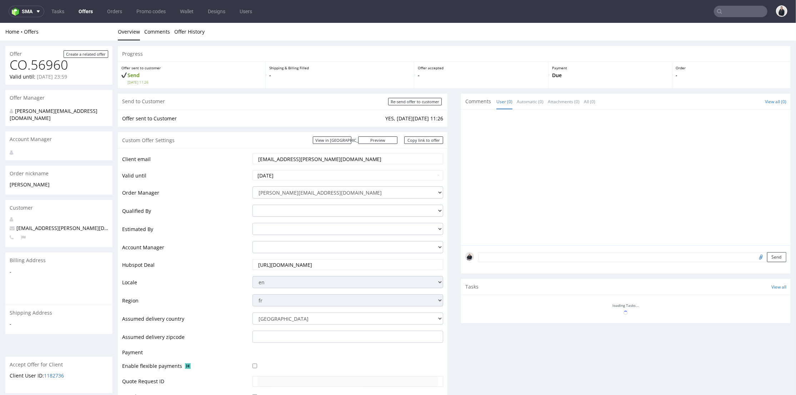
scroll to position [244, 0]
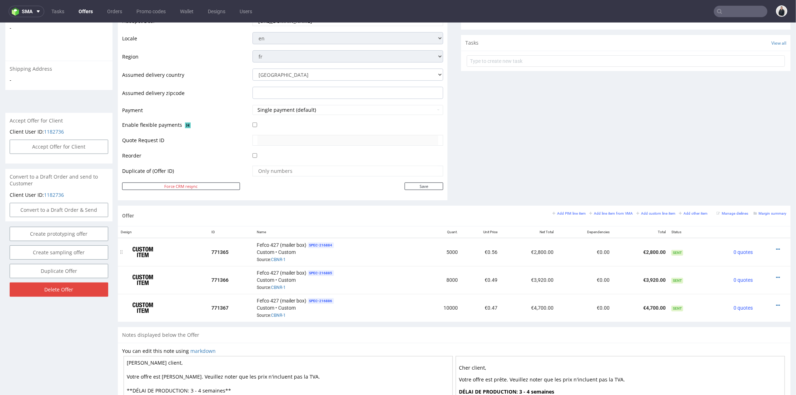
click at [768, 247] on div at bounding box center [770, 248] width 25 height 7
click at [776, 247] on icon at bounding box center [778, 248] width 4 height 5
click at [750, 168] on span "Edit item price" at bounding box center [745, 169] width 57 height 7
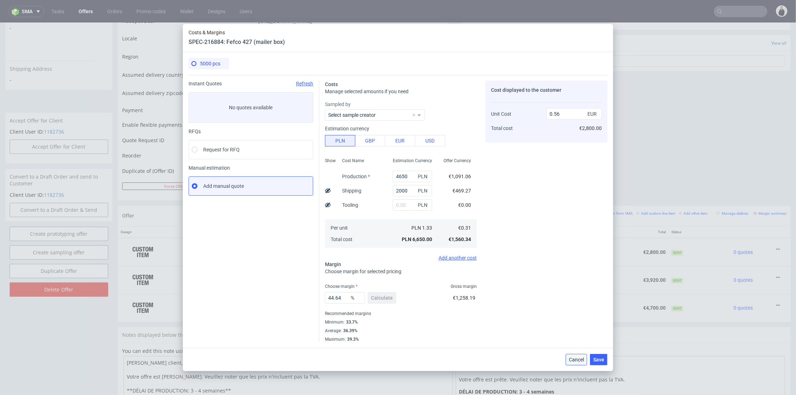
click at [579, 359] on span "Cancel" at bounding box center [576, 359] width 15 height 5
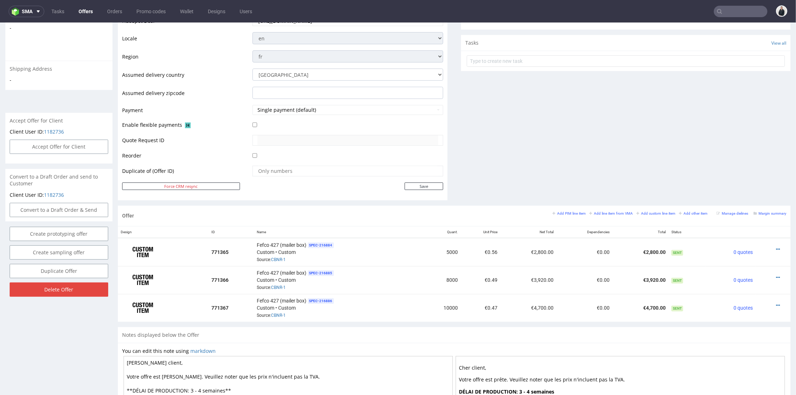
click at [564, 174] on div "Comments User (0) Automatic (0) Attachments (0) All (0) View all (0) Send Tasks…" at bounding box center [625, 27] width 329 height 356
click at [776, 247] on icon at bounding box center [778, 248] width 4 height 5
click at [748, 166] on span "Edit item price" at bounding box center [745, 169] width 57 height 7
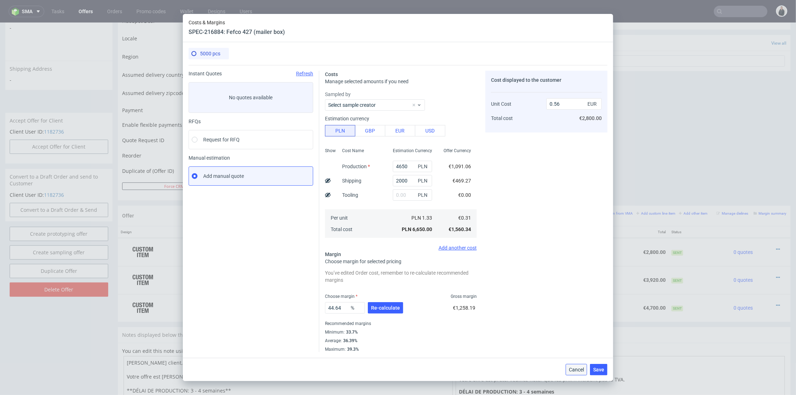
drag, startPoint x: 576, startPoint y: 370, endPoint x: 565, endPoint y: 338, distance: 34.2
click at [576, 370] on span "Cancel" at bounding box center [576, 369] width 15 height 5
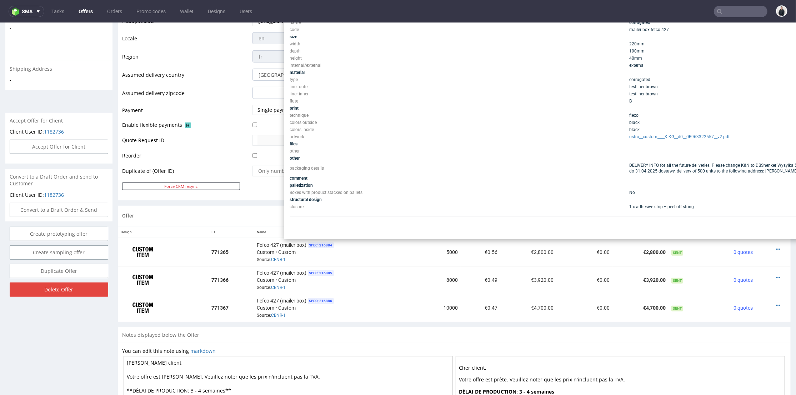
scroll to position [204, 0]
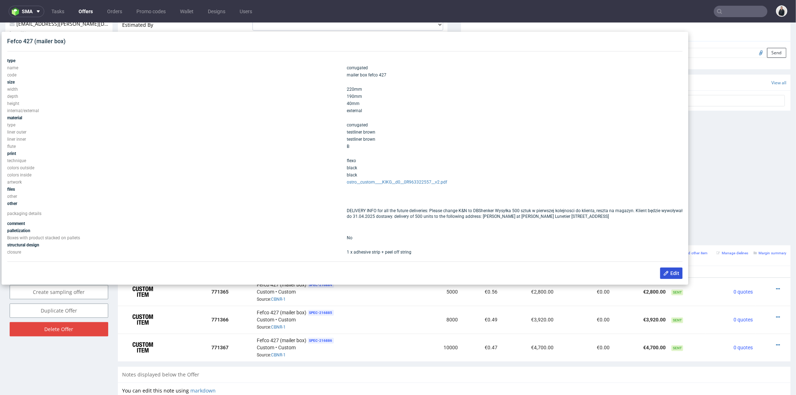
click at [663, 273] on span "Edit" at bounding box center [671, 273] width 16 height 6
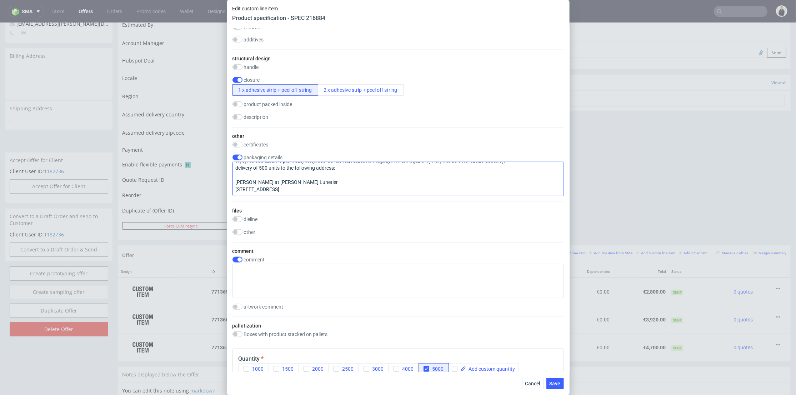
scroll to position [0, 0]
drag, startPoint x: 342, startPoint y: 208, endPoint x: 228, endPoint y: 192, distance: 115.0
click at [228, 192] on div "Supplier Marex Technical specification Instant price RFQ type name corrugated c…" at bounding box center [398, 199] width 343 height 343
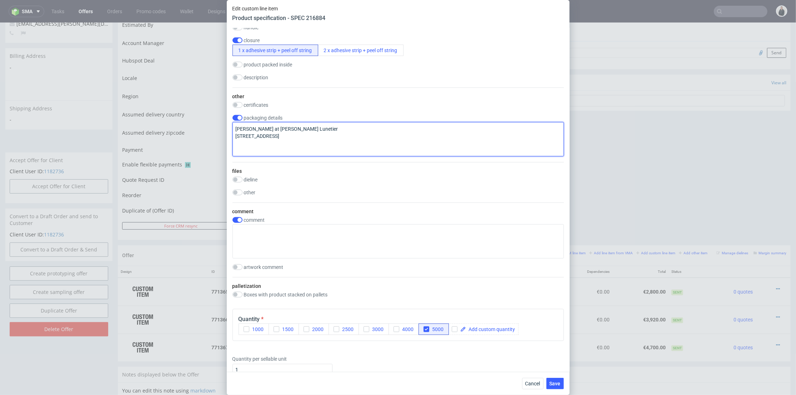
type textarea "Alan at Le Petit Lunetier 155 Rue de Charonne 75011 Paris"
click at [237, 121] on input "checkbox" at bounding box center [237, 118] width 10 height 6
checkbox input "false"
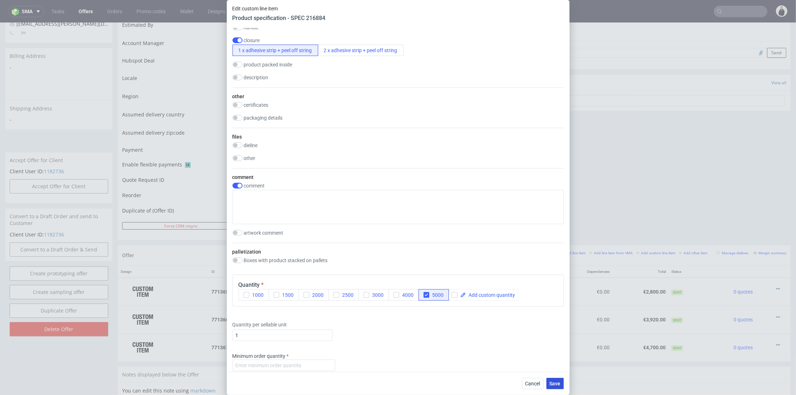
click at [556, 382] on span "Save" at bounding box center [554, 383] width 11 height 5
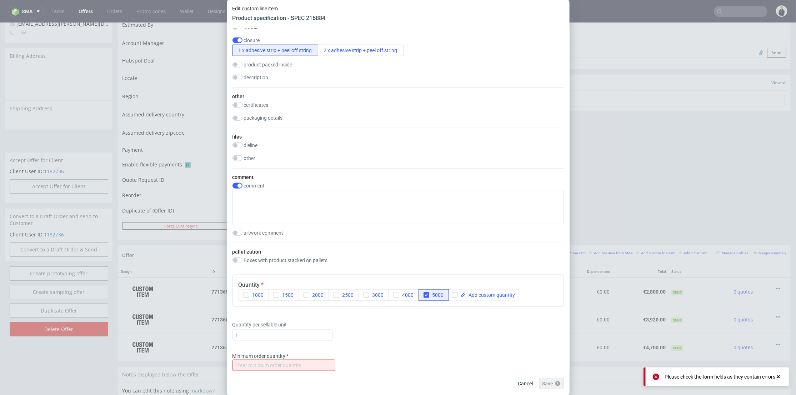
click at [237, 207] on div "comment comment artwork comment" at bounding box center [397, 205] width 331 height 75
click at [237, 188] on input "checkbox" at bounding box center [237, 186] width 10 height 6
checkbox input "false"
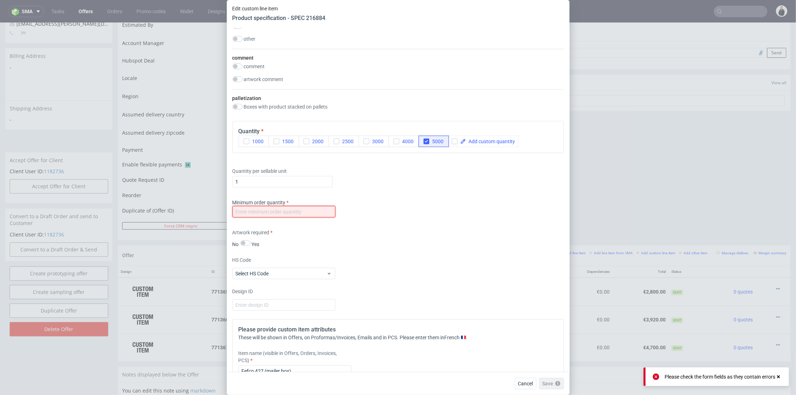
click at [289, 217] on input "number" at bounding box center [283, 211] width 103 height 11
type input "1"
click at [551, 384] on span "Save" at bounding box center [554, 383] width 11 height 5
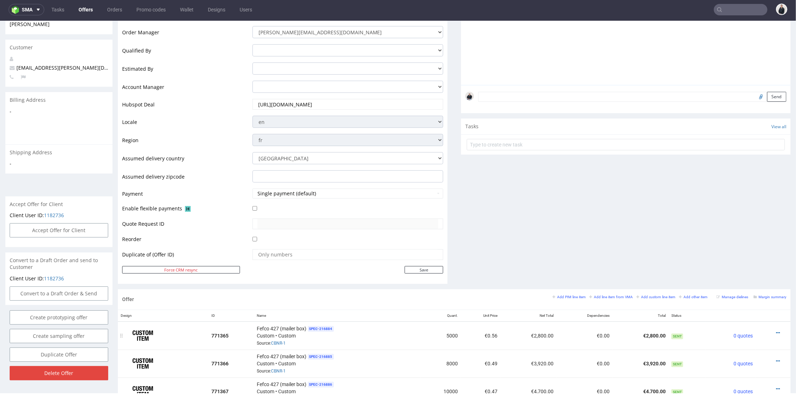
scroll to position [317, 0]
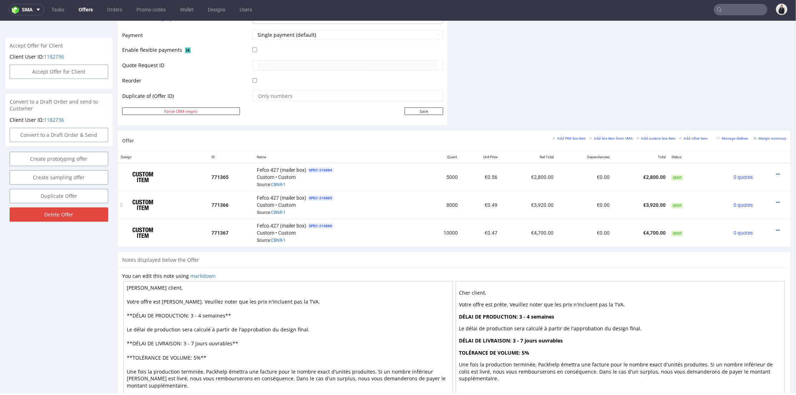
click at [769, 198] on div at bounding box center [770, 201] width 25 height 7
click at [776, 200] on icon at bounding box center [778, 202] width 4 height 5
click at [746, 124] on span "Edit item price" at bounding box center [745, 121] width 57 height 7
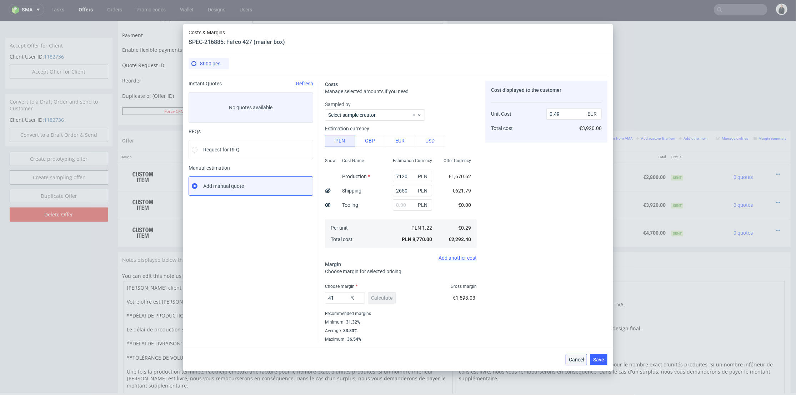
click at [573, 359] on span "Cancel" at bounding box center [576, 359] width 15 height 5
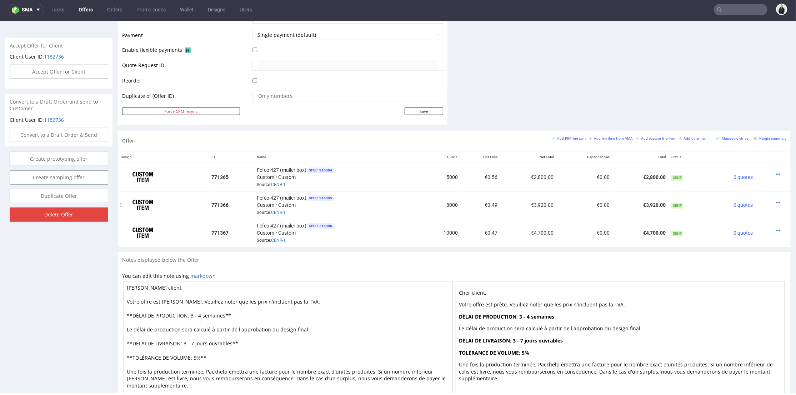
click at [768, 198] on div at bounding box center [770, 201] width 25 height 7
click at [776, 200] on icon at bounding box center [778, 202] width 4 height 5
click at [750, 110] on span "Edit item specification" at bounding box center [745, 109] width 57 height 7
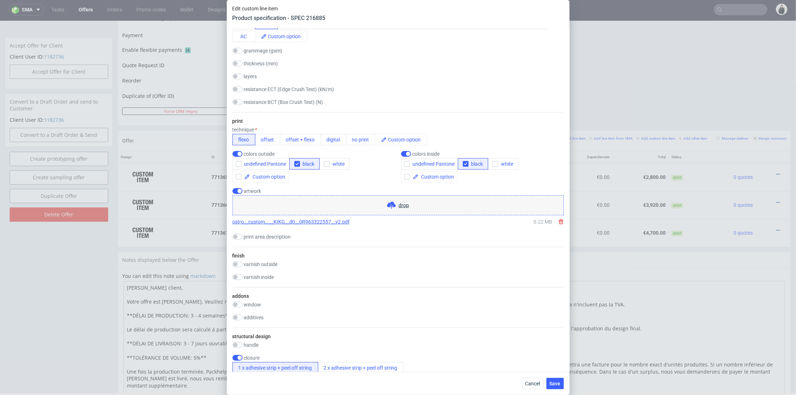
scroll to position [595, 0]
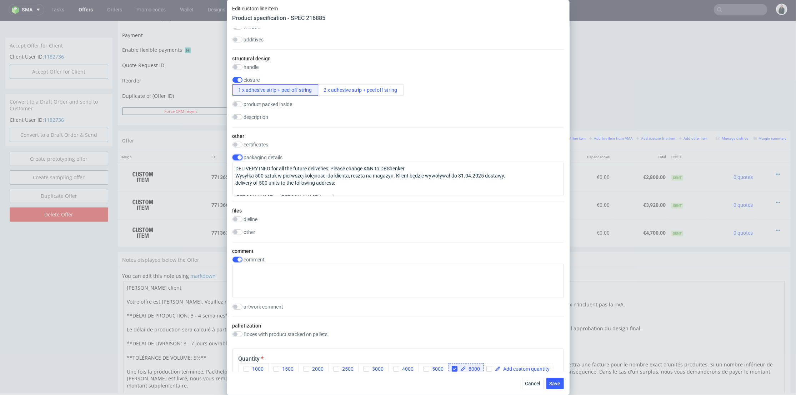
click at [238, 160] on input "checkbox" at bounding box center [237, 158] width 10 height 6
checkbox input "false"
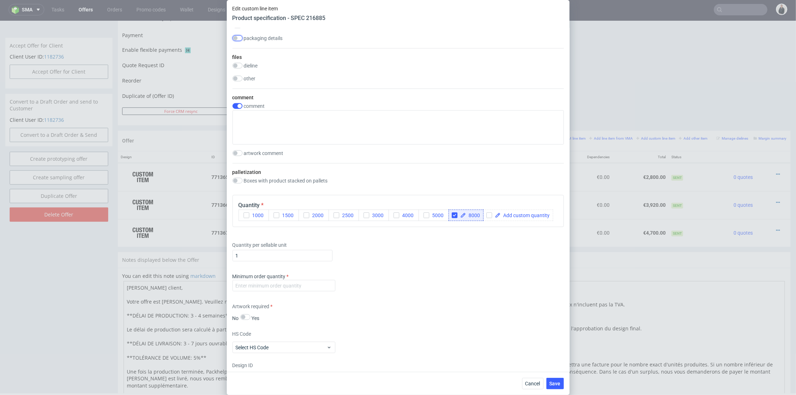
scroll to position [753, 0]
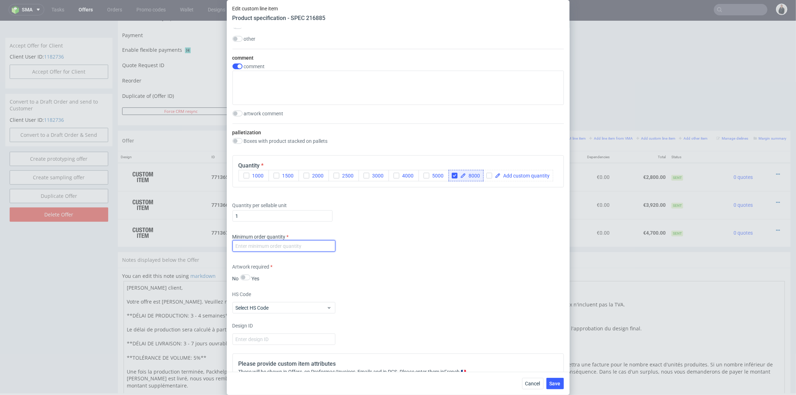
click at [289, 252] on input "number" at bounding box center [283, 245] width 103 height 11
type input "1"
click at [560, 379] on button "Save" at bounding box center [554, 383] width 17 height 11
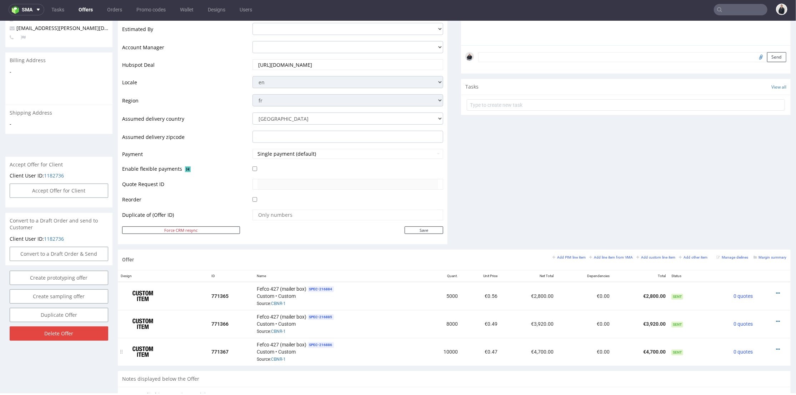
scroll to position [317, 0]
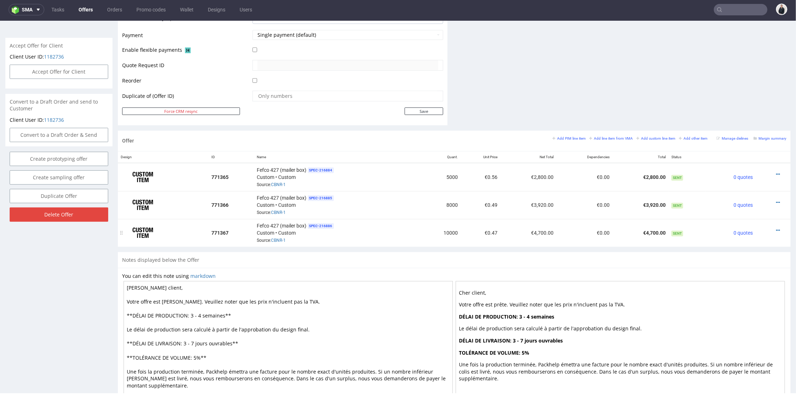
click at [776, 227] on icon at bounding box center [778, 229] width 4 height 5
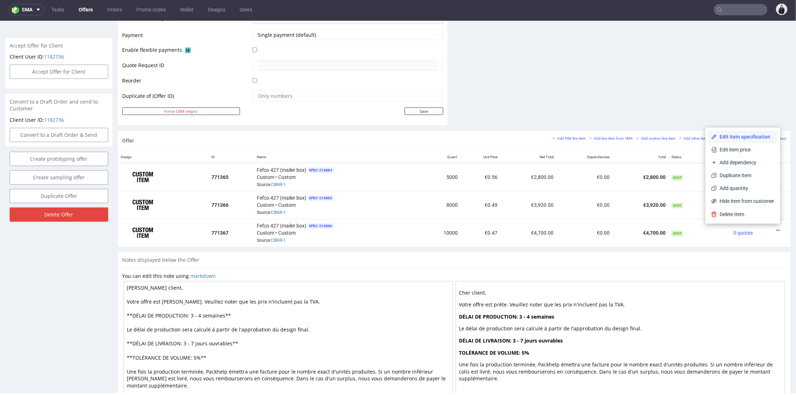
click at [723, 139] on span "Edit item specification" at bounding box center [745, 136] width 57 height 7
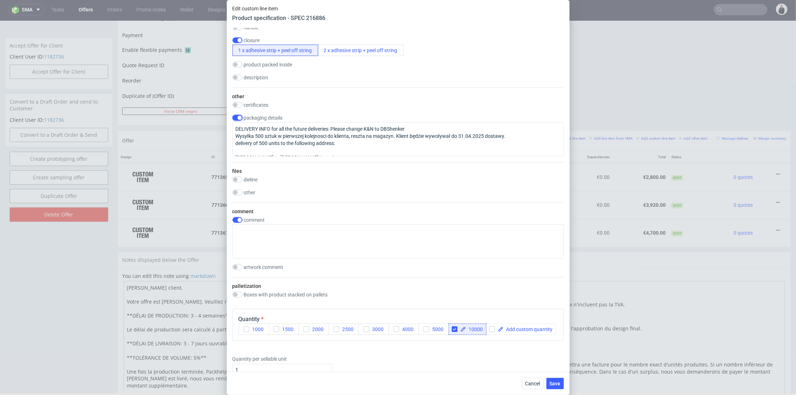
click at [237, 121] on input "checkbox" at bounding box center [237, 118] width 10 height 6
checkbox input "false"
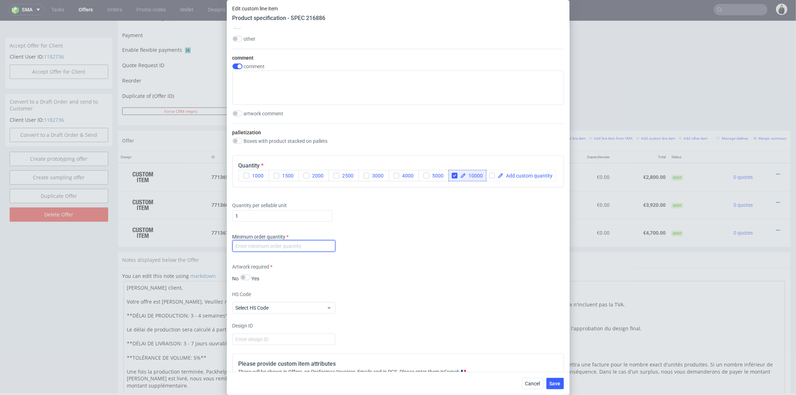
drag, startPoint x: 284, startPoint y: 283, endPoint x: 386, endPoint y: 289, distance: 101.9
click at [284, 252] on input "number" at bounding box center [283, 245] width 103 height 11
type input "1"
drag, startPoint x: 417, startPoint y: 294, endPoint x: 440, endPoint y: 300, distance: 24.0
click at [427, 297] on div "Supplier Marex Technical specification Instant price RFQ type name corrugated c…" at bounding box center [398, 199] width 343 height 343
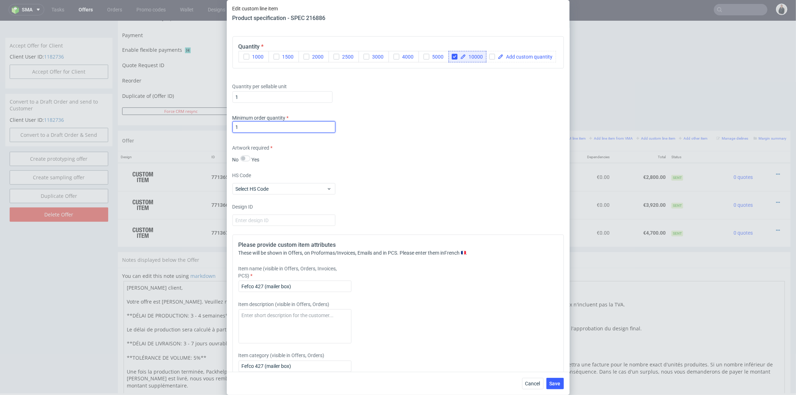
scroll to position [912, 0]
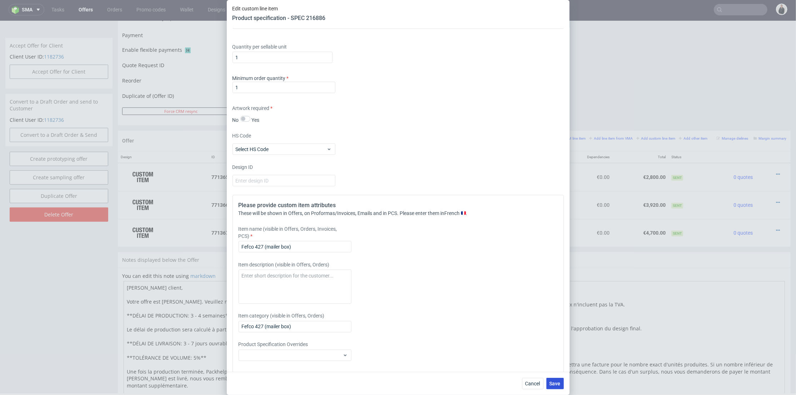
click at [558, 387] on button "Save" at bounding box center [554, 383] width 17 height 11
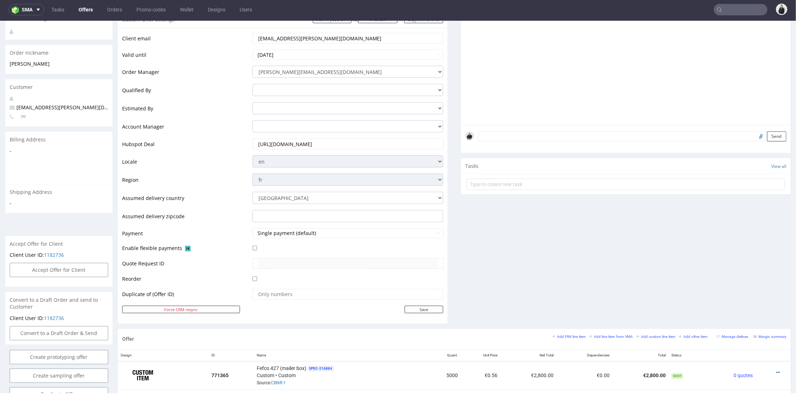
scroll to position [198, 0]
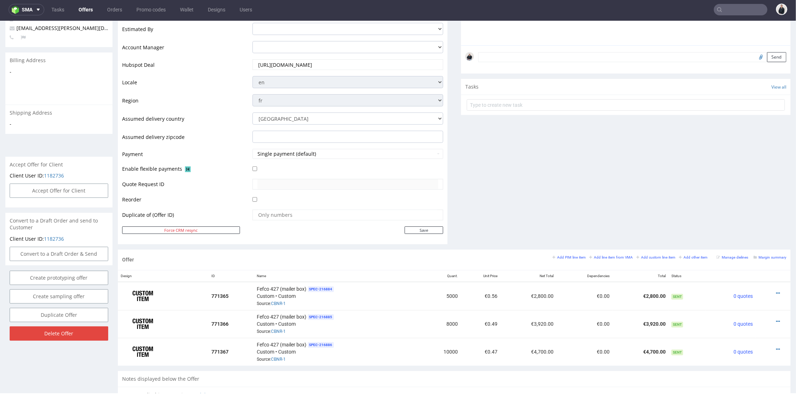
click at [502, 197] on div "Comments User (0) Automatic (0) Attachments (0) All (0) View all (0) Send Tasks…" at bounding box center [625, 71] width 329 height 356
click at [508, 151] on div "Comments User (0) Automatic (0) Attachments (0) All (0) View all (0) Send Tasks…" at bounding box center [625, 71] width 329 height 356
click at [776, 346] on icon at bounding box center [778, 348] width 4 height 5
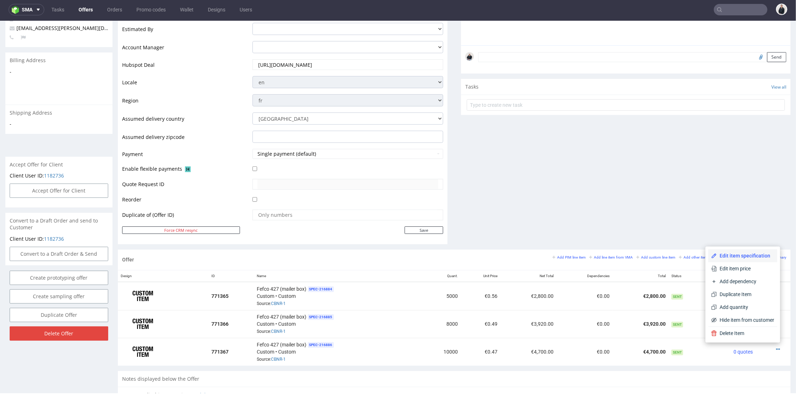
click at [752, 257] on span "Edit item specification" at bounding box center [745, 255] width 57 height 7
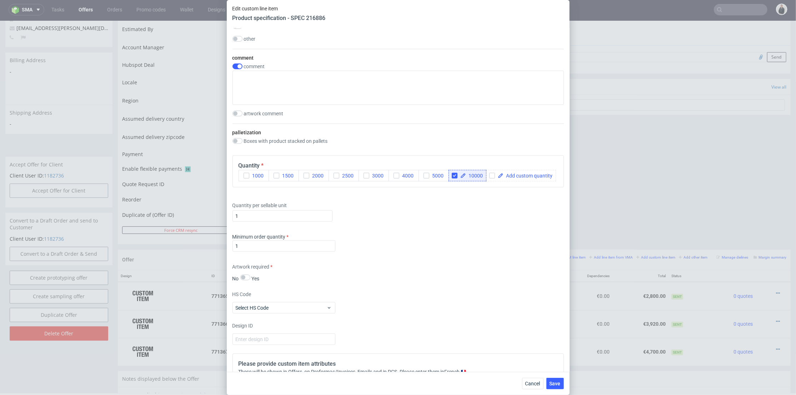
scroll to position [833, 0]
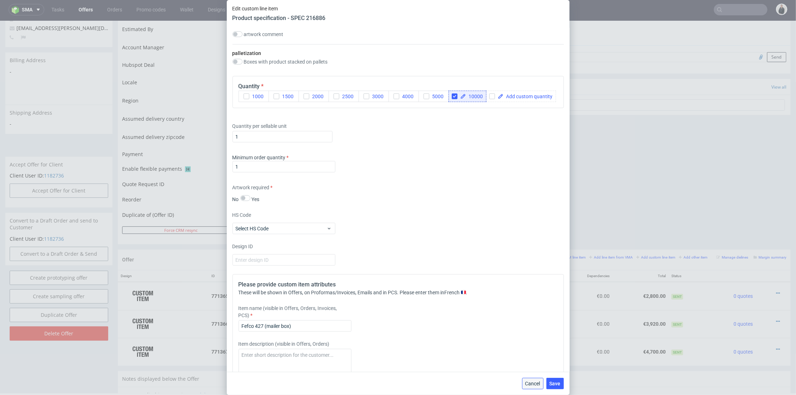
click at [533, 382] on span "Cancel" at bounding box center [532, 383] width 15 height 5
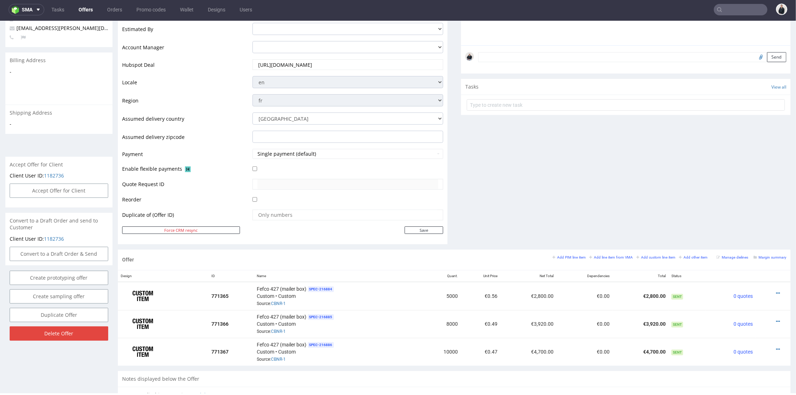
click at [645, 176] on div "Comments User (0) Automatic (0) Attachments (0) All (0) View all (0) Send Tasks…" at bounding box center [625, 71] width 329 height 356
click at [776, 291] on icon at bounding box center [778, 292] width 4 height 5
click at [745, 210] on span "Edit item price" at bounding box center [745, 213] width 57 height 7
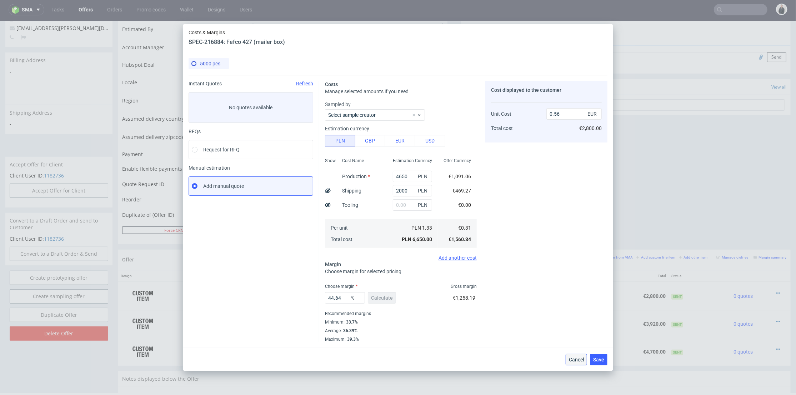
click at [572, 360] on span "Cancel" at bounding box center [576, 359] width 15 height 5
